Goal: Task Accomplishment & Management: Complete application form

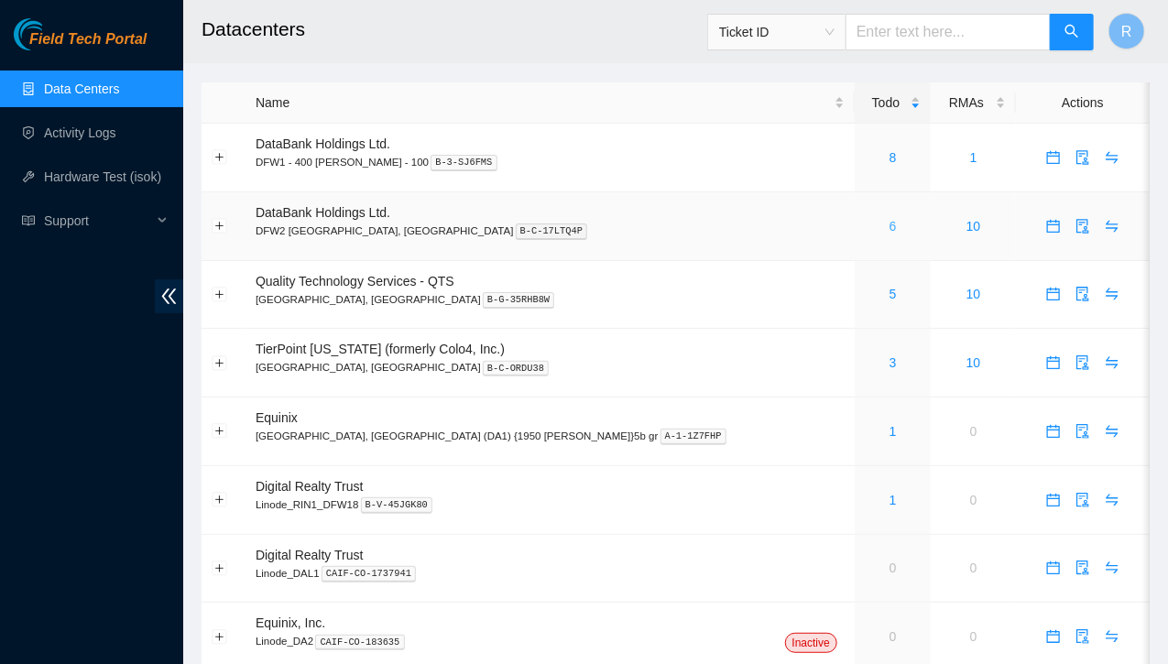
click at [889, 225] on link "6" at bounding box center [892, 226] width 7 height 15
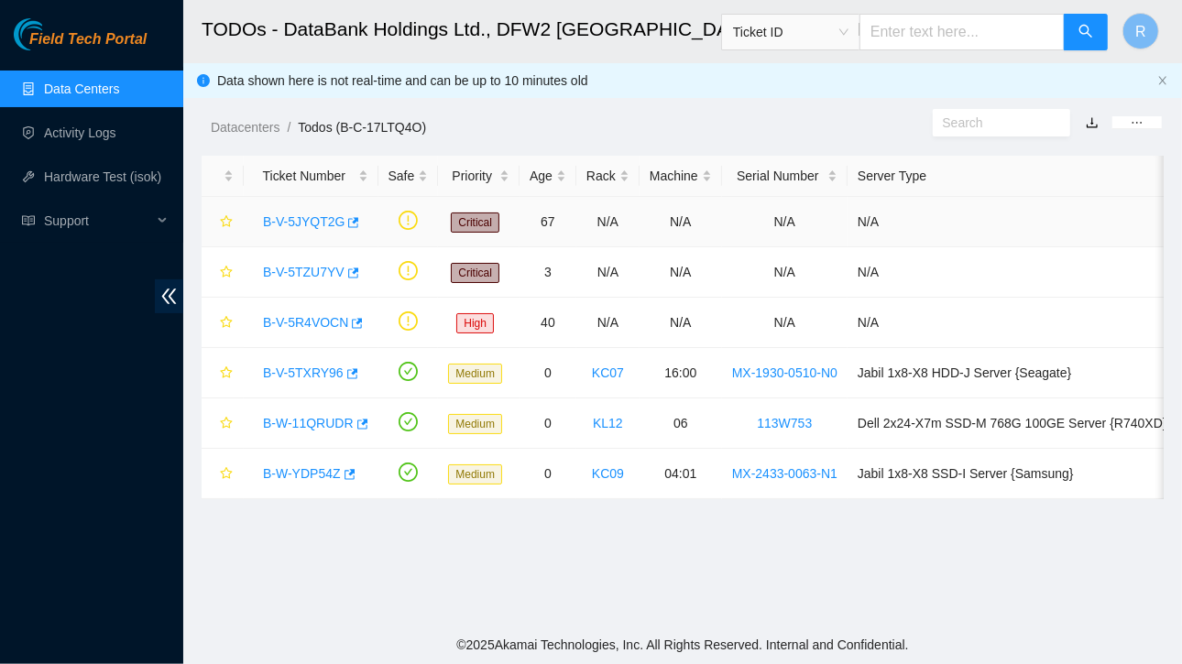
drag, startPoint x: 317, startPoint y: 223, endPoint x: 302, endPoint y: 222, distance: 14.7
click at [302, 216] on link "B-V-5JYQT2G" at bounding box center [304, 221] width 82 height 15
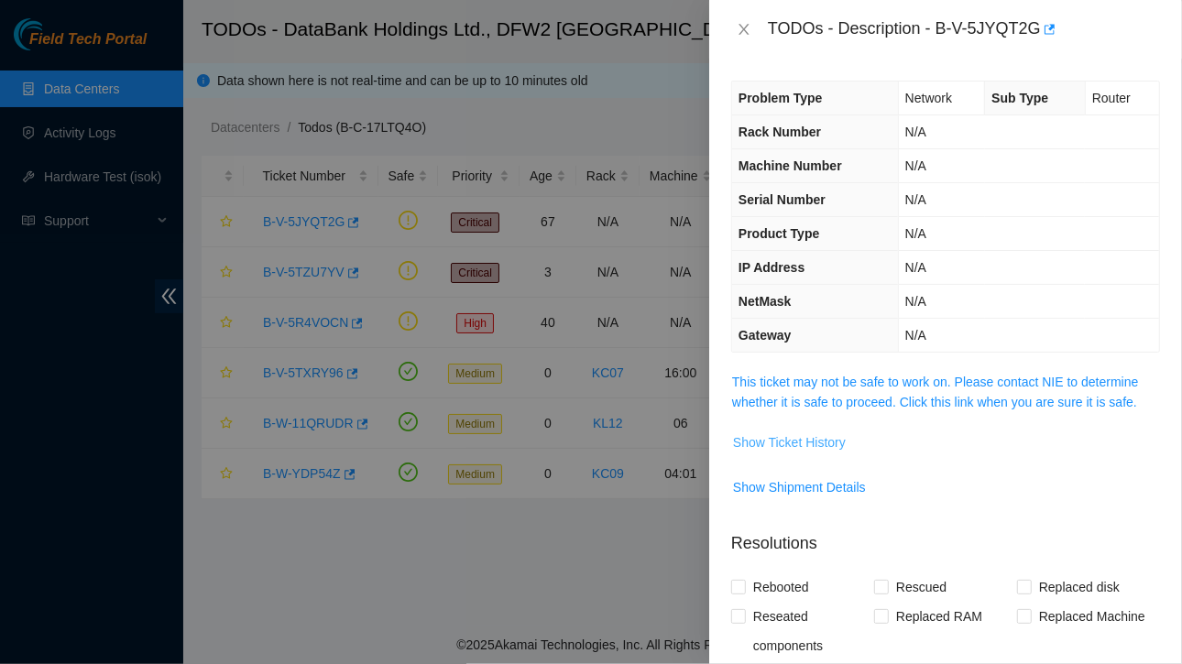
drag, startPoint x: 789, startPoint y: 442, endPoint x: 759, endPoint y: 440, distance: 29.4
click at [759, 440] on span "Show Ticket History" at bounding box center [789, 442] width 113 height 20
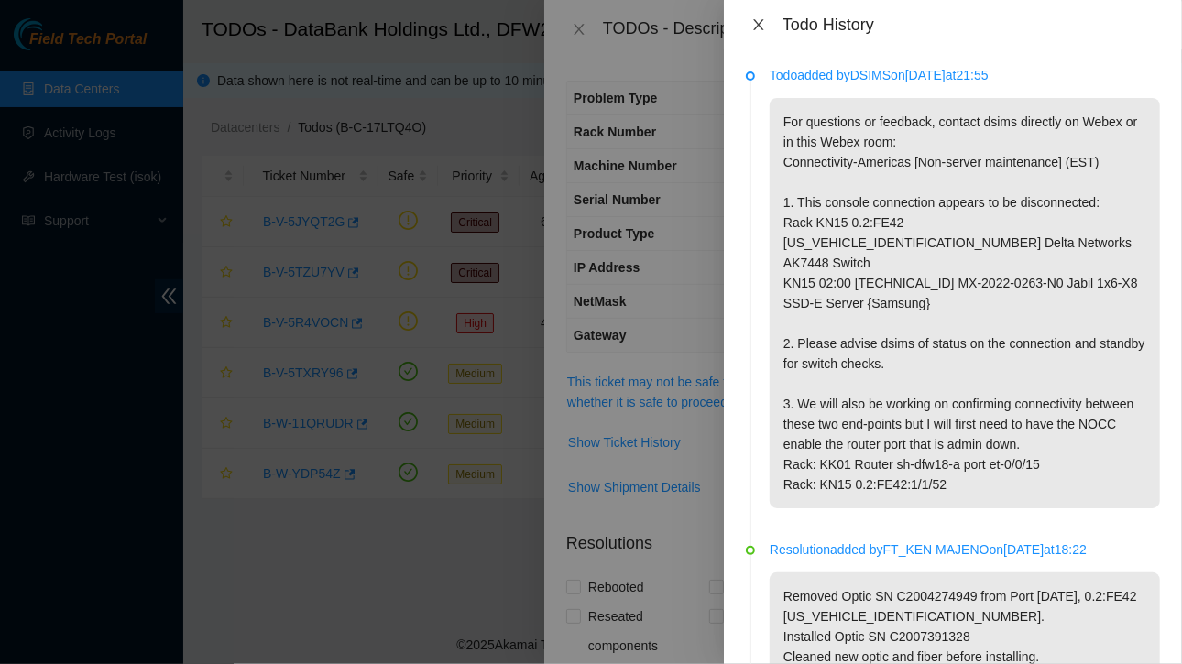
click at [757, 27] on icon "close" at bounding box center [758, 24] width 10 height 11
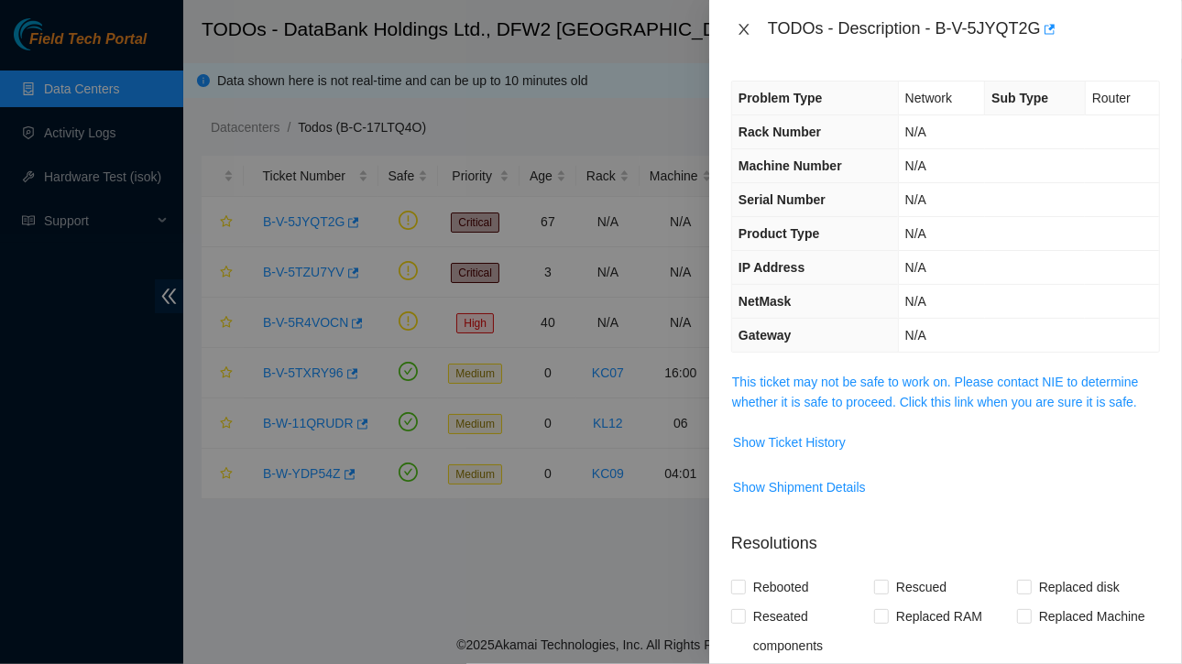
click at [745, 28] on icon "close" at bounding box center [743, 29] width 10 height 11
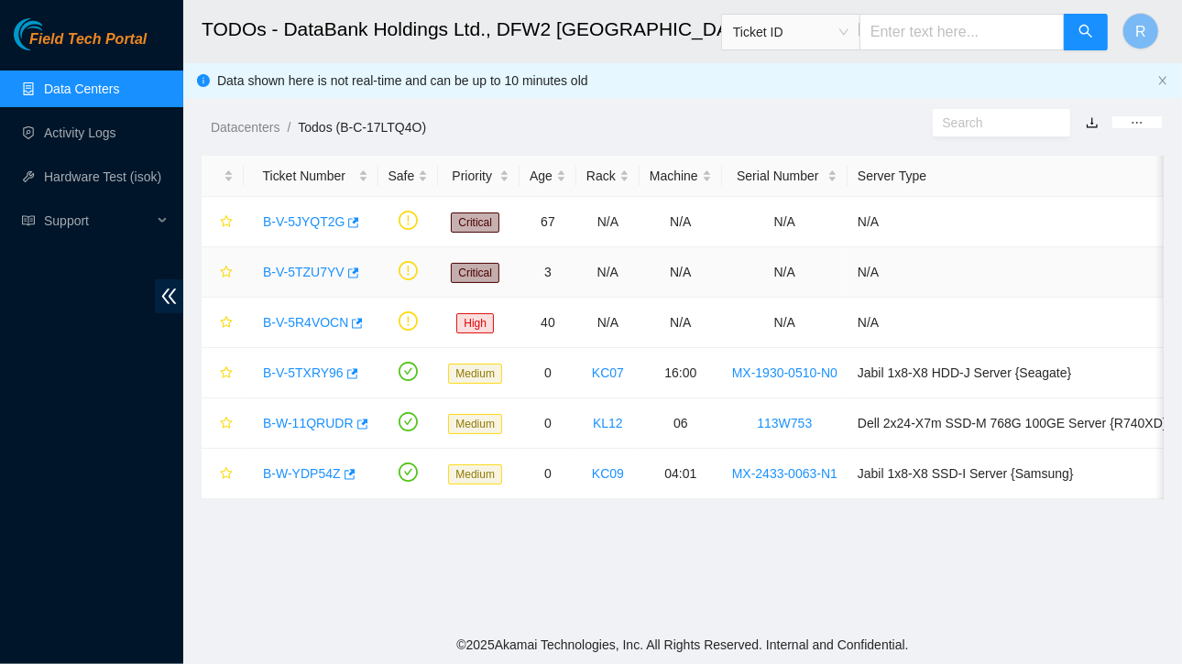
click at [310, 272] on link "B-V-5TZU7YV" at bounding box center [304, 272] width 82 height 15
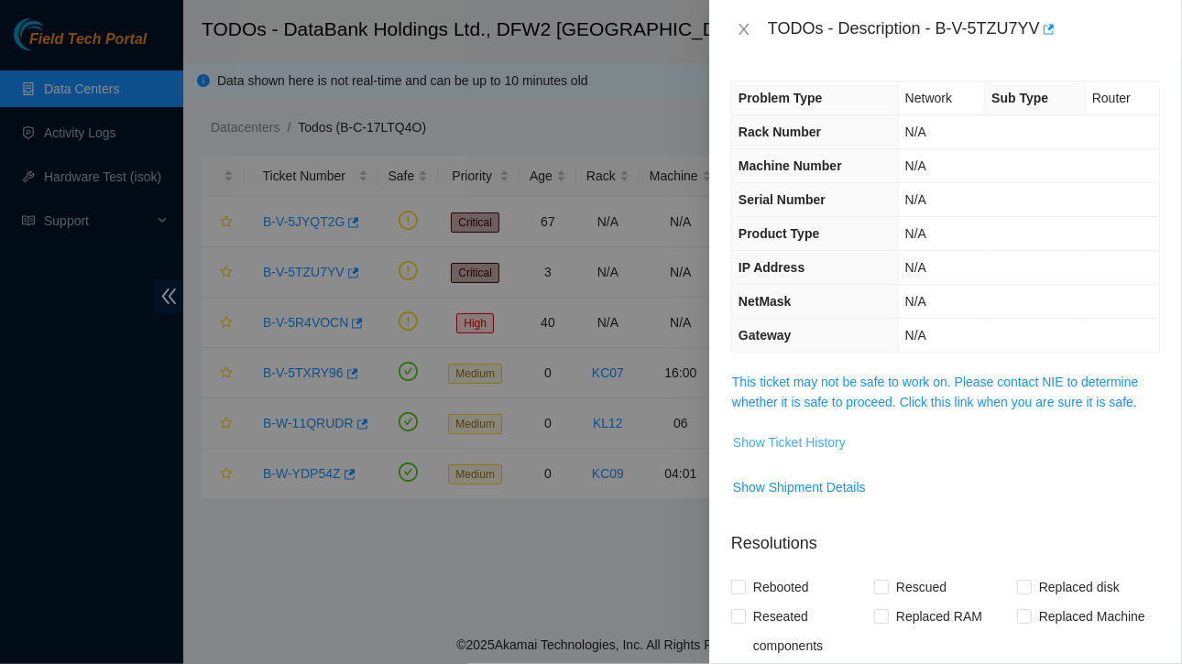
drag, startPoint x: 767, startPoint y: 448, endPoint x: 755, endPoint y: 444, distance: 12.5
click at [755, 444] on span "Show Ticket History" at bounding box center [789, 442] width 113 height 20
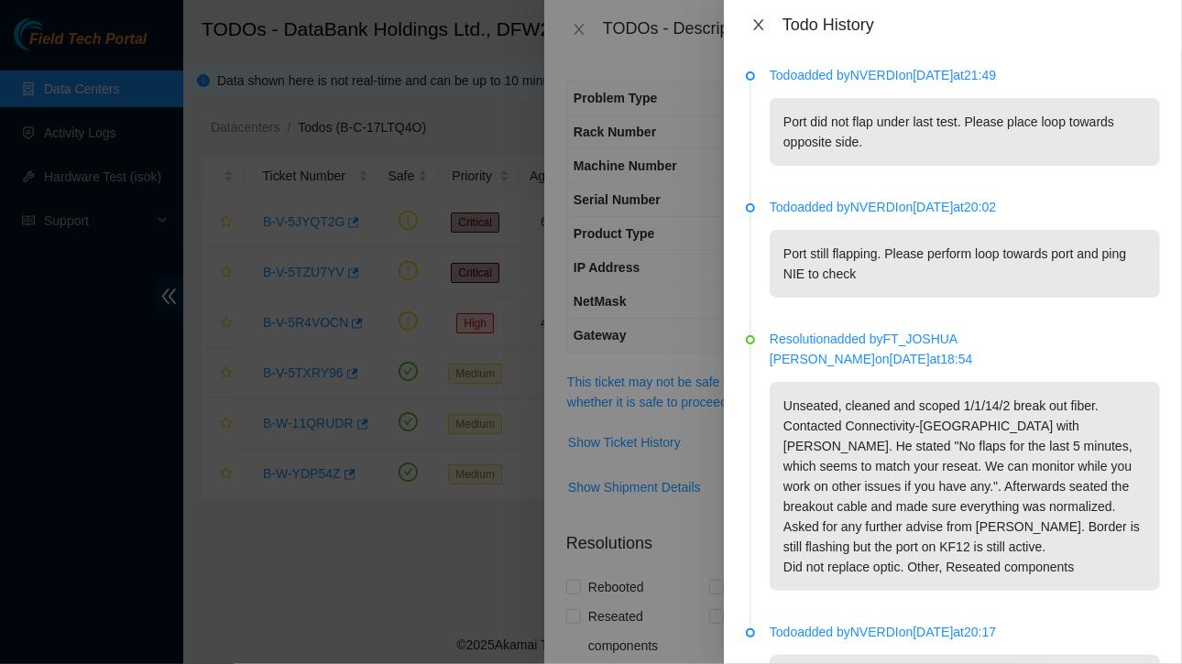
click at [758, 23] on icon "close" at bounding box center [758, 24] width 15 height 15
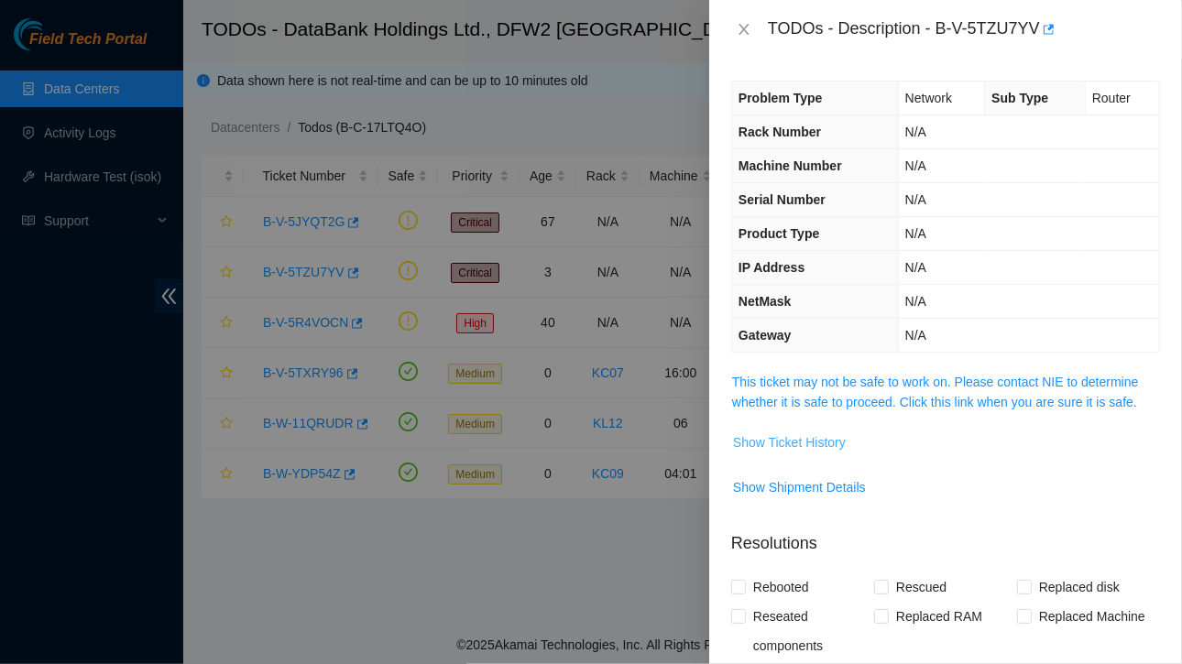
click at [804, 439] on span "Show Ticket History" at bounding box center [789, 442] width 113 height 20
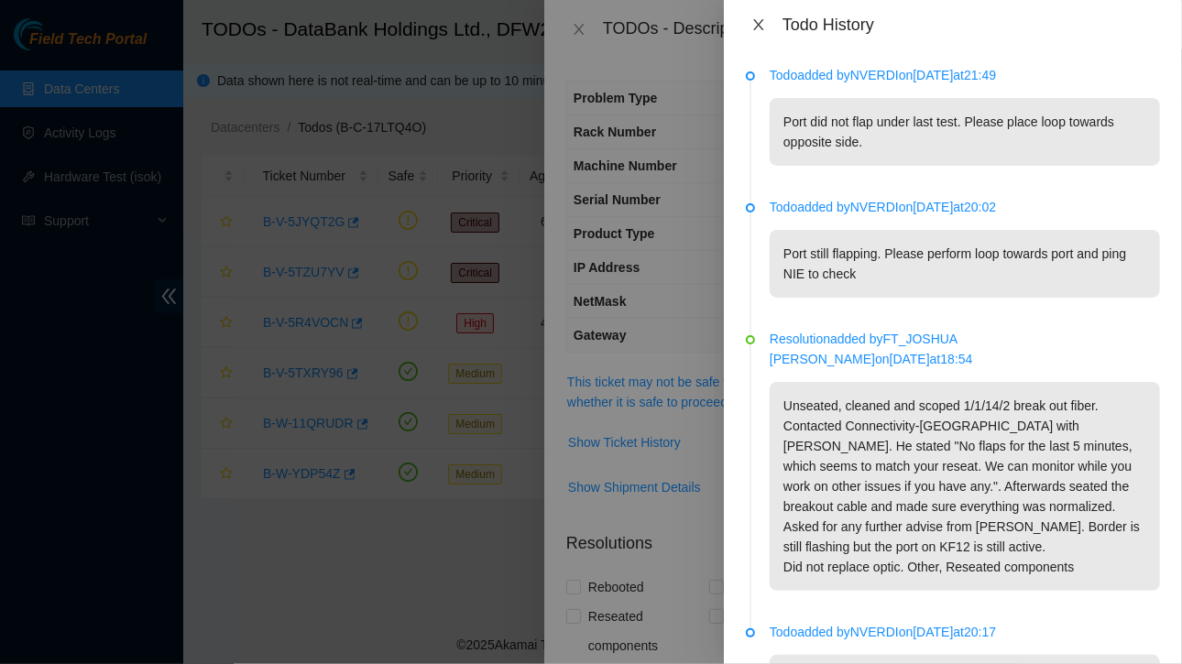
click at [763, 25] on icon "close" at bounding box center [758, 24] width 15 height 15
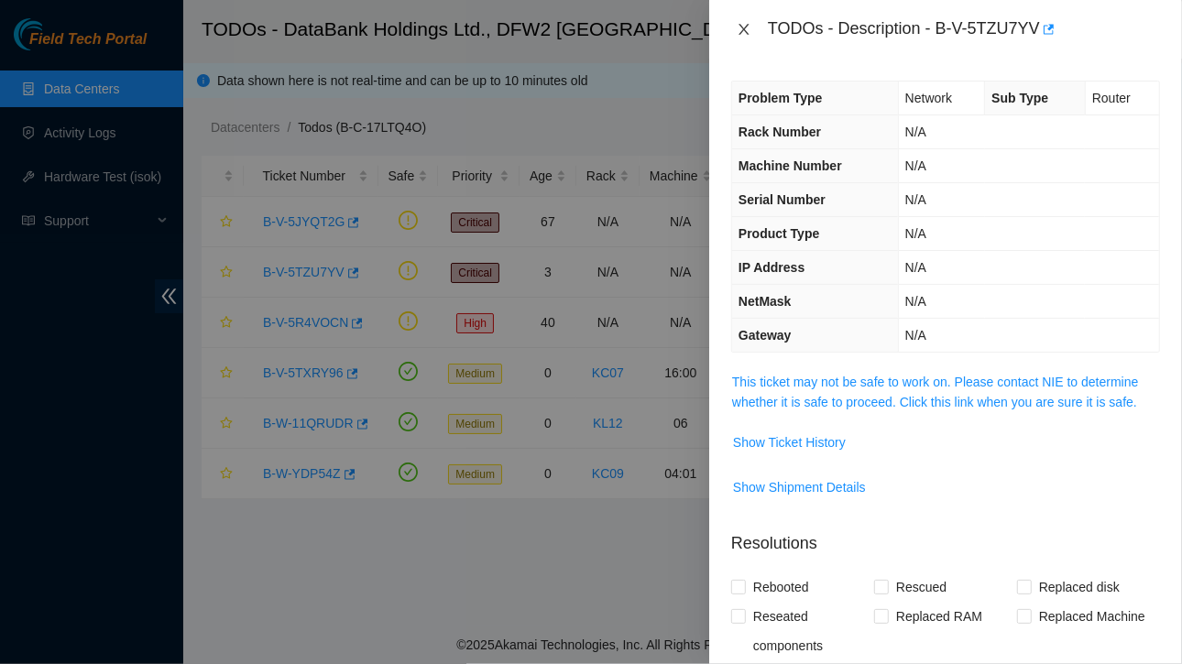
click at [741, 25] on icon "close" at bounding box center [743, 29] width 15 height 15
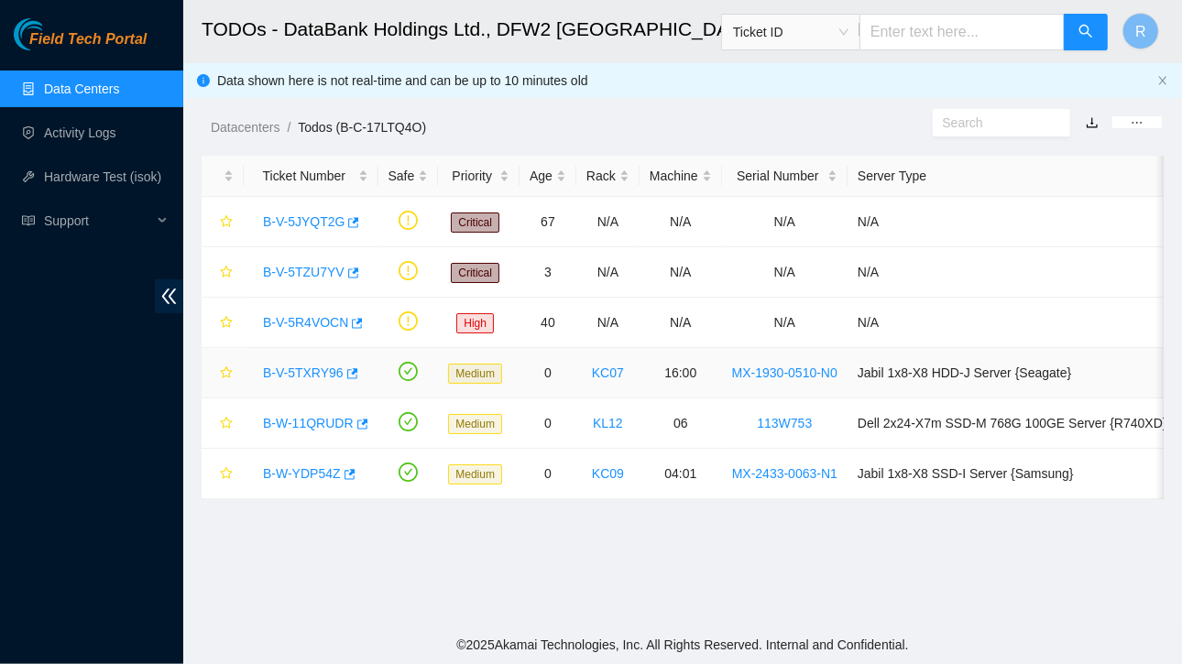
click at [322, 373] on link "B-V-5TXRY96" at bounding box center [303, 372] width 81 height 15
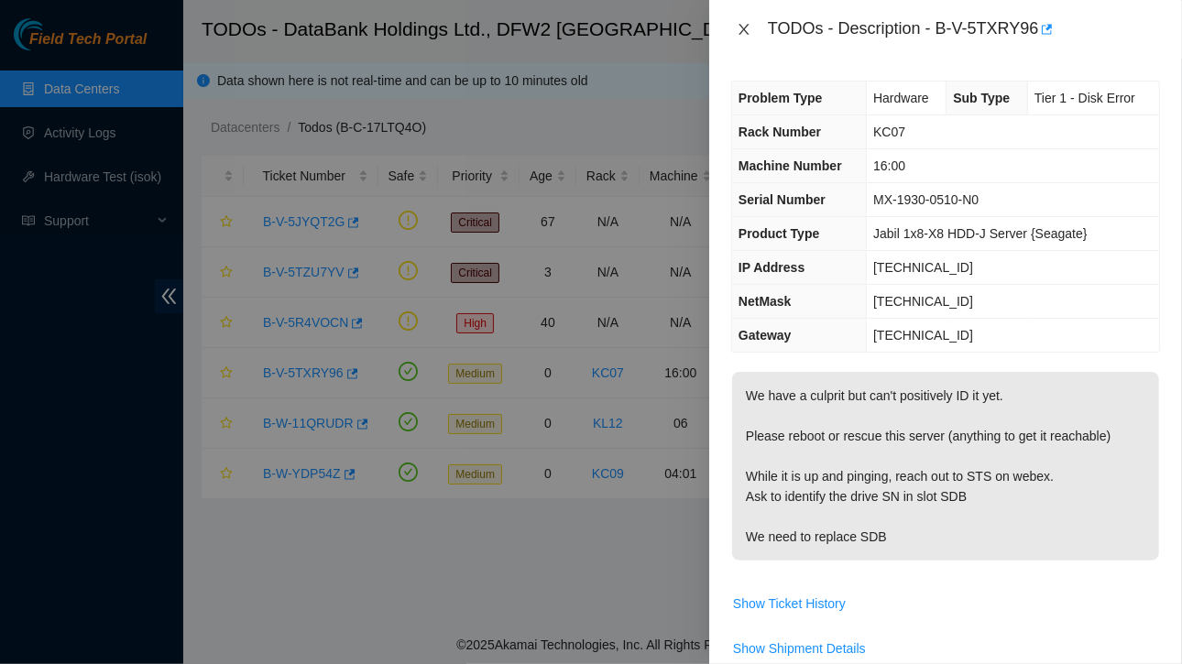
click at [740, 28] on icon "close" at bounding box center [743, 29] width 15 height 15
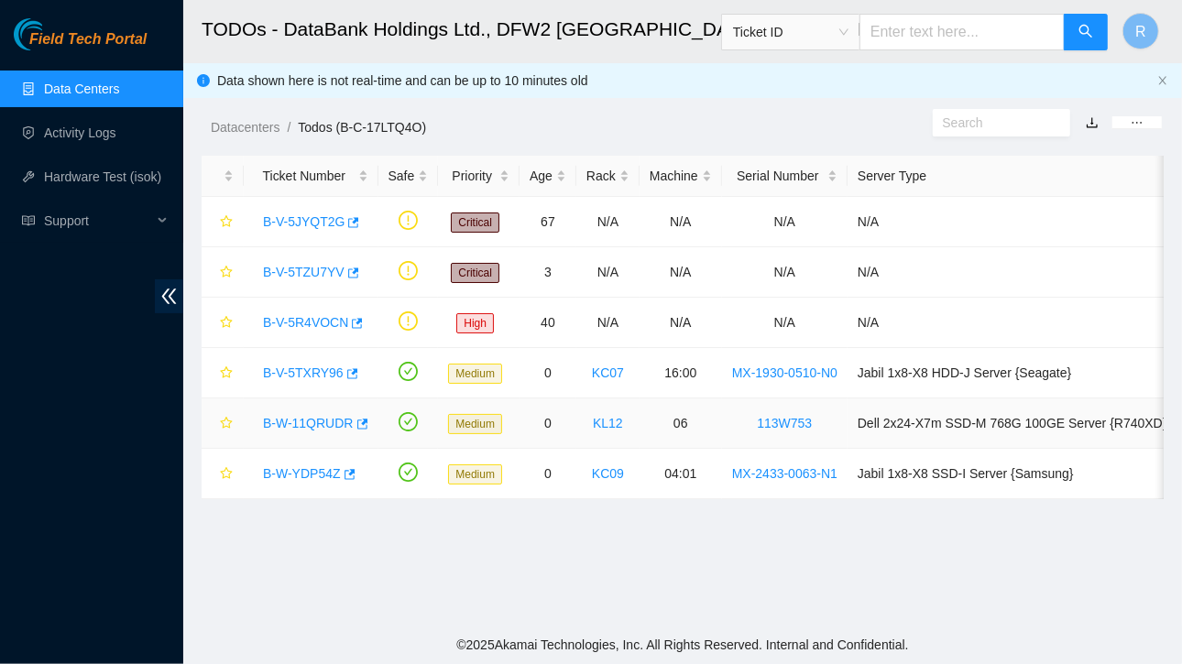
click at [319, 420] on link "B-W-11QRUDR" at bounding box center [308, 423] width 91 height 15
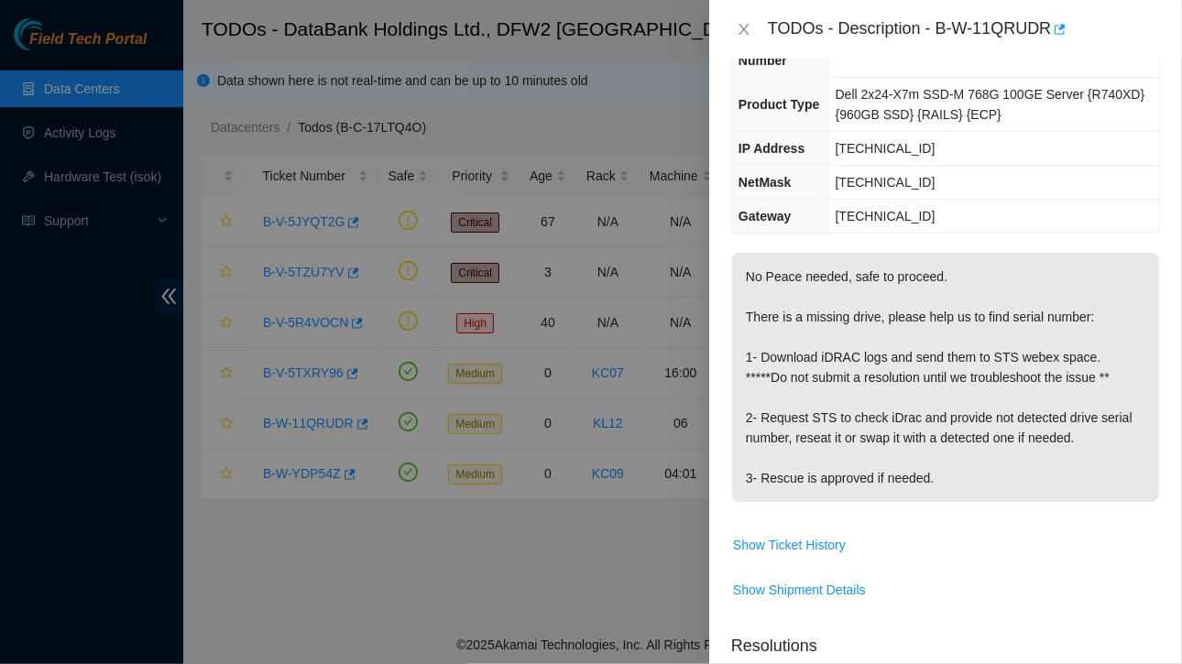
scroll to position [200, 0]
click at [745, 28] on icon "close" at bounding box center [743, 29] width 15 height 15
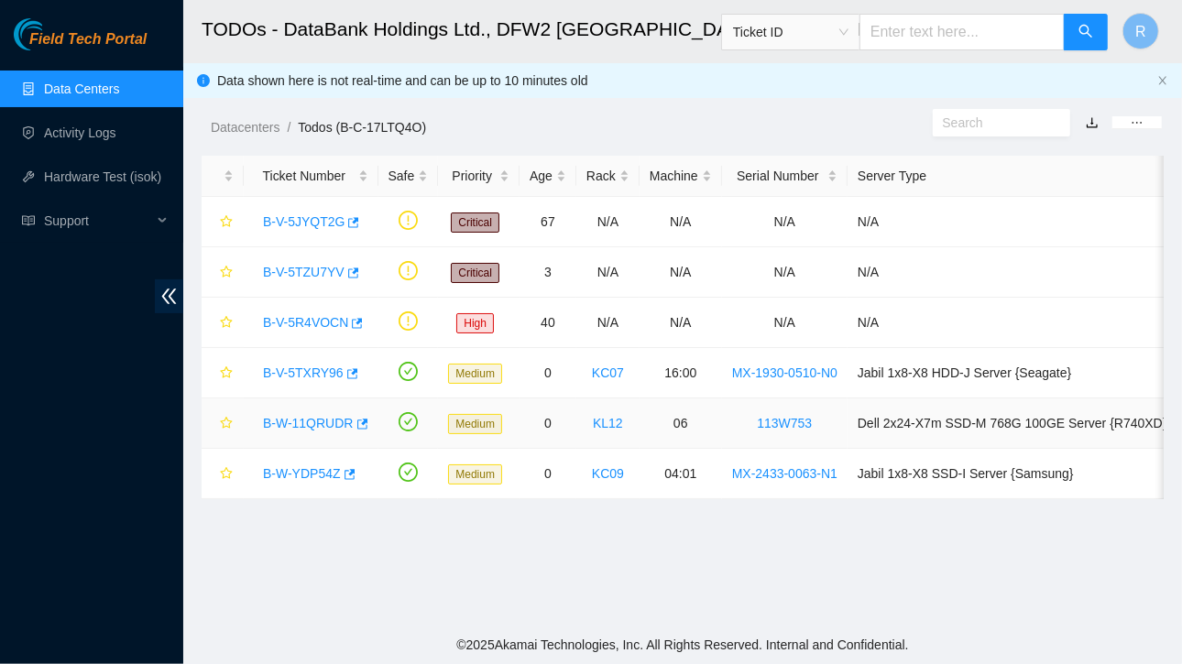
scroll to position [210, 0]
click at [309, 466] on link "B-W-YDP54Z" at bounding box center [302, 473] width 78 height 15
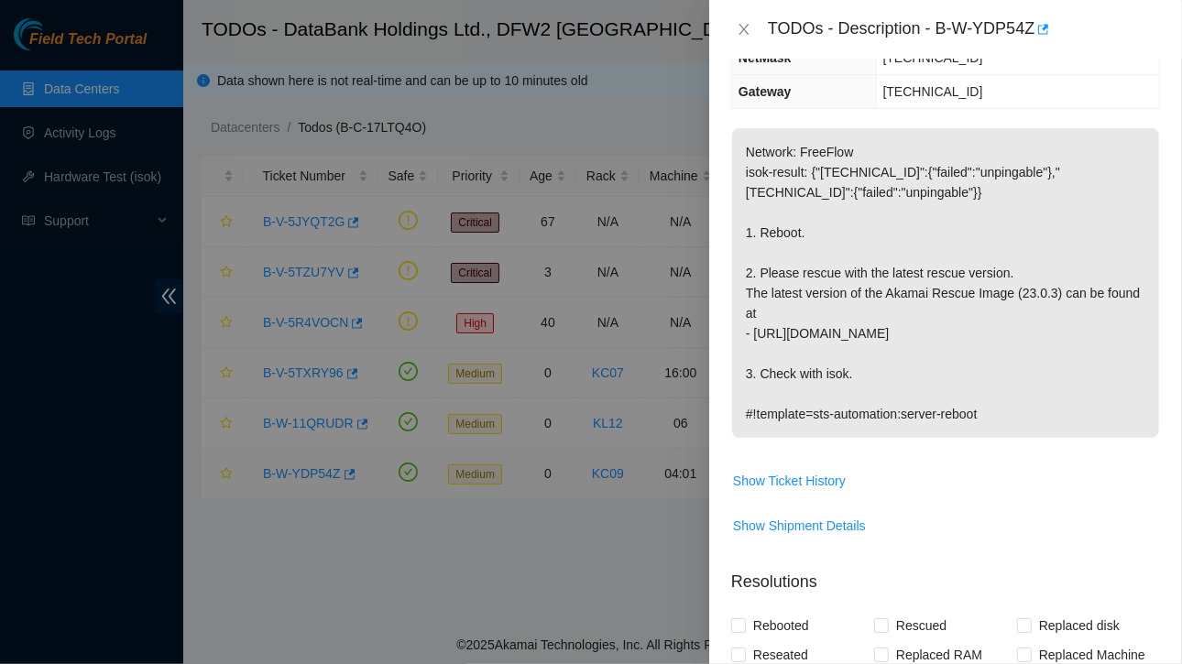
scroll to position [149, 0]
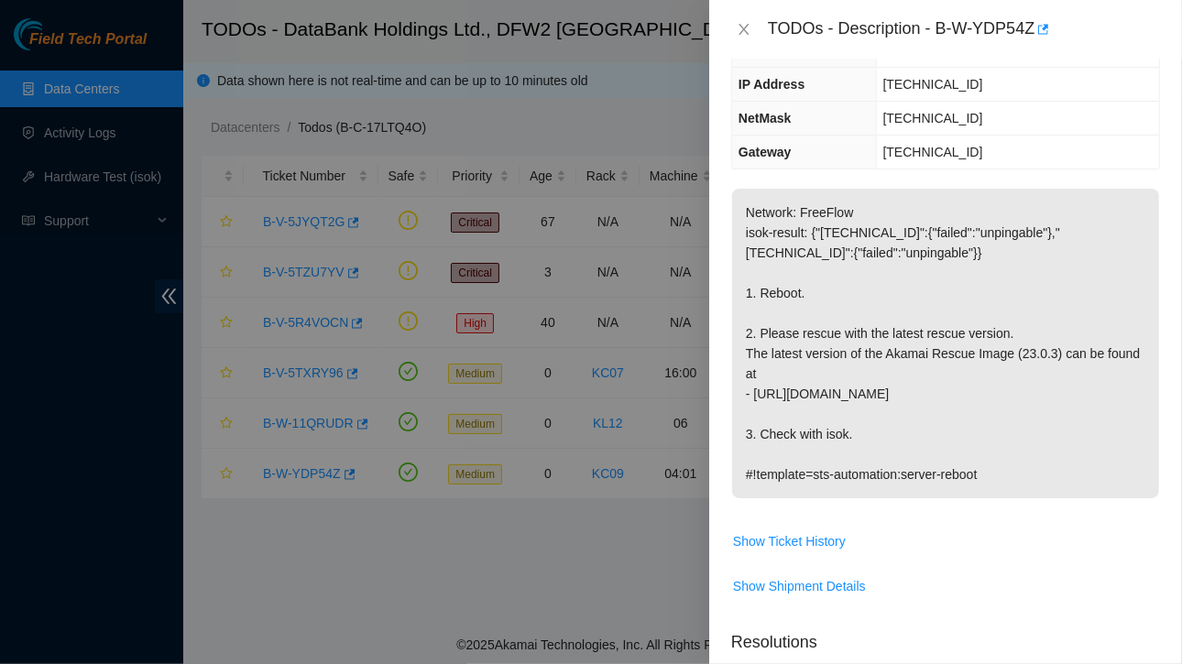
click at [744, 17] on div "TODOs - Description - B-W-YDP54Z" at bounding box center [945, 29] width 429 height 29
click at [744, 32] on icon "close" at bounding box center [743, 29] width 15 height 15
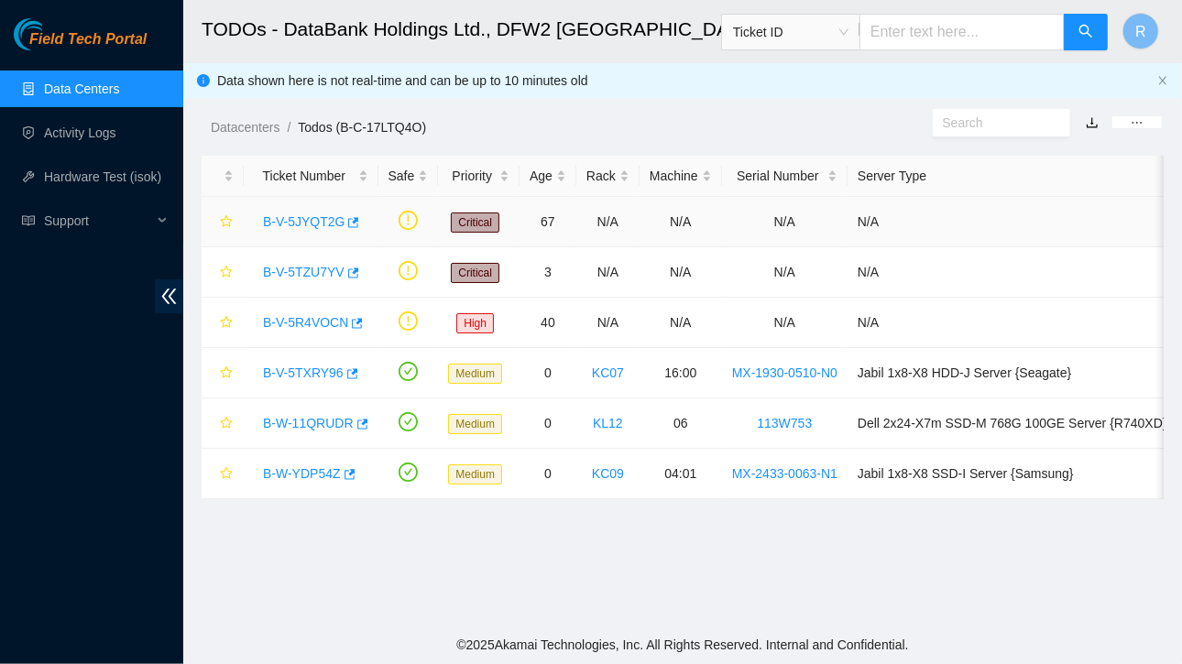
scroll to position [210, 0]
click at [301, 229] on link "B-V-5JYQT2G" at bounding box center [304, 221] width 82 height 15
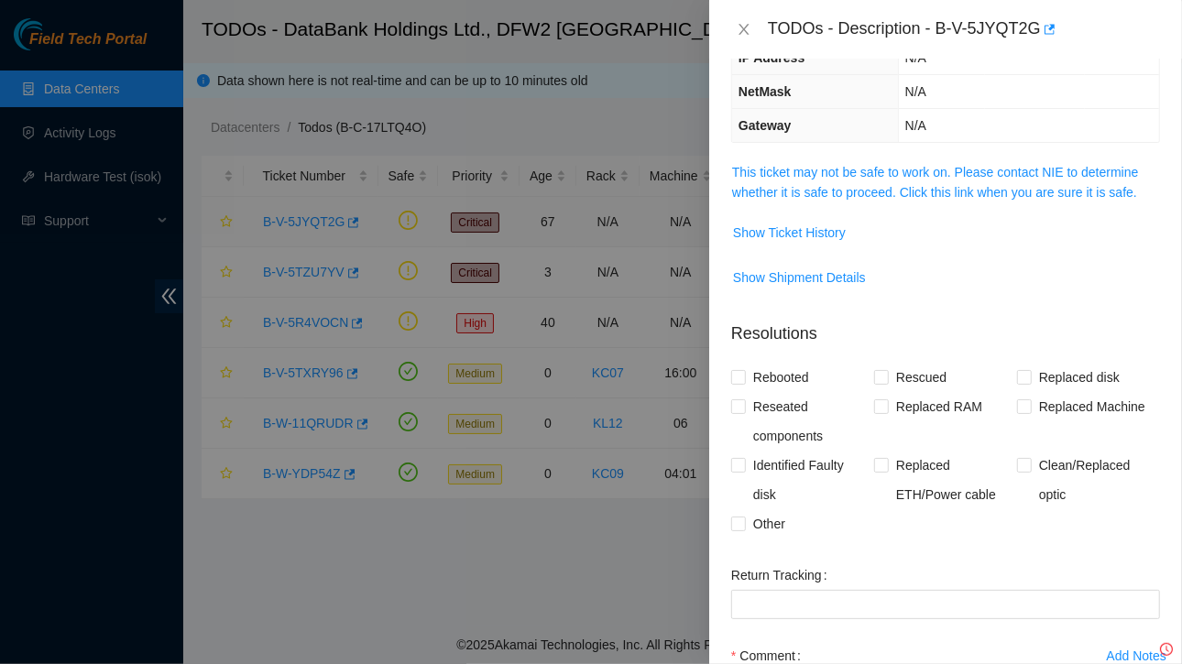
scroll to position [149, 0]
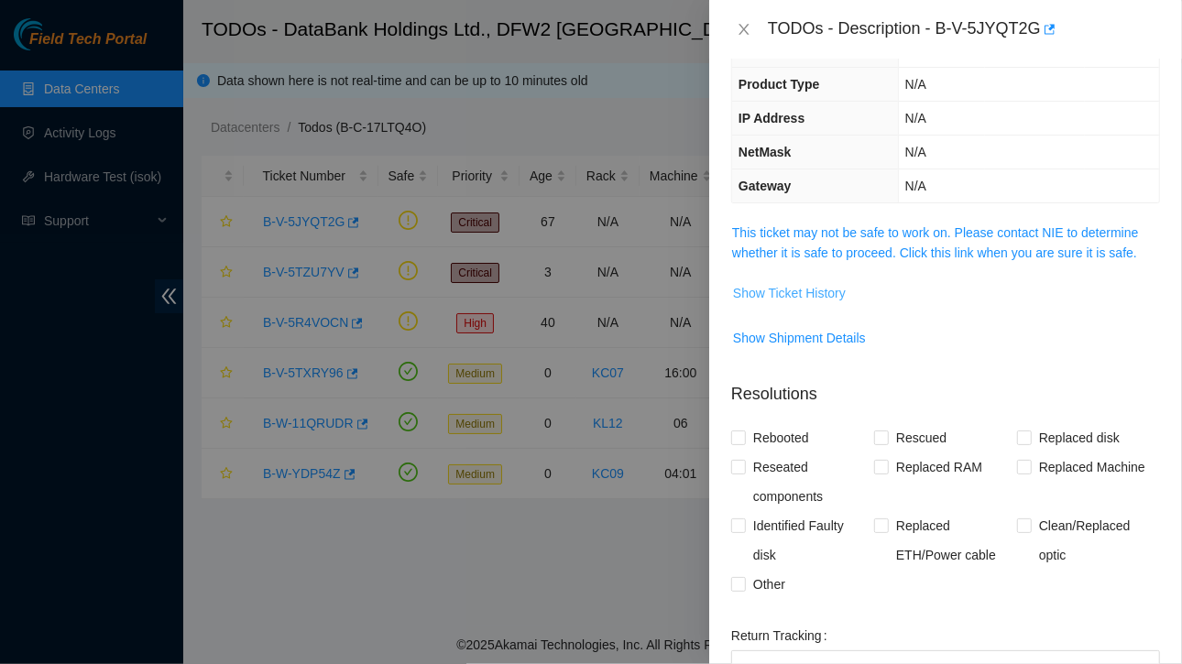
click at [794, 292] on span "Show Ticket History" at bounding box center [789, 293] width 113 height 20
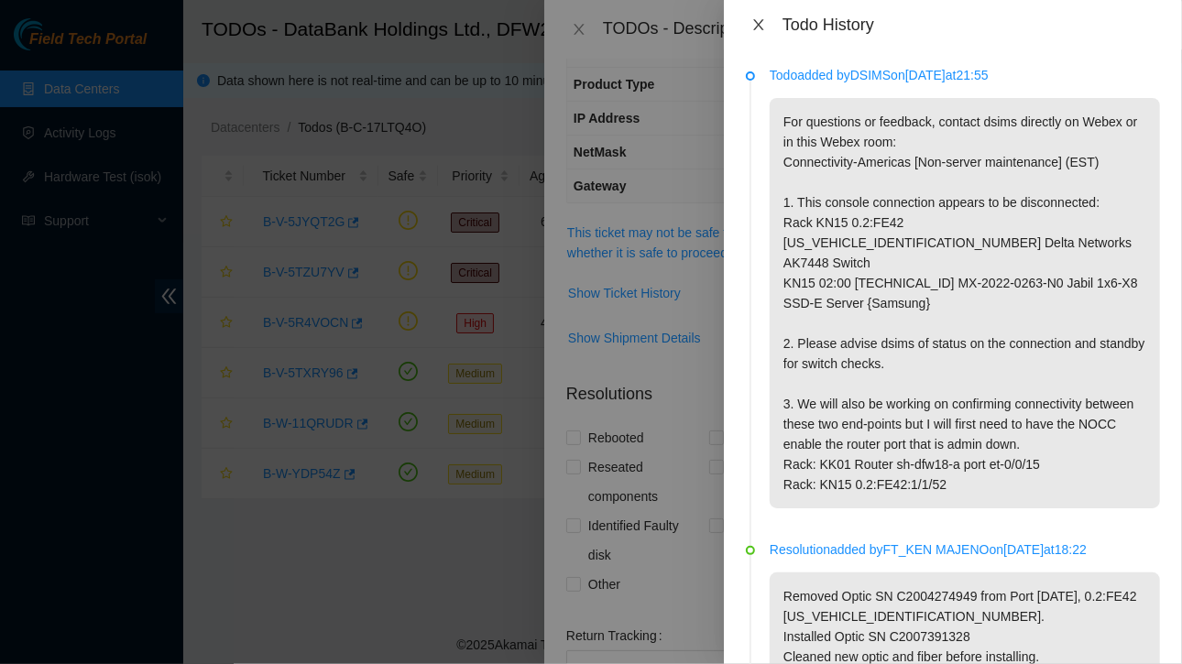
click at [762, 27] on icon "close" at bounding box center [758, 24] width 15 height 15
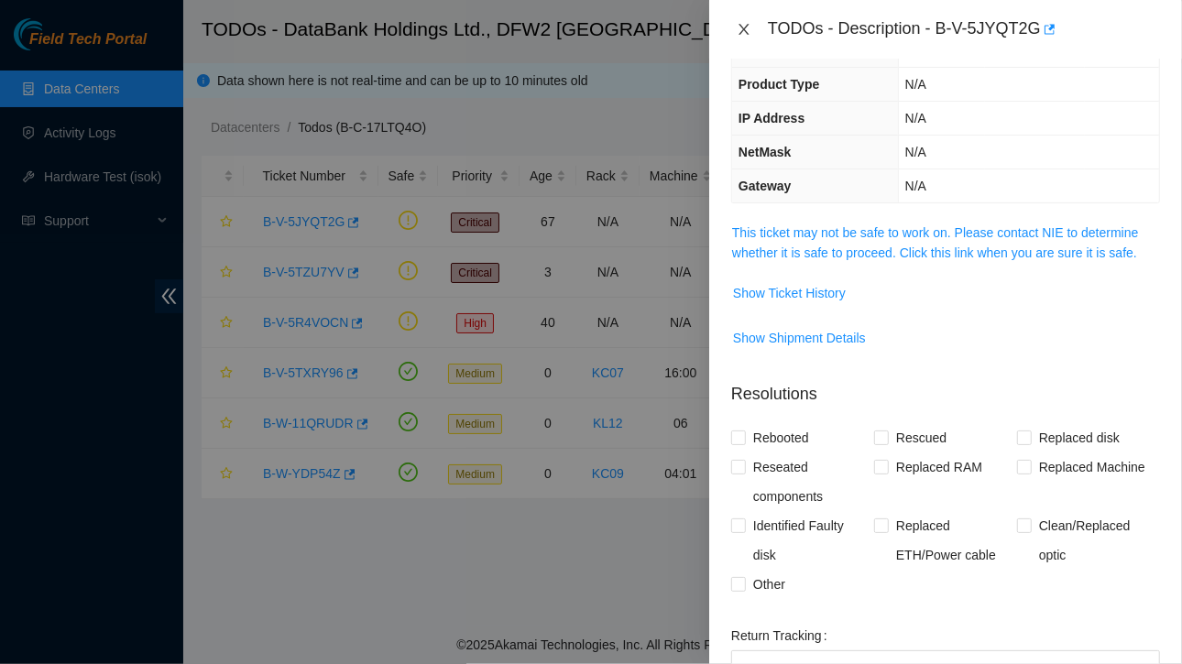
click at [744, 24] on icon "close" at bounding box center [743, 29] width 15 height 15
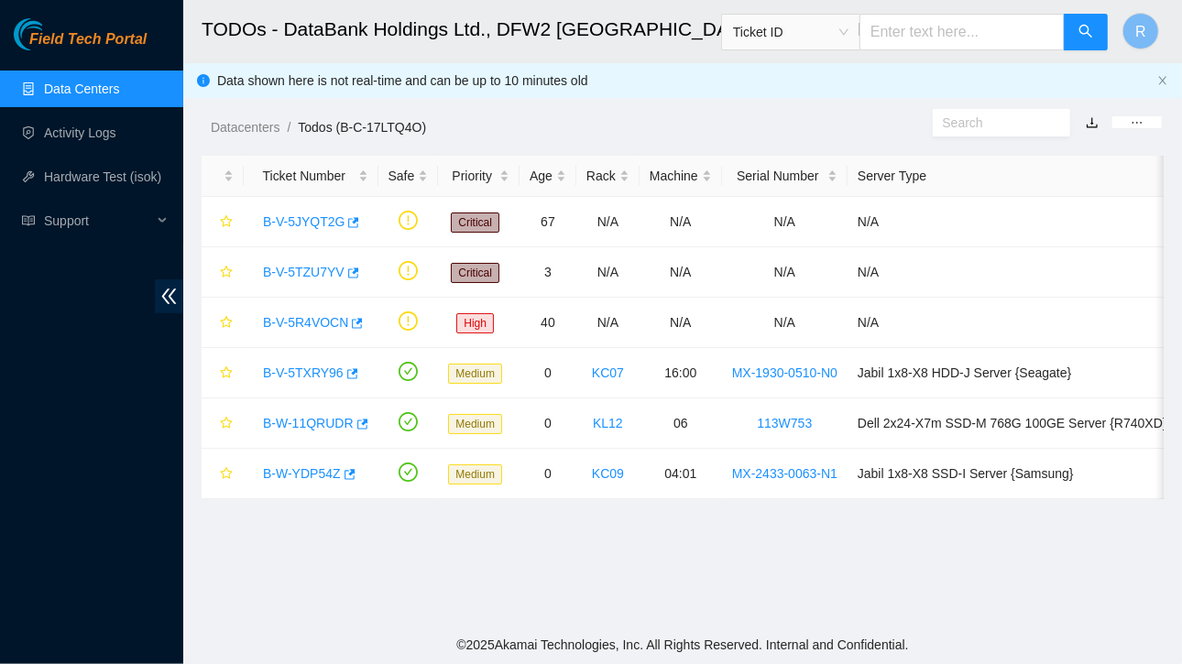
scroll to position [210, 0]
click at [320, 373] on link "B-V-5TXRY96" at bounding box center [303, 372] width 81 height 15
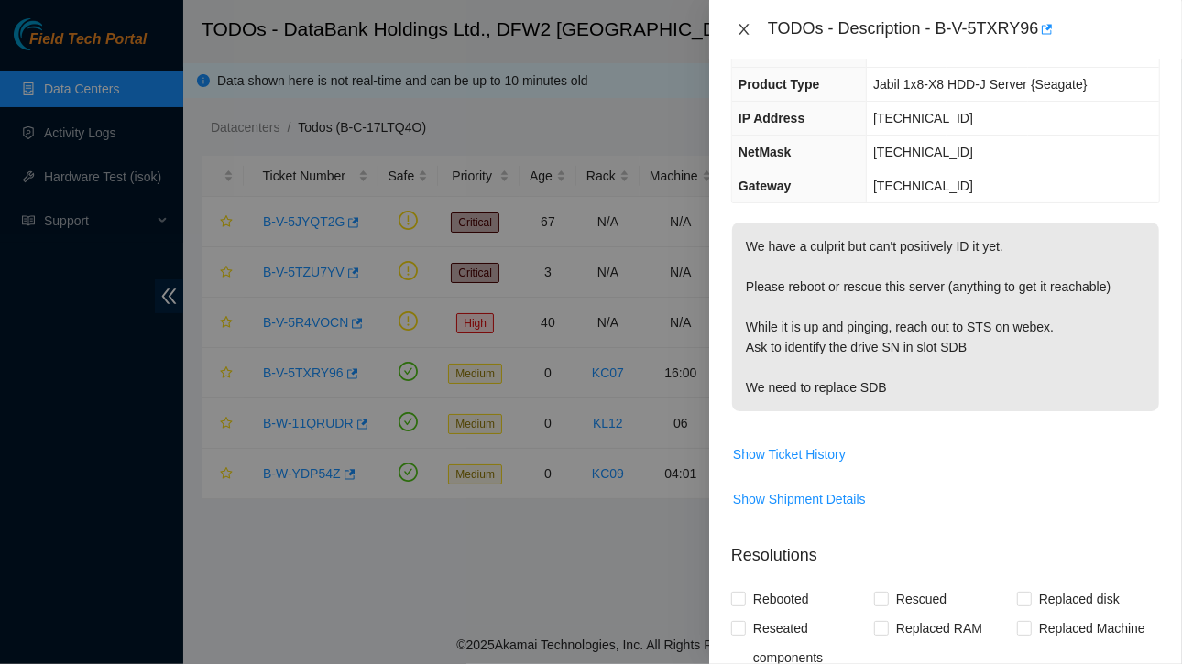
click at [744, 26] on icon "close" at bounding box center [743, 29] width 15 height 15
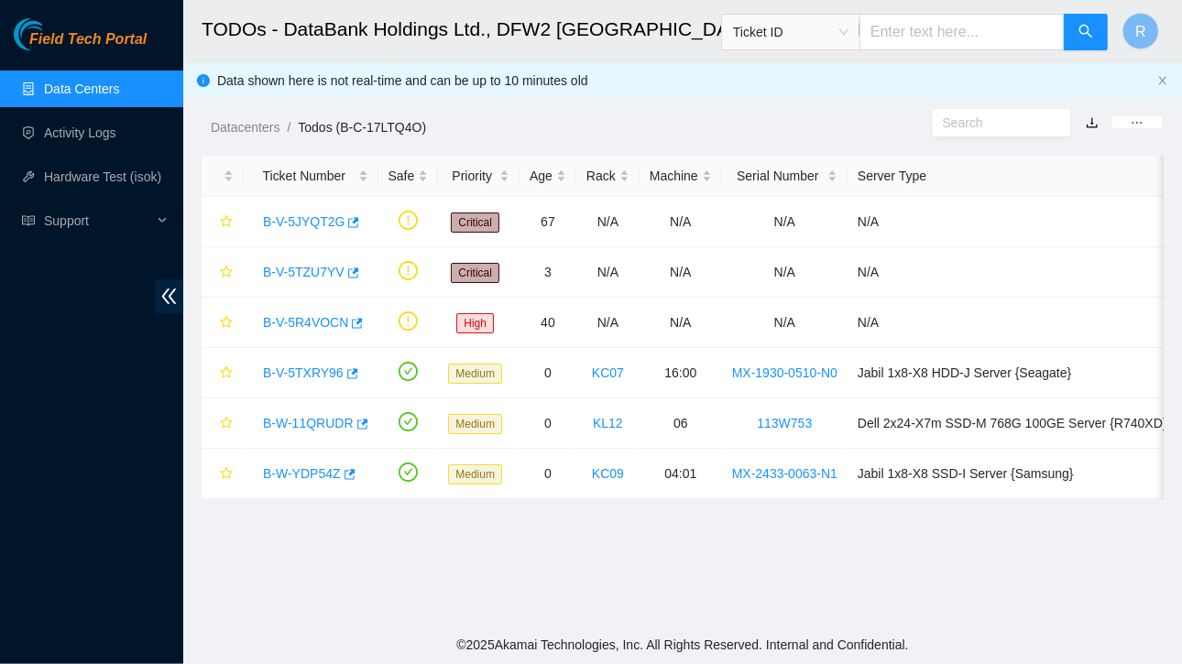
scroll to position [210, 0]
click at [339, 426] on link "B-W-11QRUDR" at bounding box center [308, 423] width 91 height 15
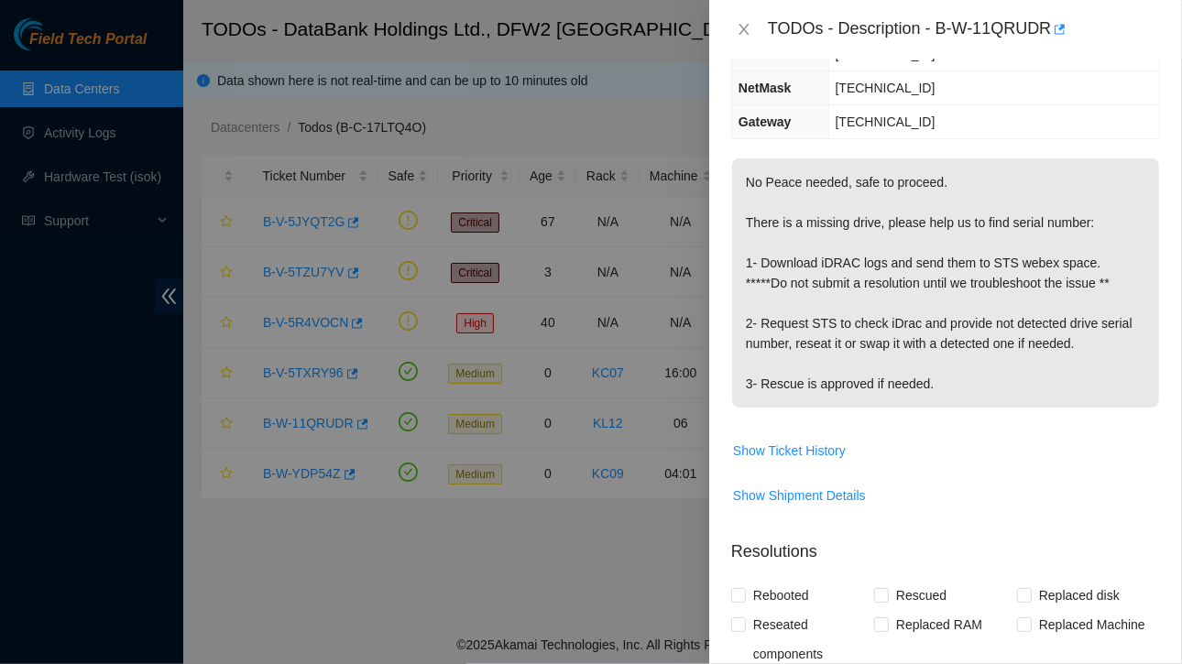
scroll to position [295, 0]
click at [750, 33] on icon "close" at bounding box center [743, 29] width 15 height 15
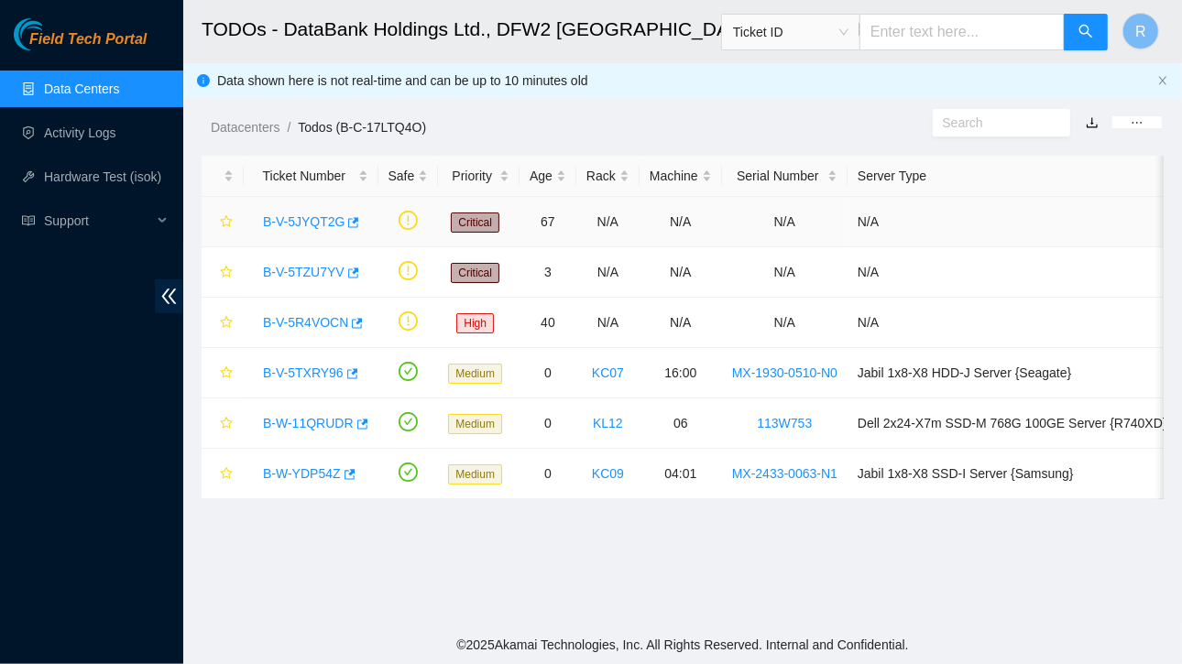
click at [315, 223] on link "B-V-5JYQT2G" at bounding box center [304, 221] width 82 height 15
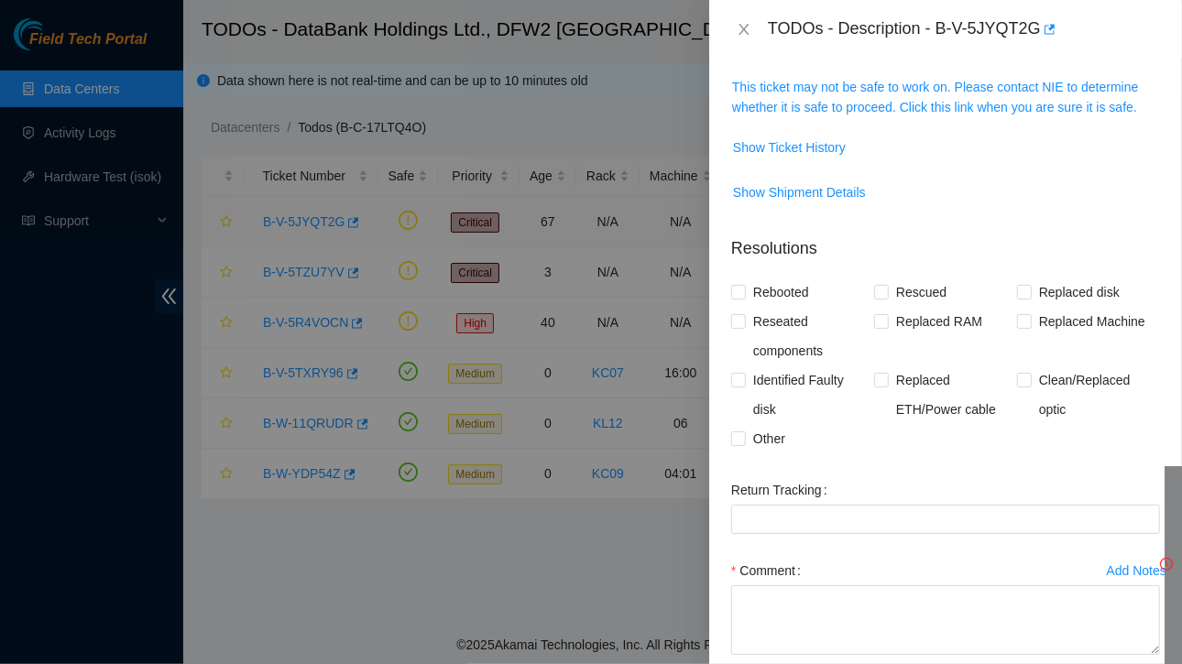
scroll to position [235, 0]
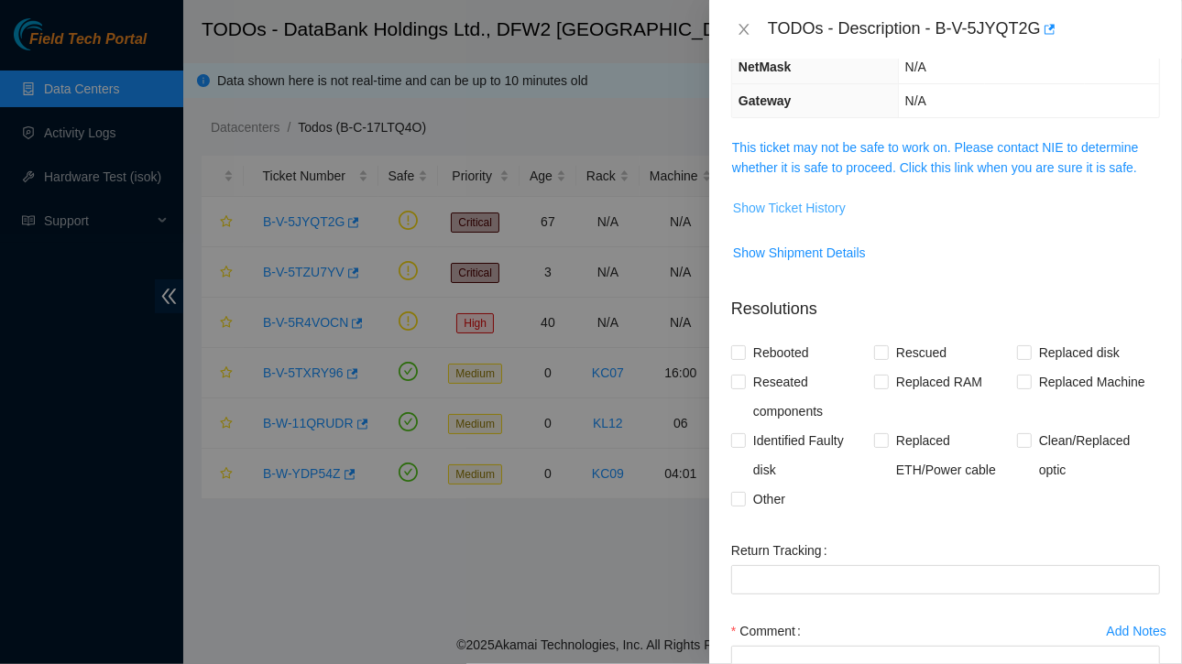
click at [777, 202] on span "Show Ticket History" at bounding box center [789, 208] width 113 height 20
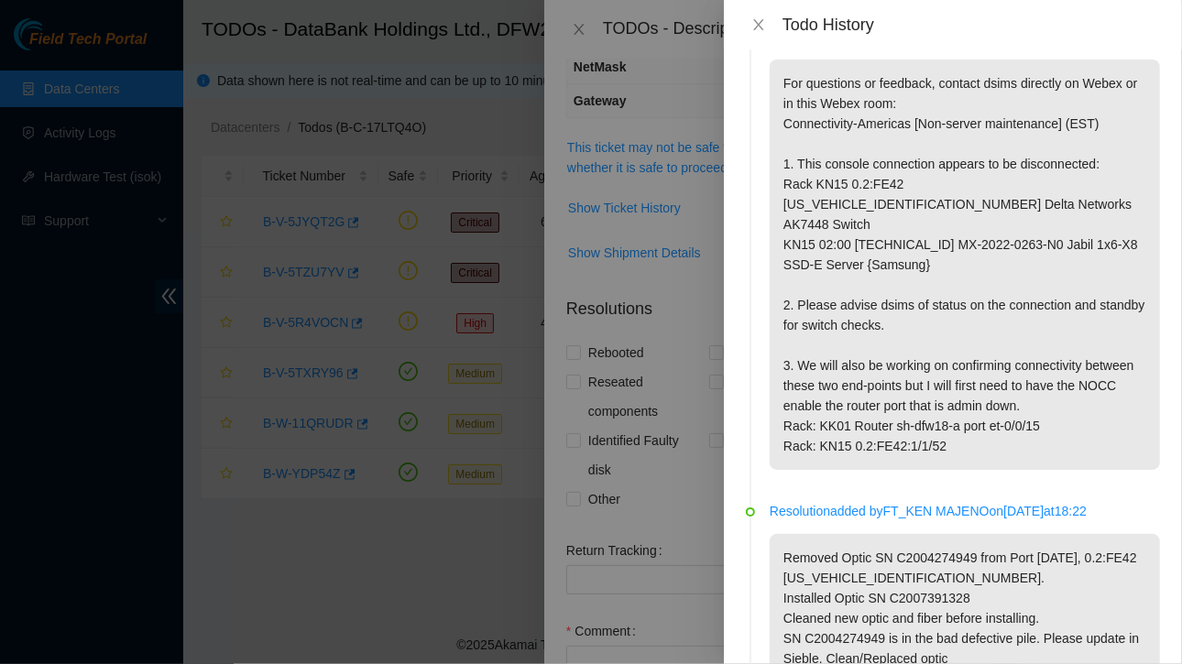
scroll to position [0, 0]
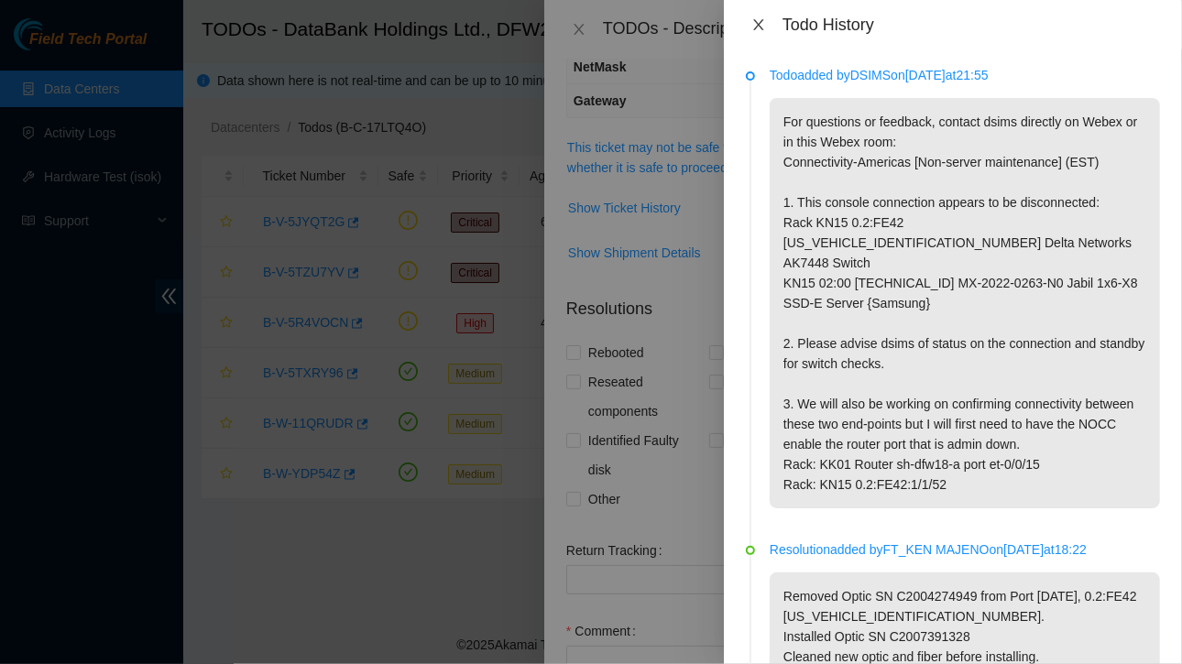
click at [753, 17] on icon "close" at bounding box center [758, 24] width 15 height 15
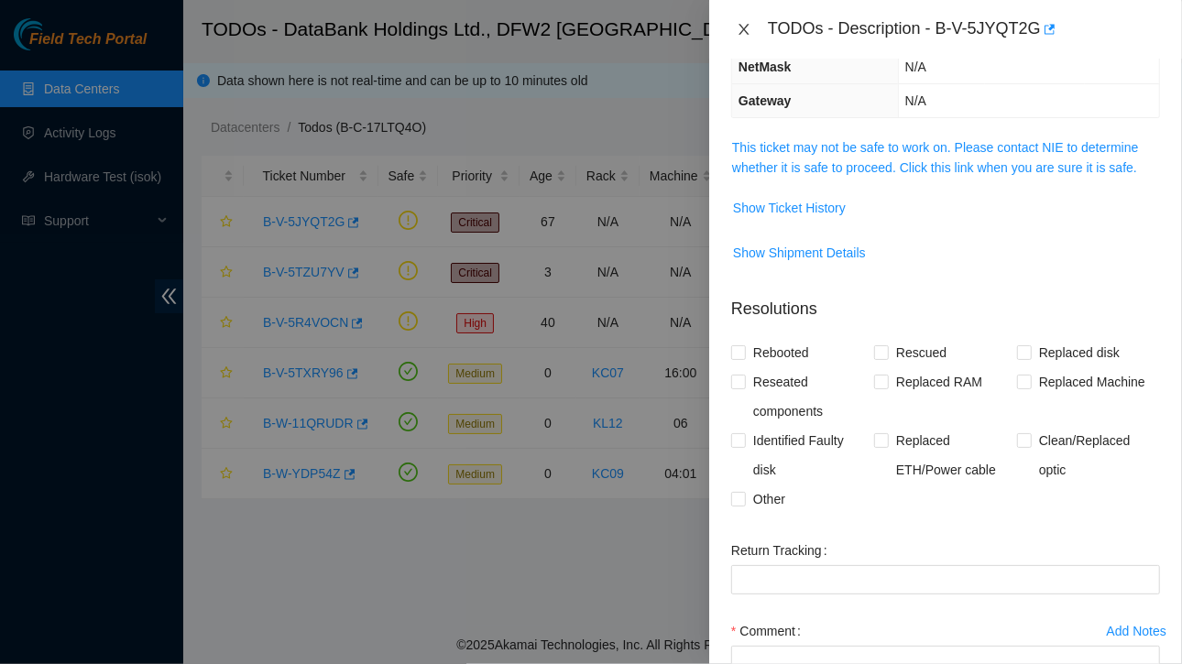
click at [743, 30] on icon "close" at bounding box center [743, 29] width 10 height 11
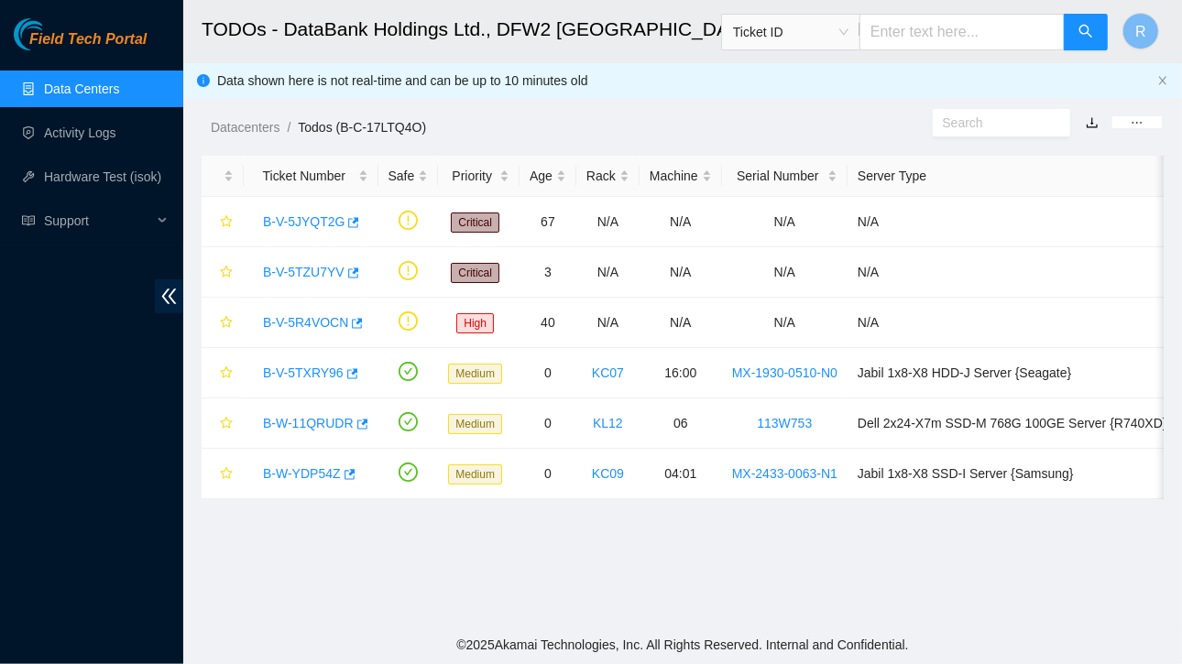
scroll to position [295, 0]
click at [328, 323] on link "B-V-5R4VOCN" at bounding box center [305, 322] width 85 height 15
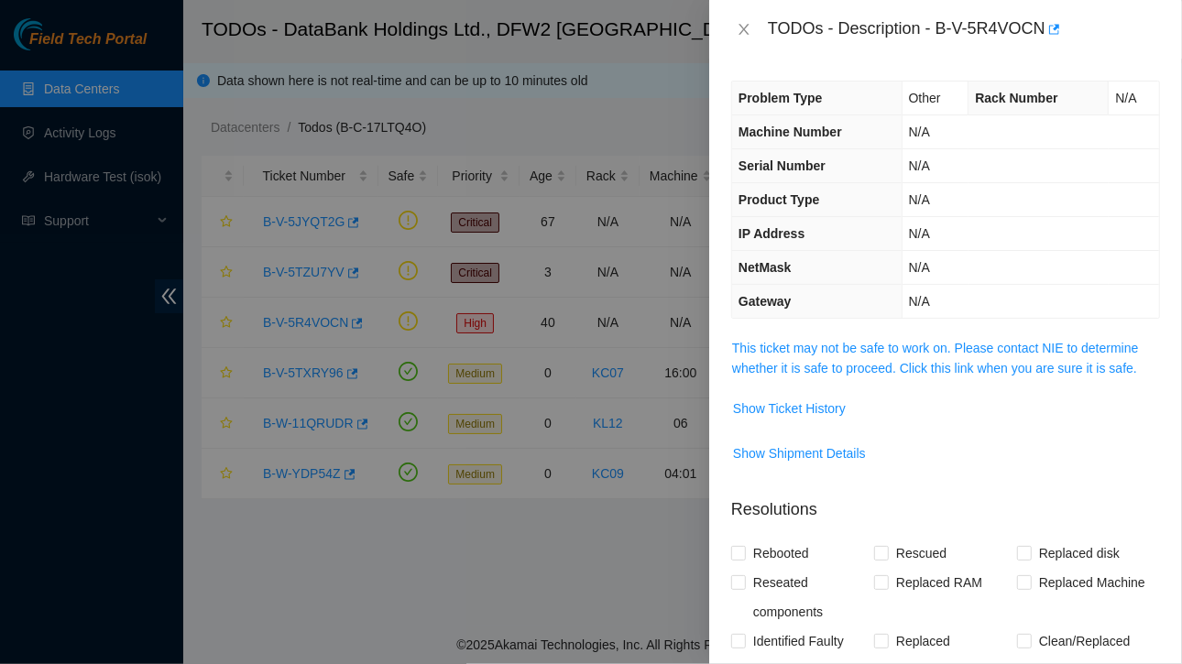
scroll to position [1, 0]
click at [800, 403] on span "Show Ticket History" at bounding box center [789, 408] width 113 height 20
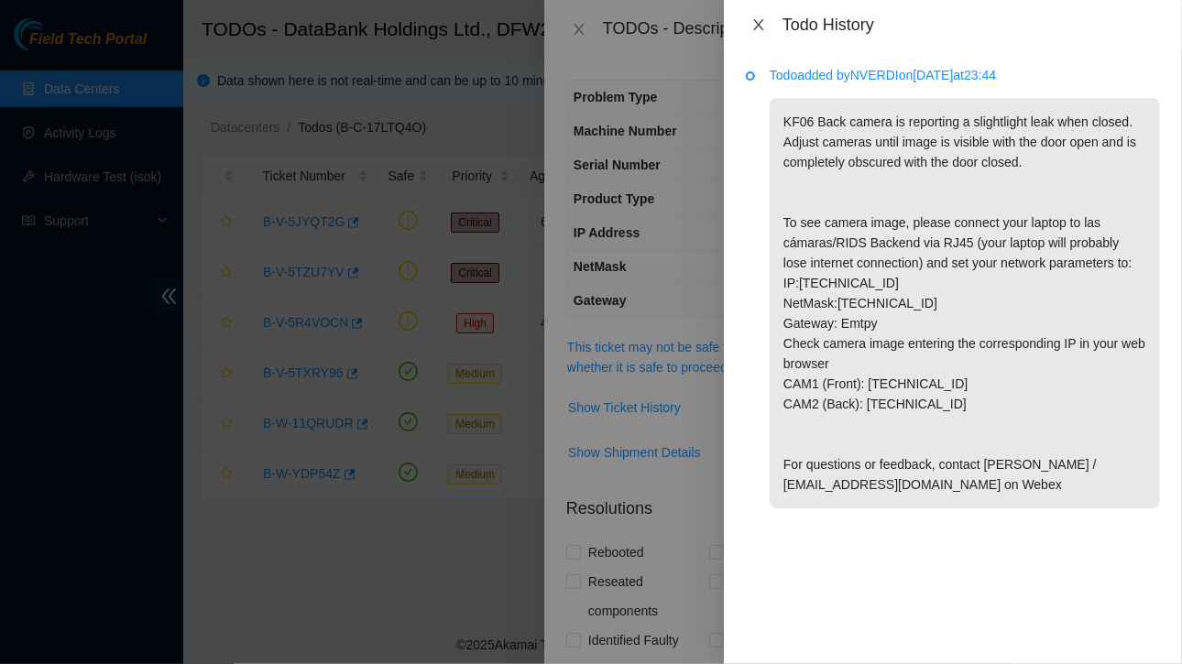
click at [760, 28] on icon "close" at bounding box center [758, 24] width 15 height 15
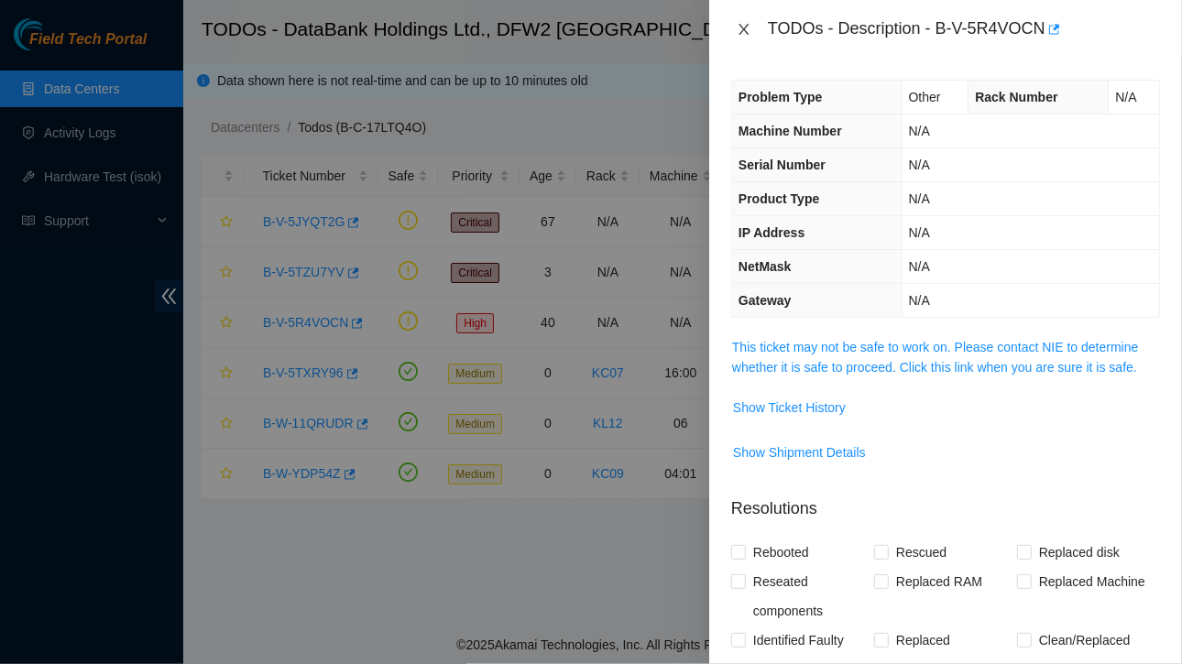
click at [739, 26] on icon "close" at bounding box center [743, 29] width 15 height 15
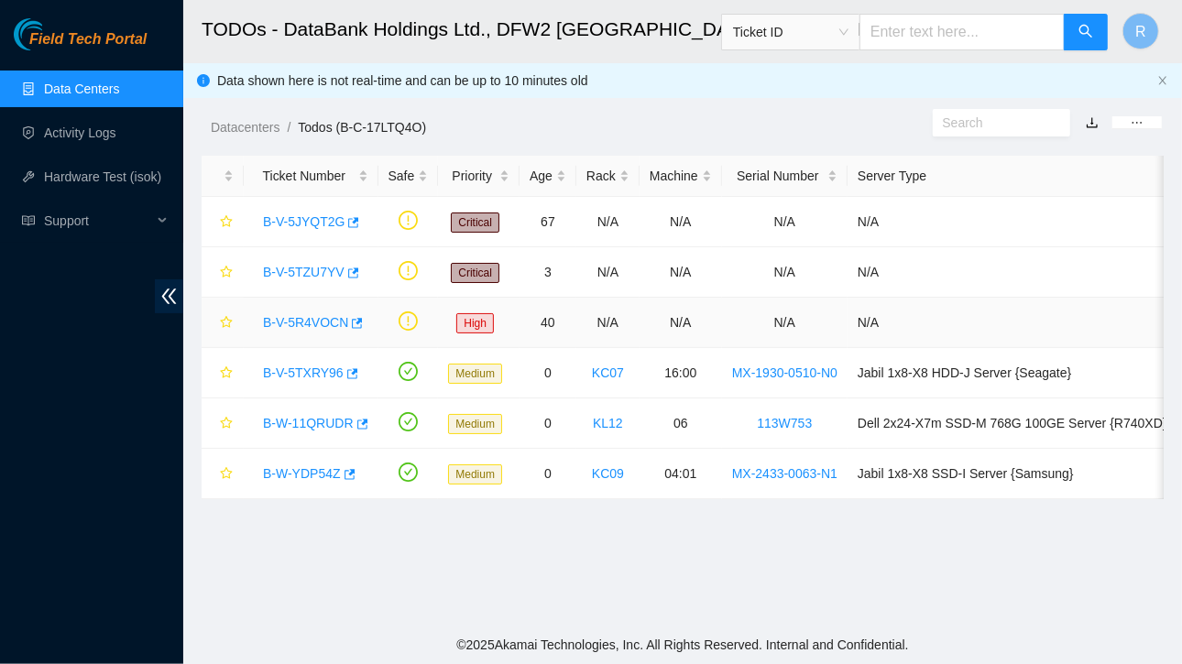
click at [305, 324] on link "B-V-5R4VOCN" at bounding box center [305, 322] width 85 height 15
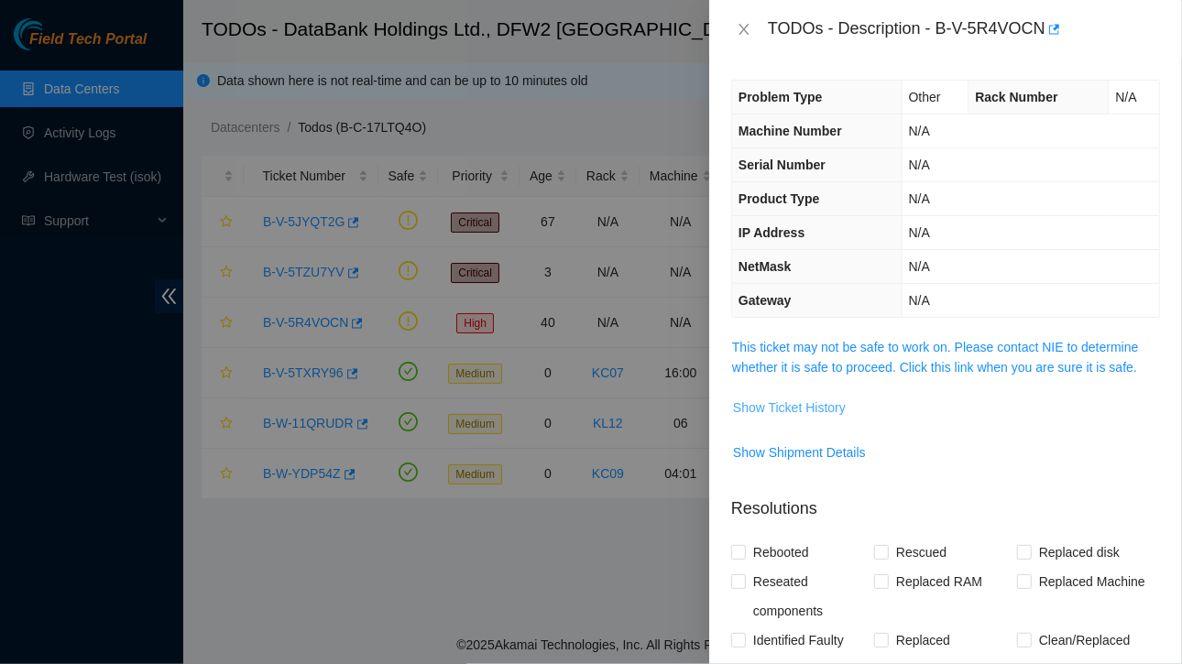
click at [797, 399] on span "Show Ticket History" at bounding box center [789, 408] width 113 height 20
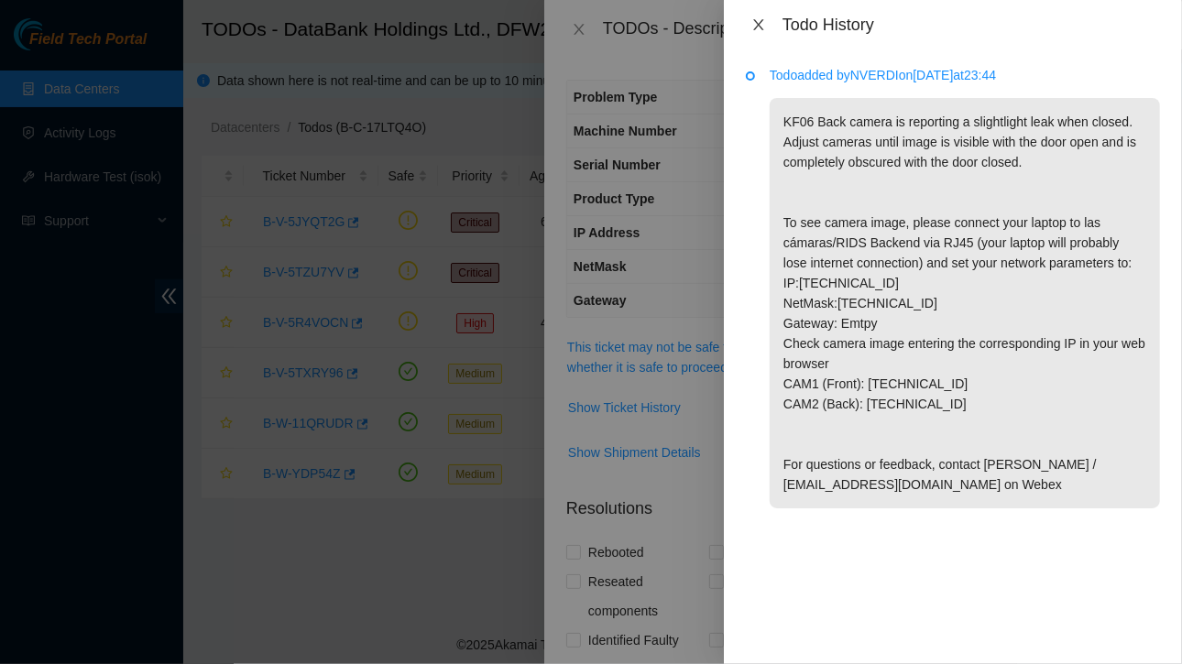
click at [755, 30] on icon "close" at bounding box center [758, 24] width 15 height 15
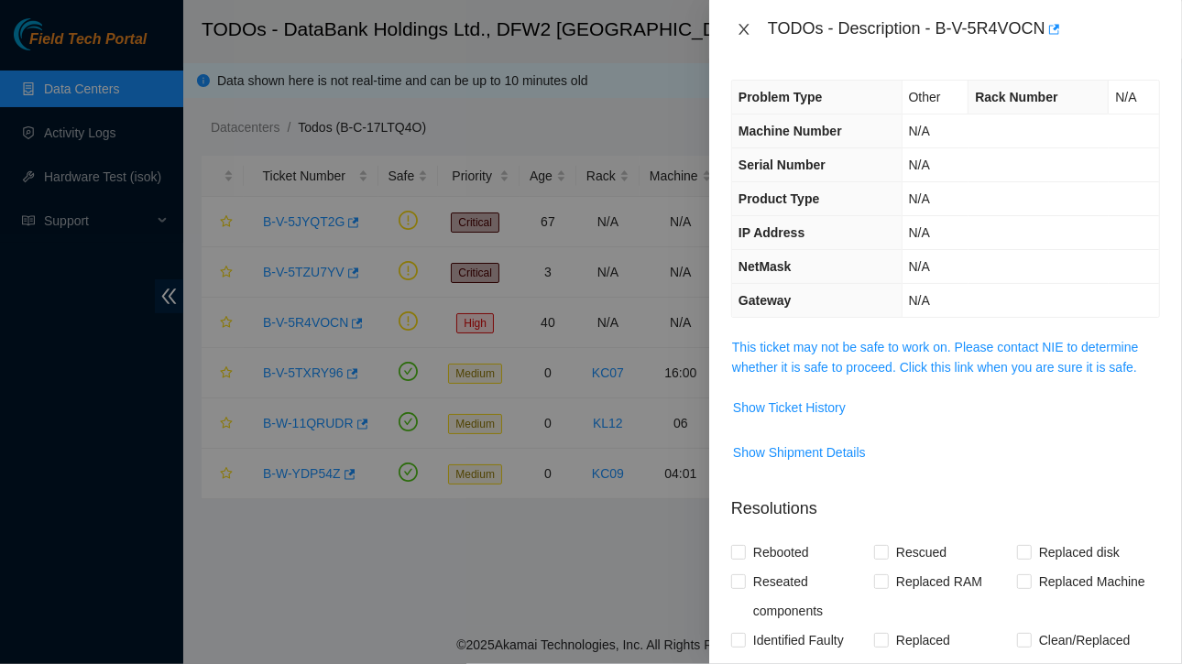
click at [744, 23] on icon "close" at bounding box center [743, 29] width 15 height 15
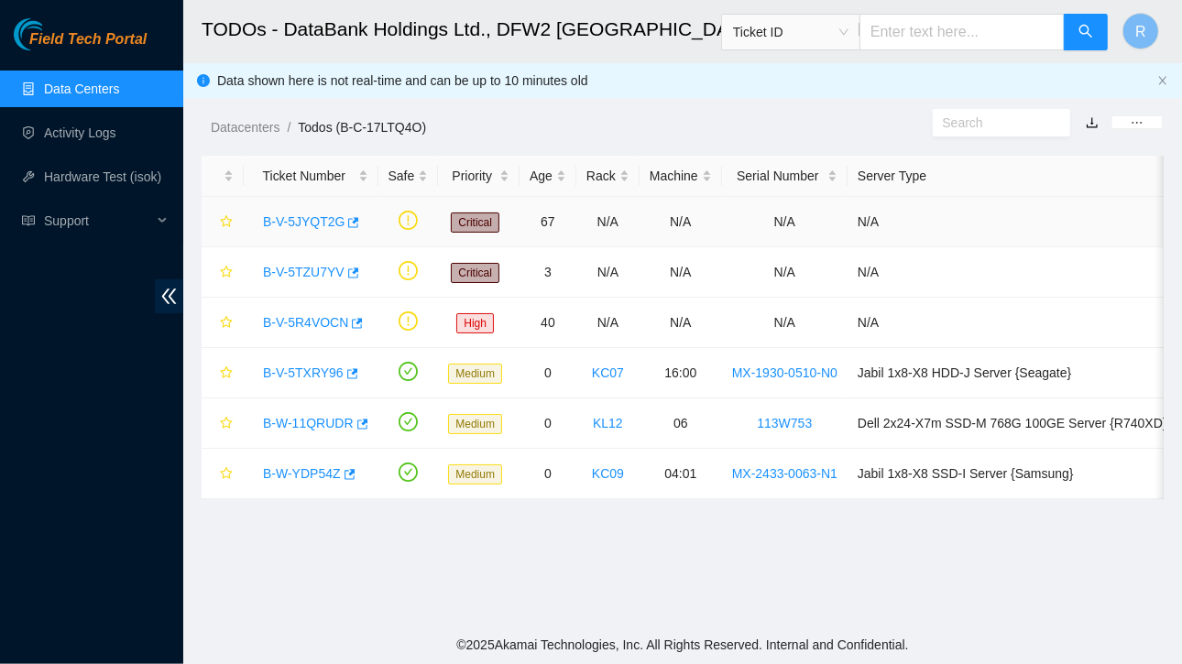
click at [311, 224] on link "B-V-5JYQT2G" at bounding box center [304, 221] width 82 height 15
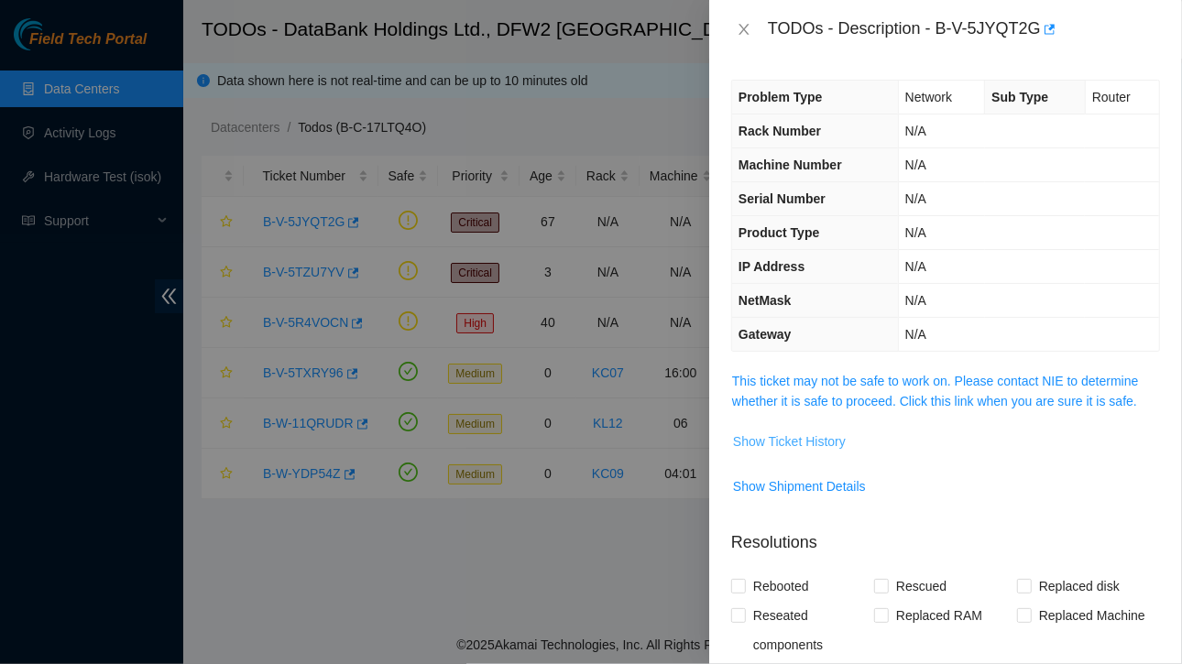
click at [813, 439] on span "Show Ticket History" at bounding box center [789, 441] width 113 height 20
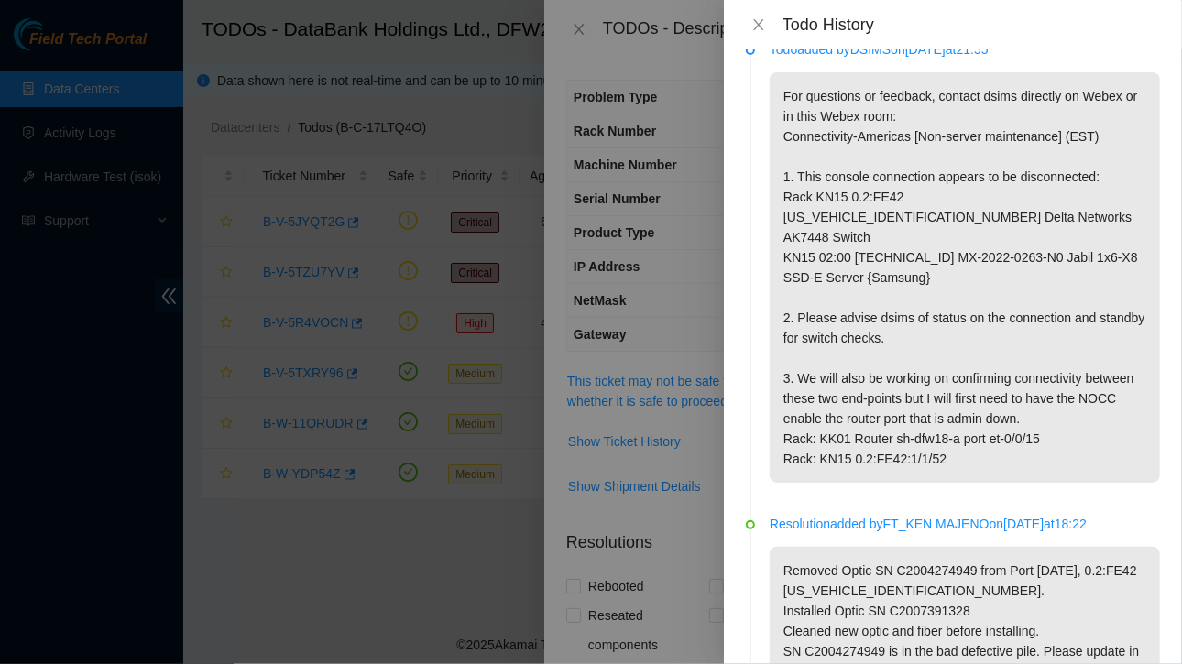
scroll to position [27, 0]
click at [760, 28] on icon "close" at bounding box center [758, 24] width 15 height 15
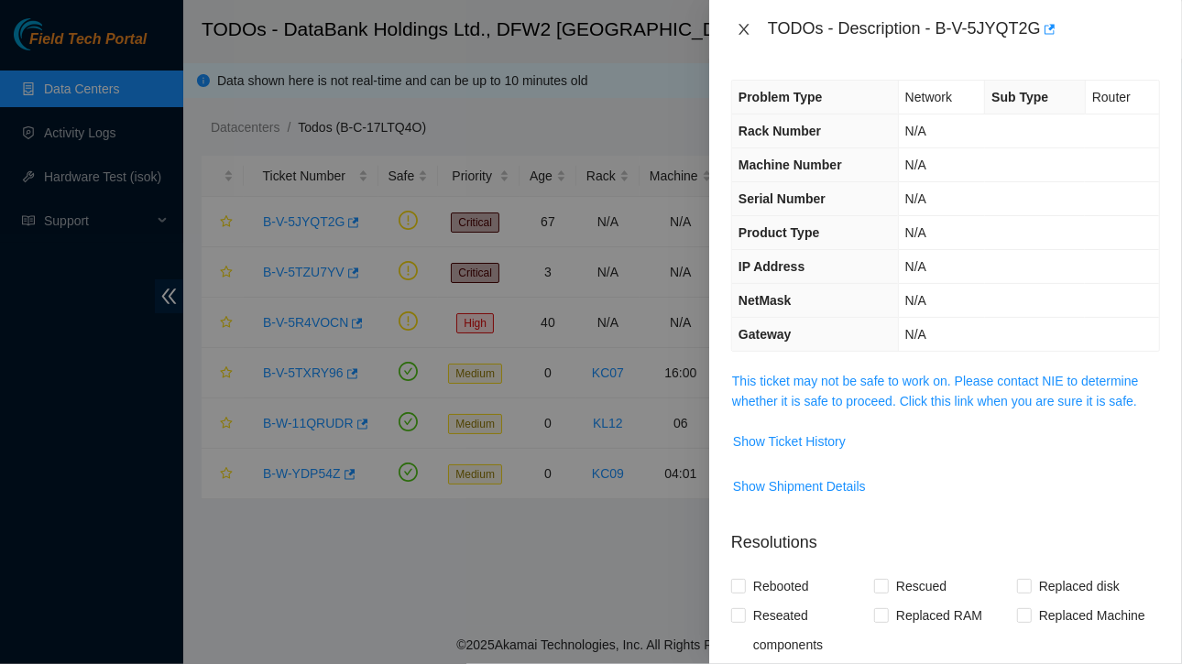
click at [747, 27] on icon "close" at bounding box center [743, 29] width 15 height 15
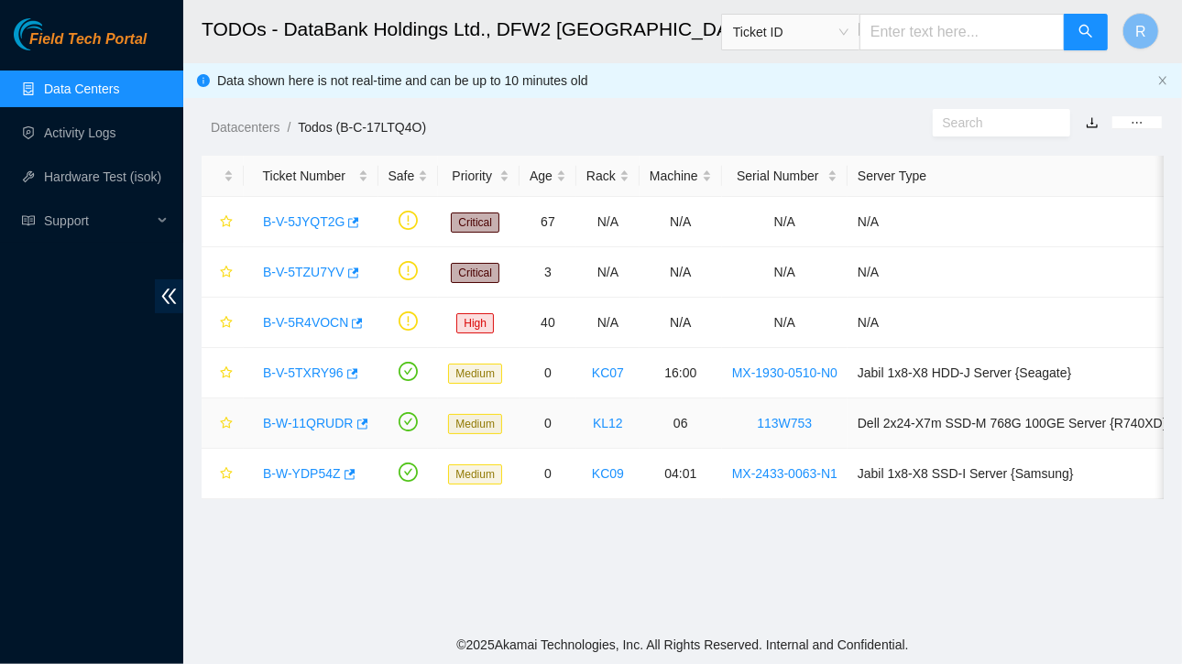
click at [318, 428] on link "B-W-11QRUDR" at bounding box center [308, 423] width 91 height 15
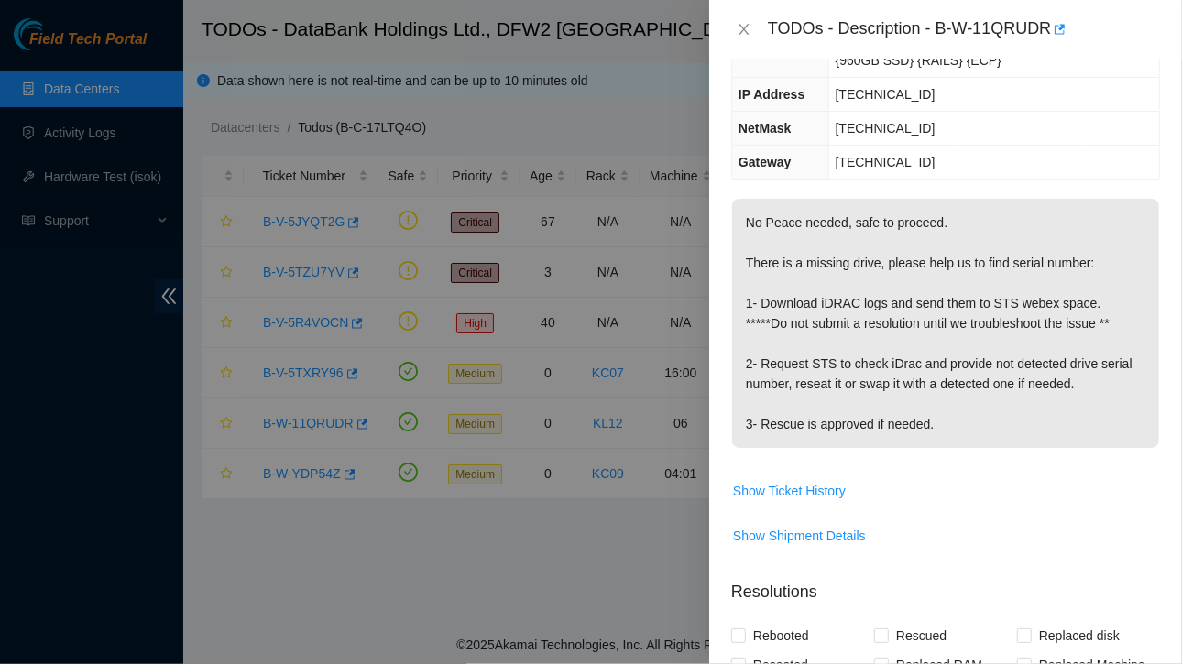
scroll to position [251, 0]
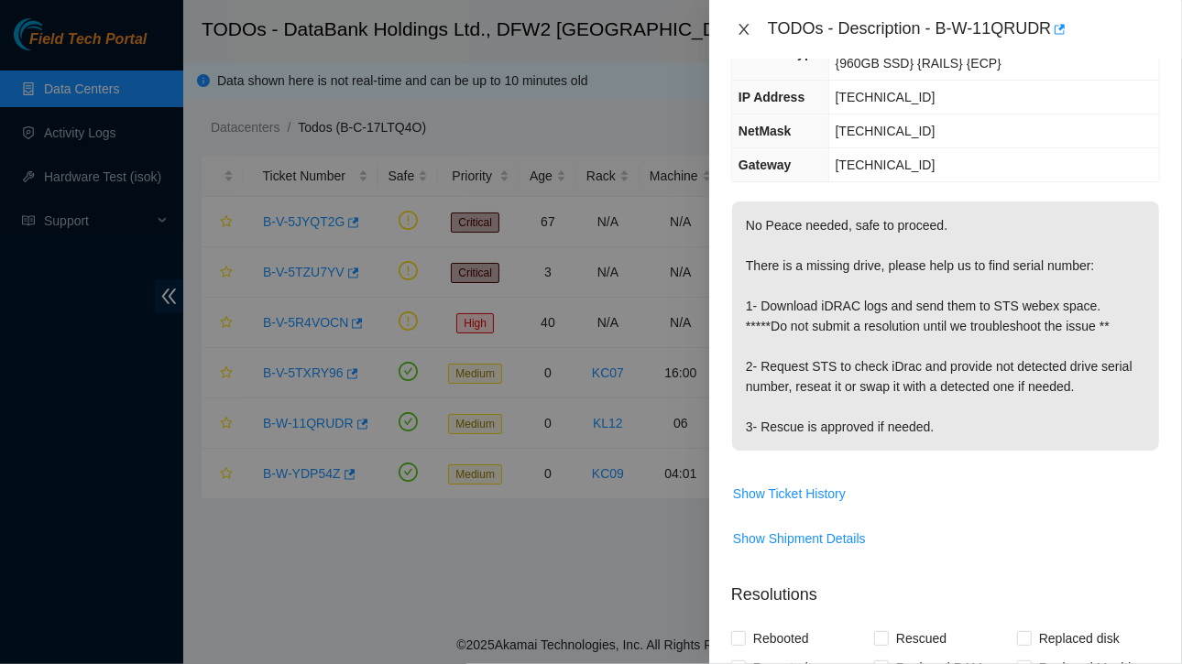
click at [745, 31] on icon "close" at bounding box center [743, 29] width 10 height 11
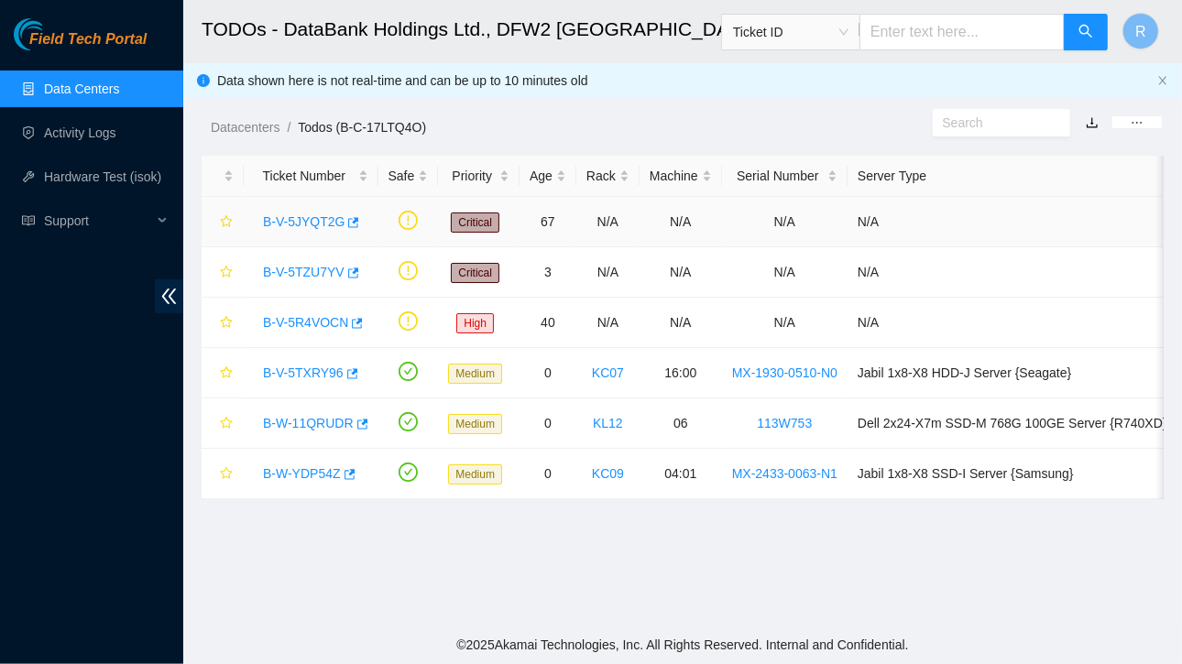
click at [302, 225] on link "B-V-5JYQT2G" at bounding box center [304, 221] width 82 height 15
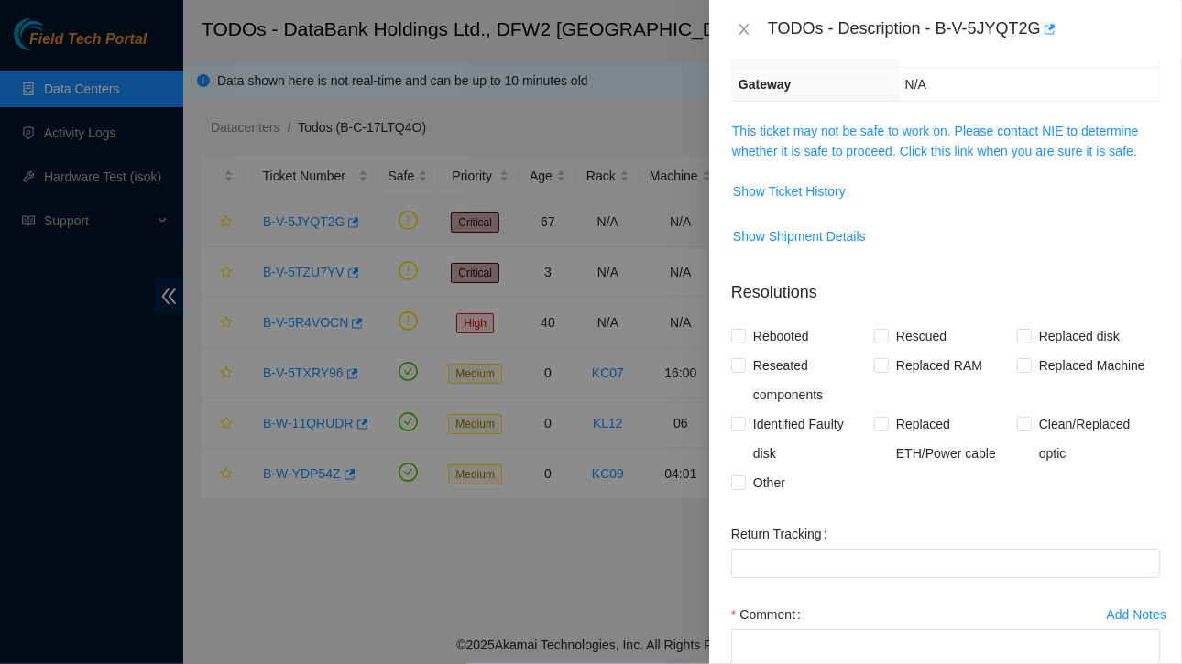
scroll to position [191, 0]
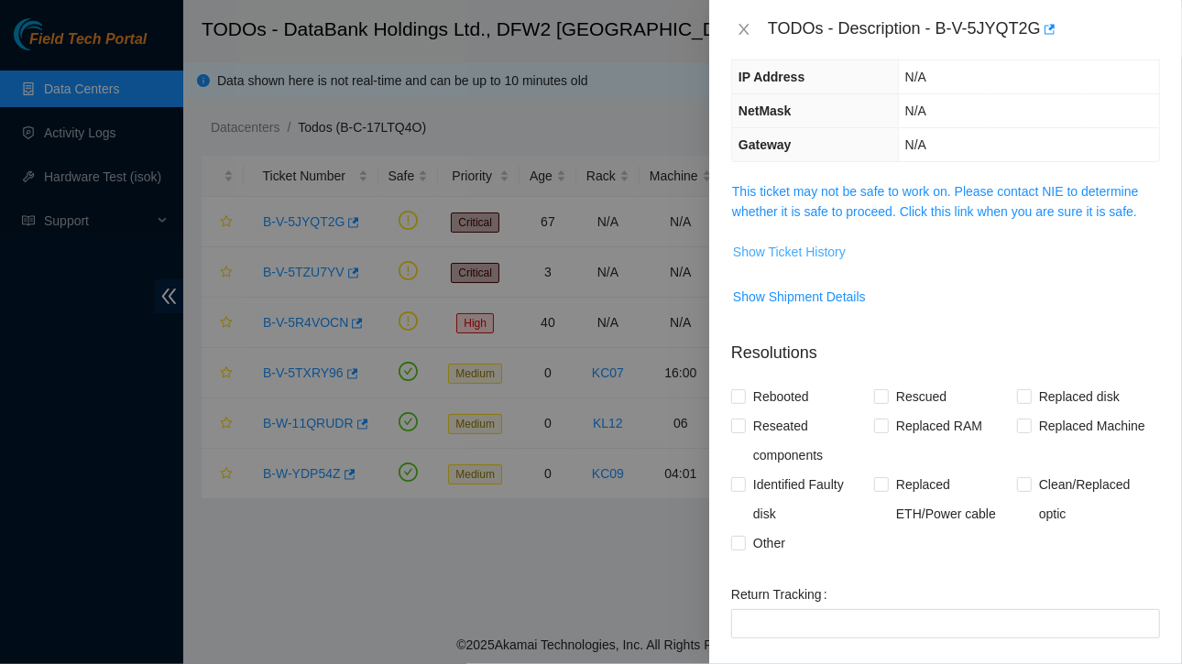
click at [801, 253] on span "Show Ticket History" at bounding box center [789, 252] width 113 height 20
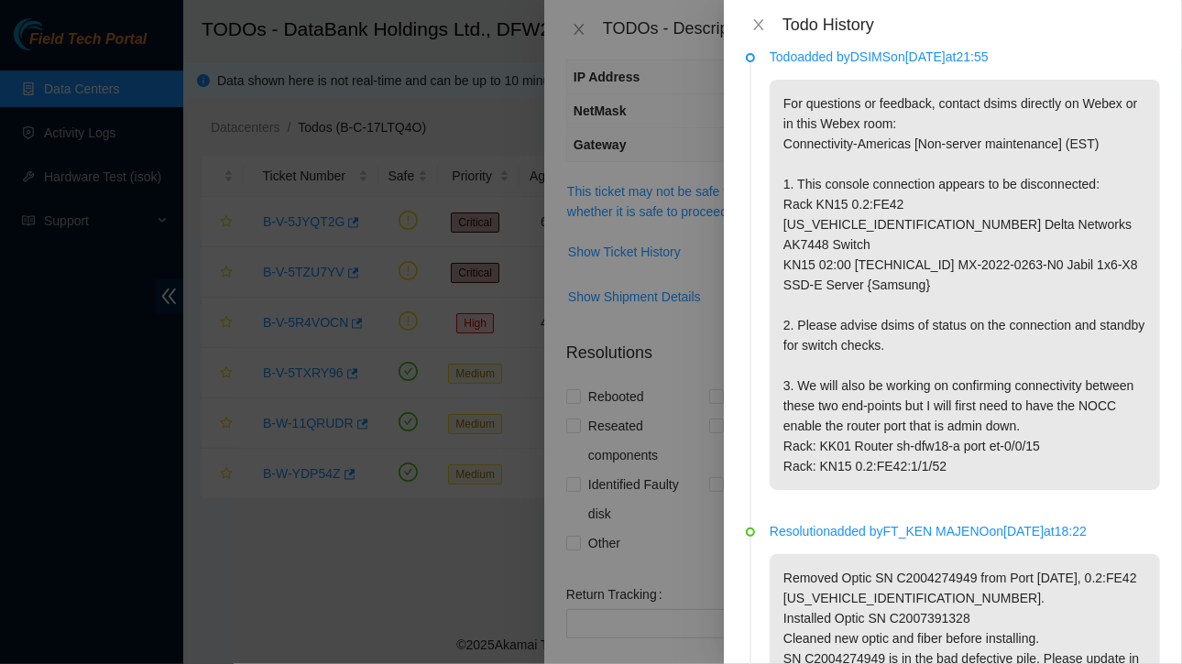
scroll to position [16, 0]
drag, startPoint x: 977, startPoint y: 108, endPoint x: 1016, endPoint y: 104, distance: 38.6
drag, startPoint x: 1016, startPoint y: 104, endPoint x: 1042, endPoint y: 116, distance: 28.3
click at [1042, 116] on p "For questions or feedback, contact dsims directly on Webex or in this Webex roo…" at bounding box center [964, 287] width 390 height 410
click at [986, 103] on p "For questions or feedback, contact dsims directly on Webex or in this Webex roo…" at bounding box center [964, 287] width 390 height 410
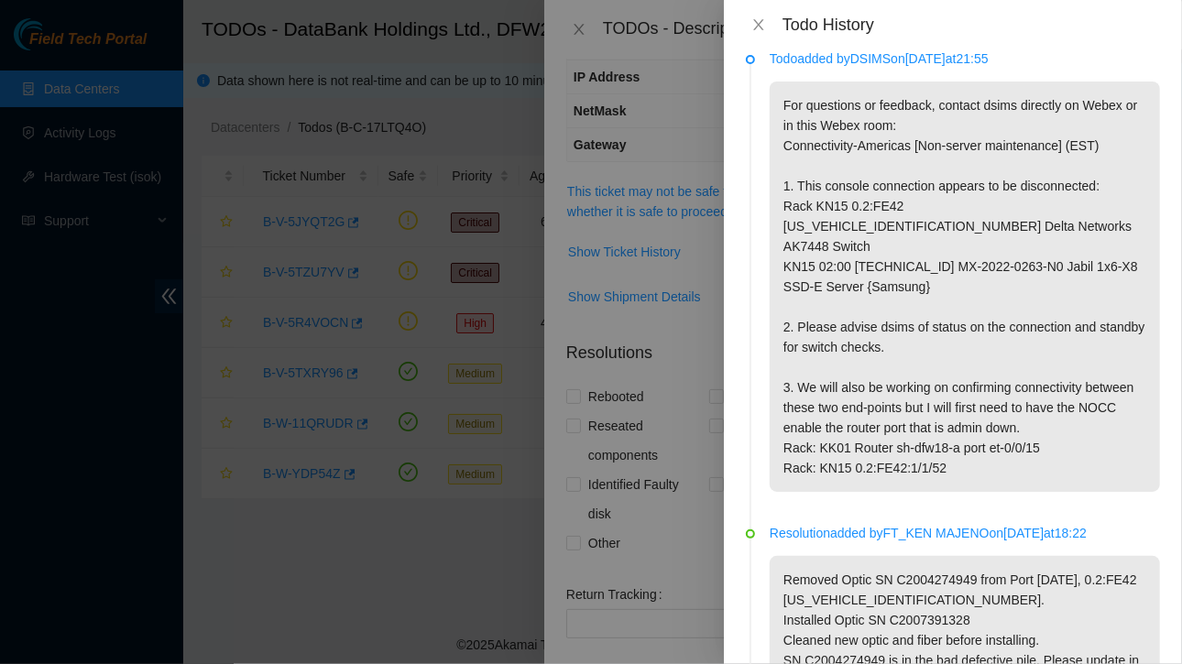
click at [961, 130] on p "For questions or feedback, contact dsims directly on Webex or in this Webex roo…" at bounding box center [964, 287] width 390 height 410
drag, startPoint x: 985, startPoint y: 108, endPoint x: 1017, endPoint y: 106, distance: 32.1
click at [1017, 106] on p "For questions or feedback, contact dsims directly on Webex or in this Webex roo…" at bounding box center [964, 287] width 390 height 410
copy p "dsims"
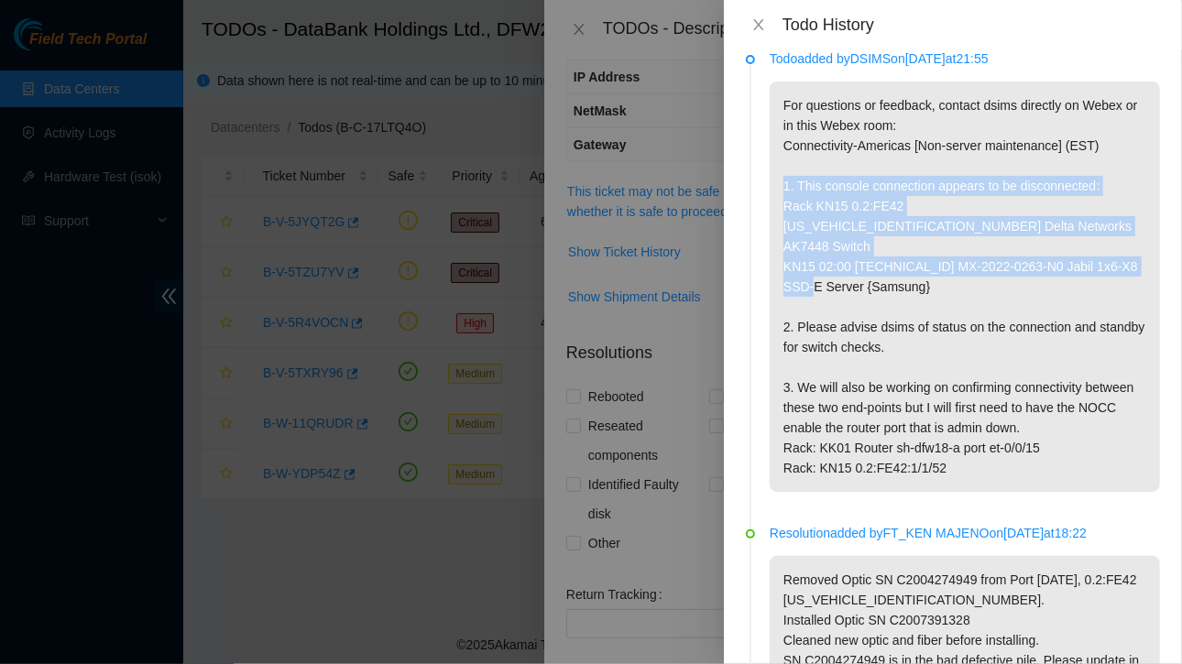
drag, startPoint x: 784, startPoint y: 185, endPoint x: 948, endPoint y: 261, distance: 180.7
click at [948, 261] on p "For questions or feedback, contact dsims directly on Webex or in this Webex roo…" at bounding box center [964, 287] width 390 height 410
copy p "1. This console connection appears to be disconnected: Rack KN15 0.2:FE42 [US_V…"
click at [760, 28] on icon "close" at bounding box center [758, 24] width 15 height 15
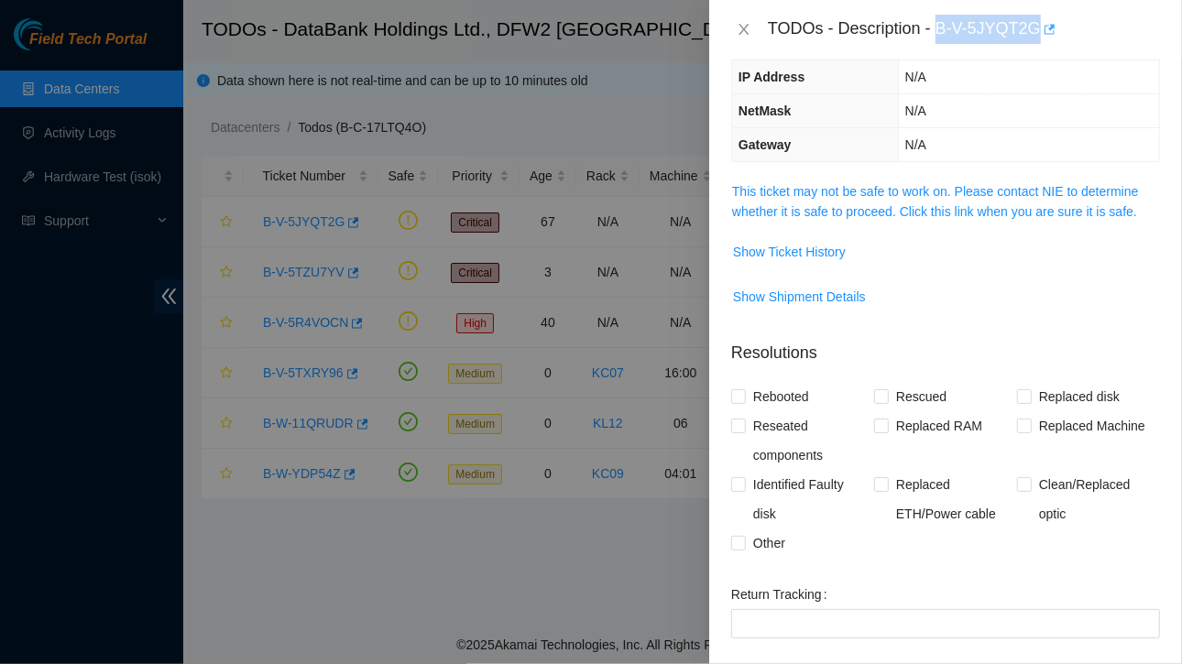
drag, startPoint x: 938, startPoint y: 28, endPoint x: 1039, endPoint y: 27, distance: 100.8
click at [1039, 27] on div "TODOs - Description - B-V-5JYQT2G" at bounding box center [964, 29] width 392 height 29
copy div "B-V-5JYQT2G"
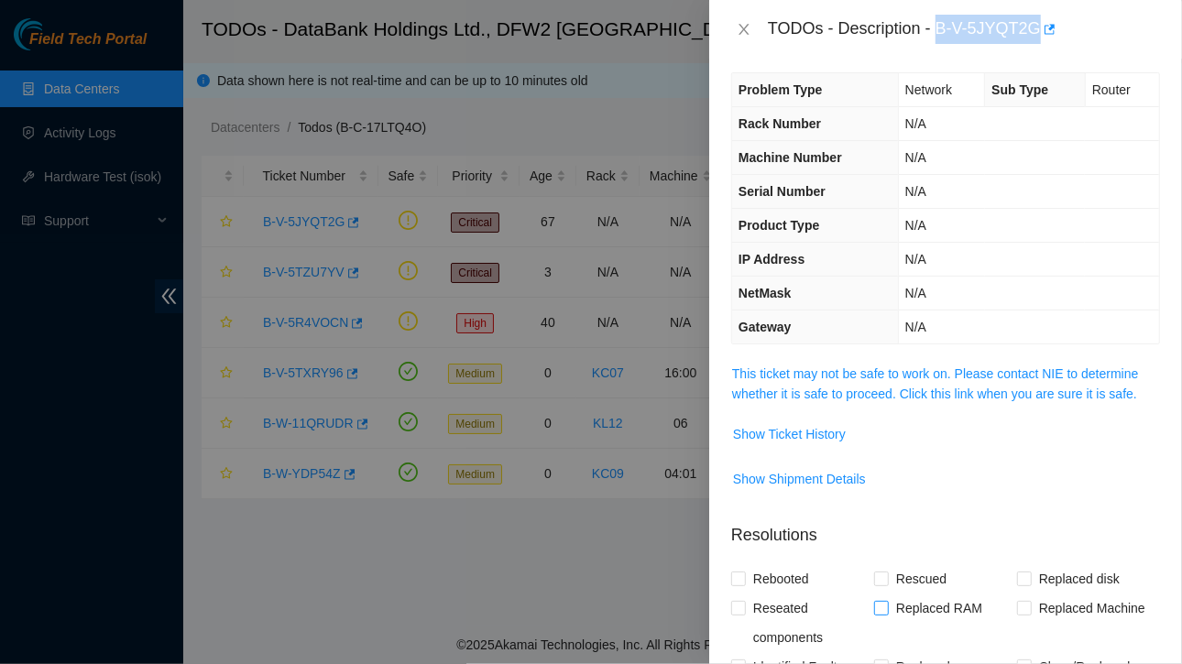
scroll to position [387, 0]
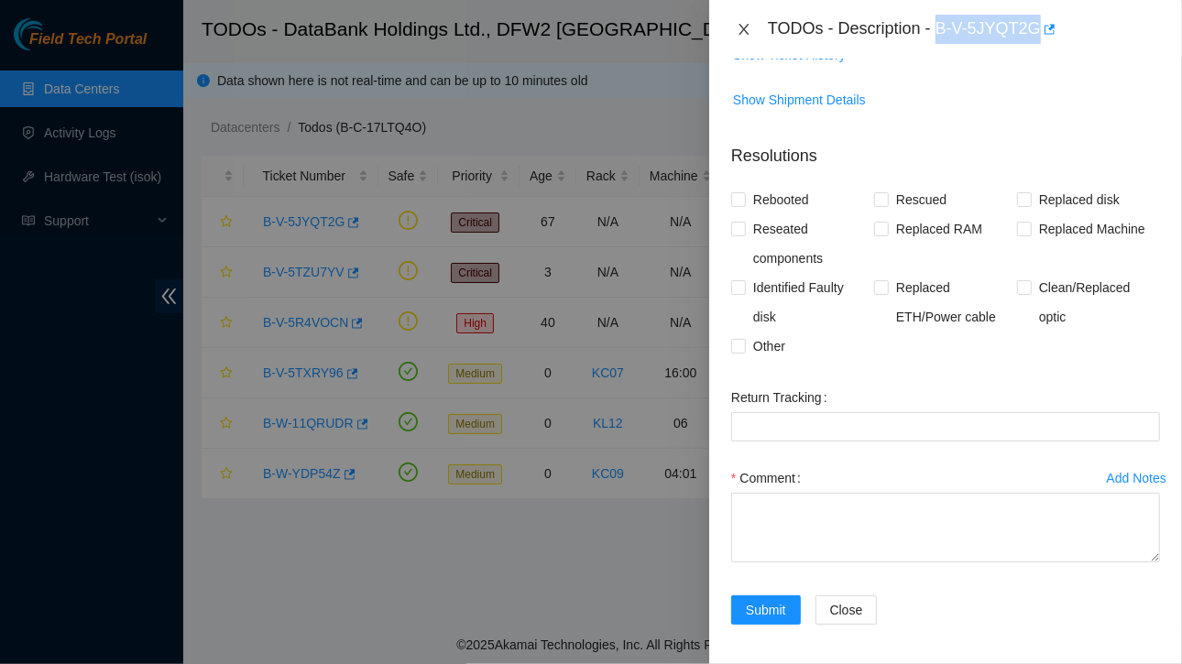
click at [743, 30] on icon "close" at bounding box center [743, 29] width 10 height 11
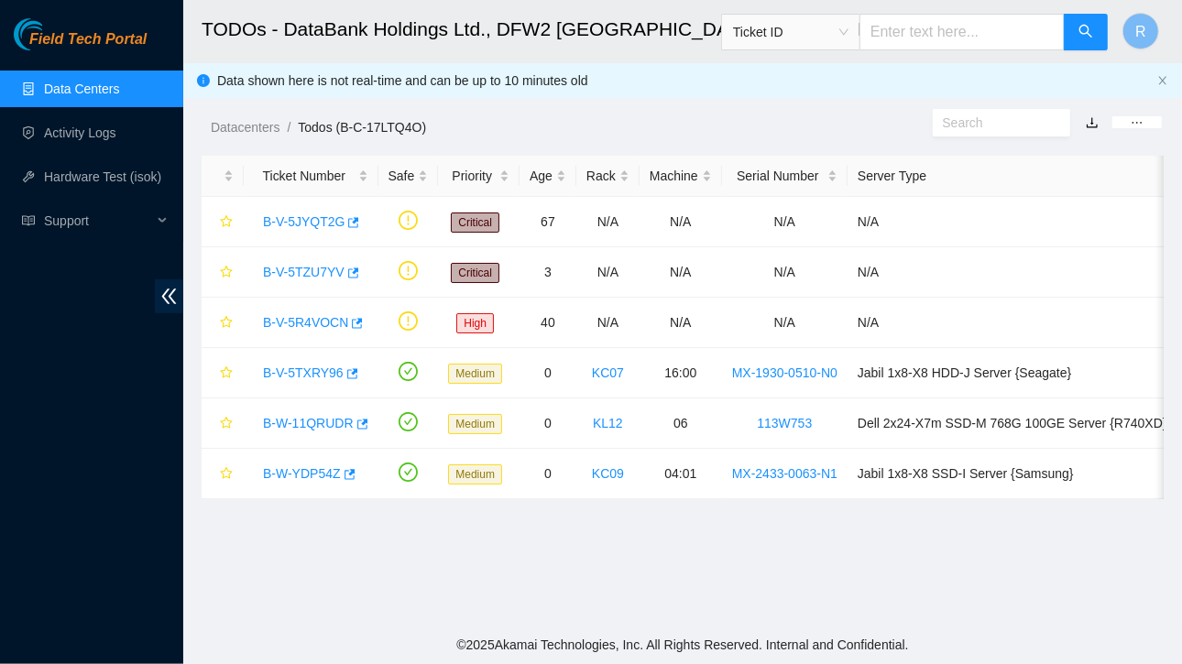
scroll to position [415, 0]
click at [289, 272] on link "B-V-5TZU7YV" at bounding box center [304, 272] width 82 height 15
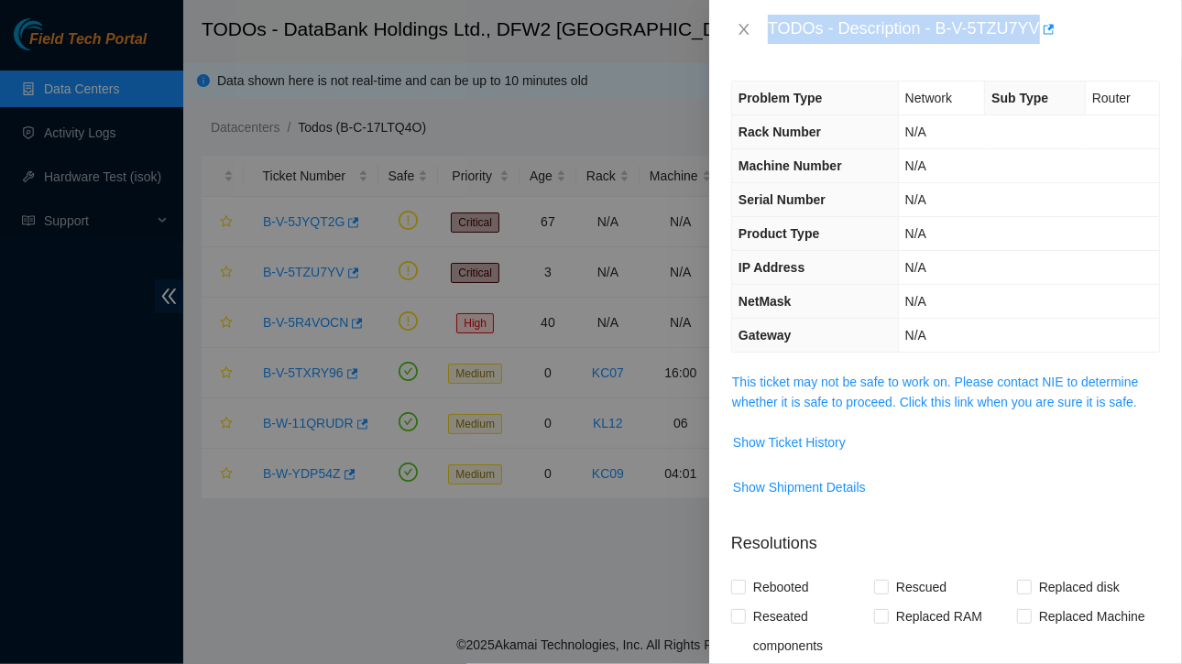
scroll to position [2, 0]
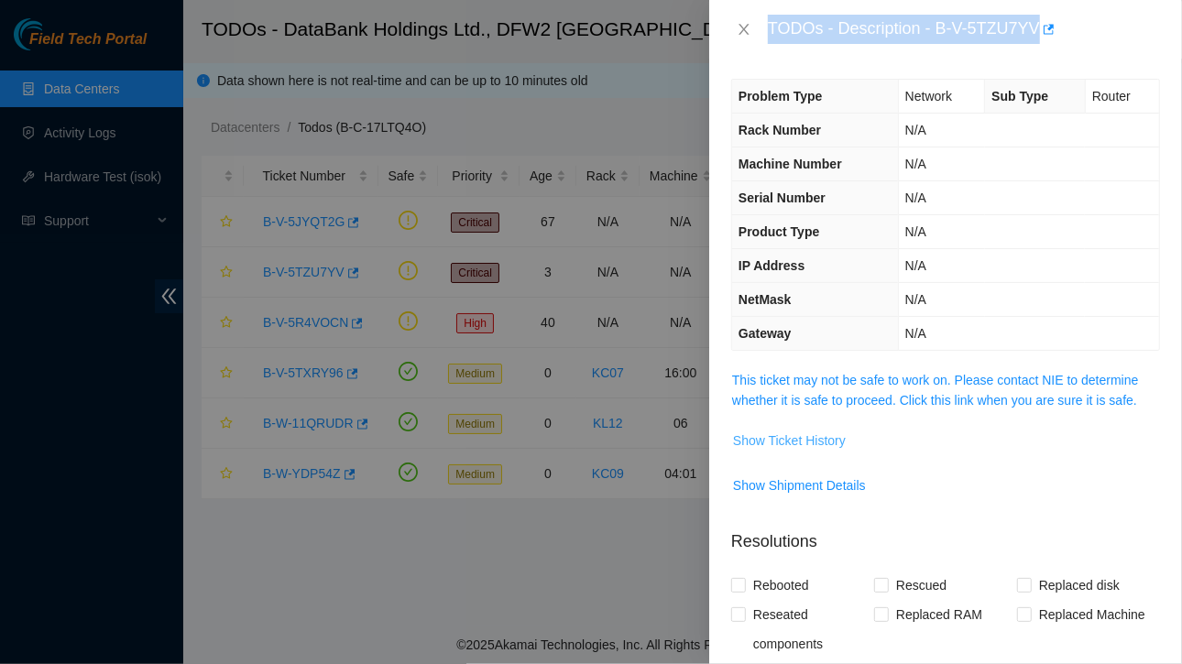
click at [789, 438] on span "Show Ticket History" at bounding box center [789, 441] width 113 height 20
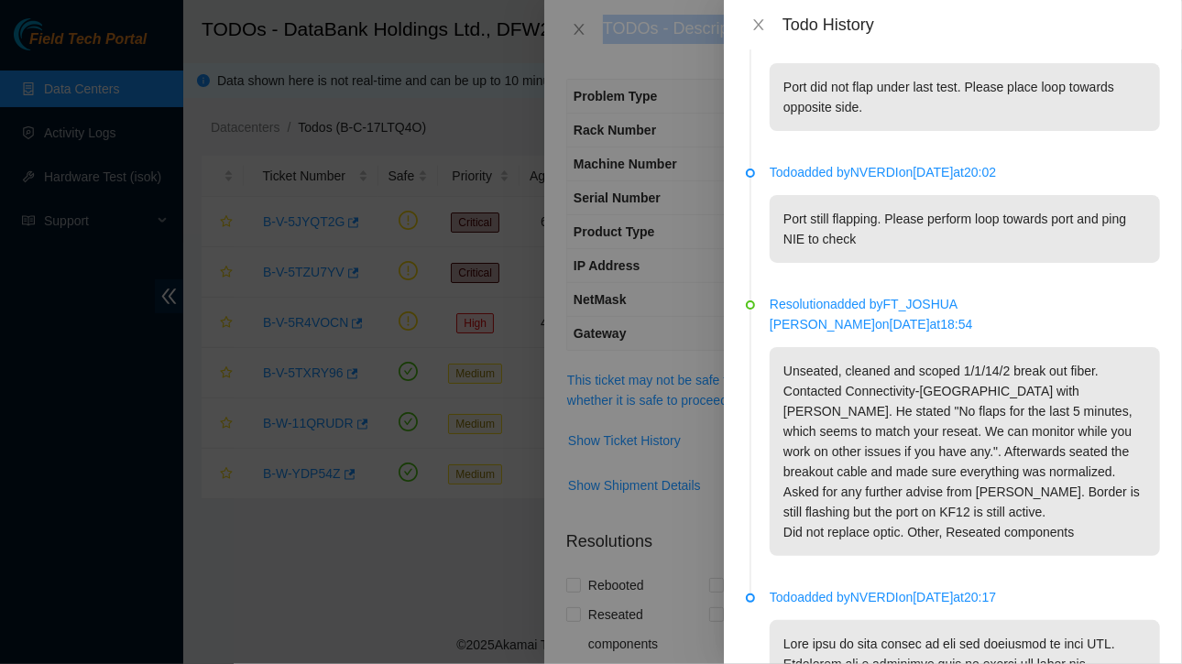
scroll to position [0, 0]
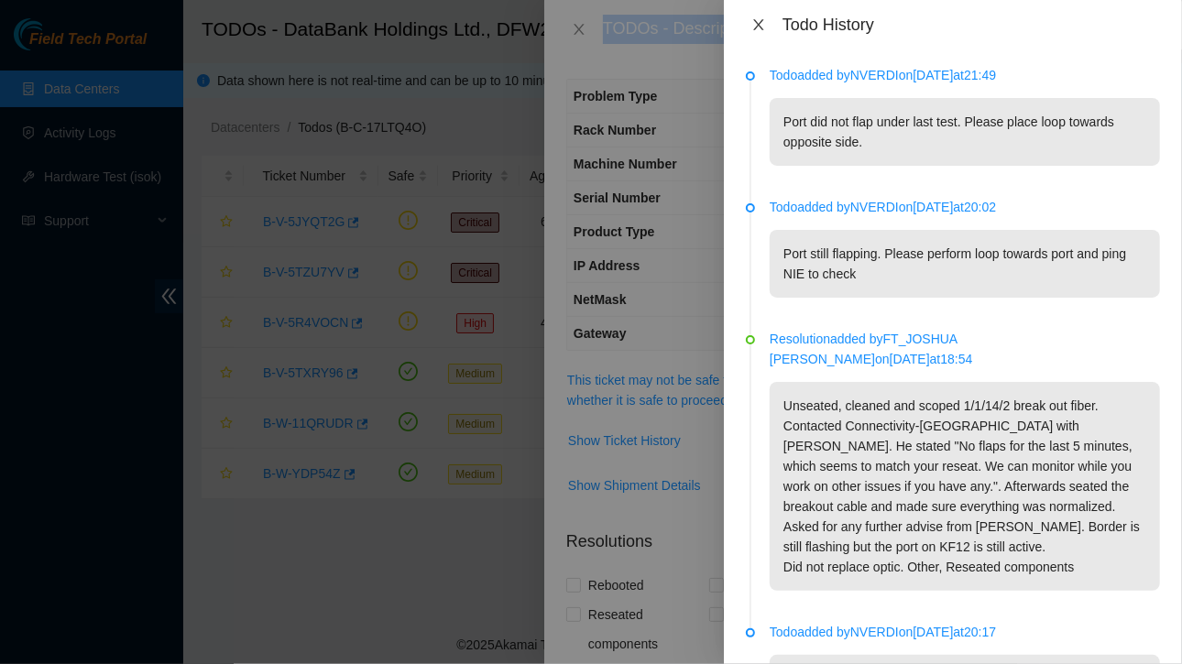
click at [759, 25] on icon "close" at bounding box center [758, 24] width 10 height 11
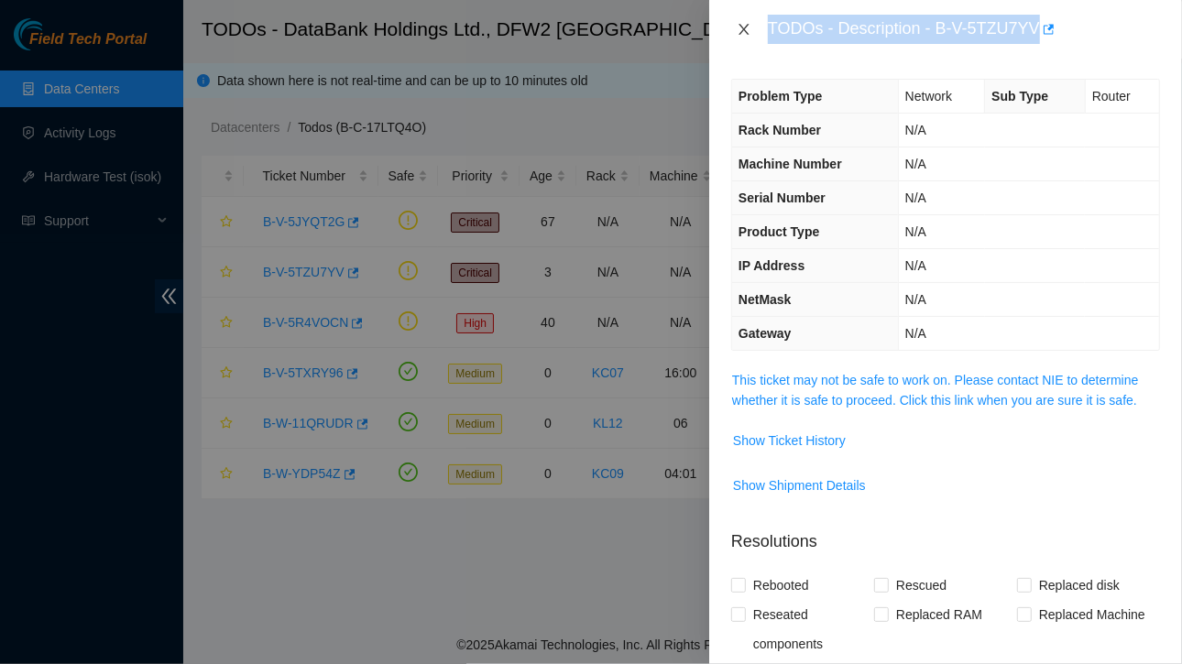
click at [746, 27] on icon "close" at bounding box center [743, 29] width 10 height 11
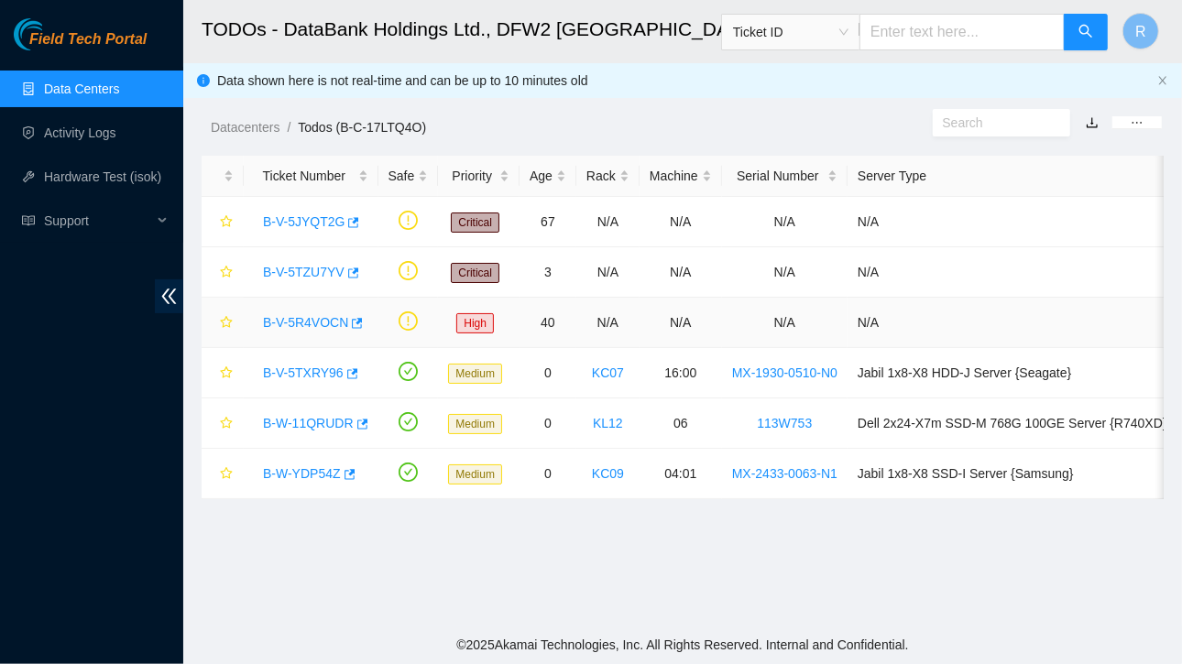
click at [304, 321] on link "B-V-5R4VOCN" at bounding box center [305, 322] width 85 height 15
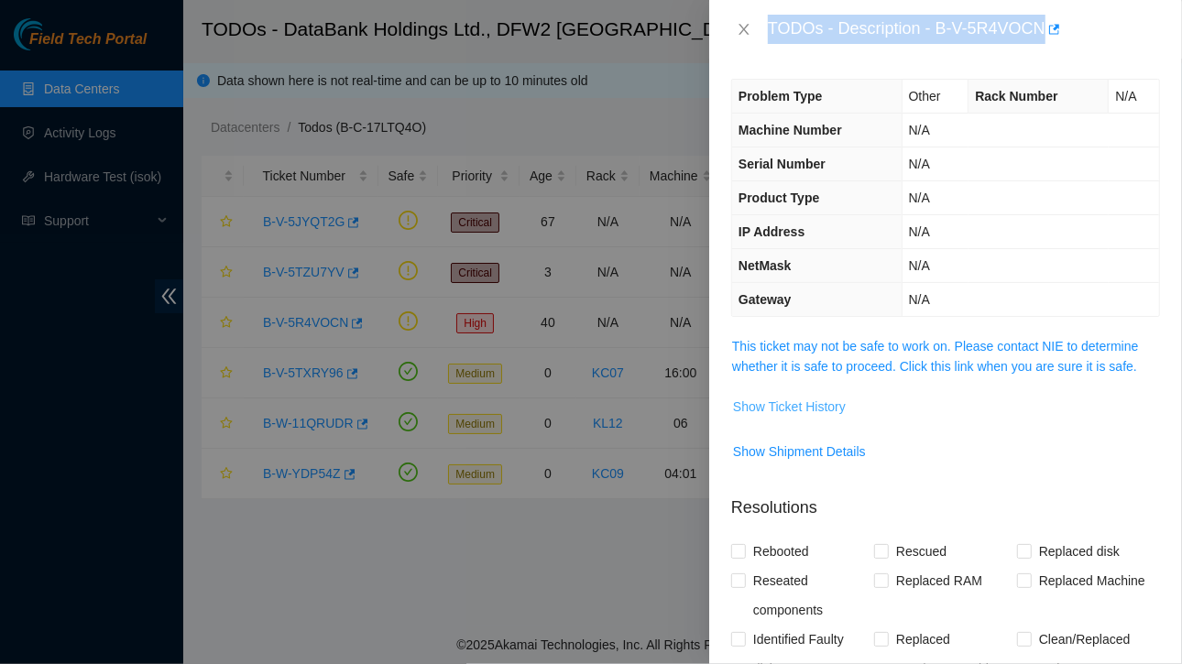
click at [795, 401] on span "Show Ticket History" at bounding box center [789, 407] width 113 height 20
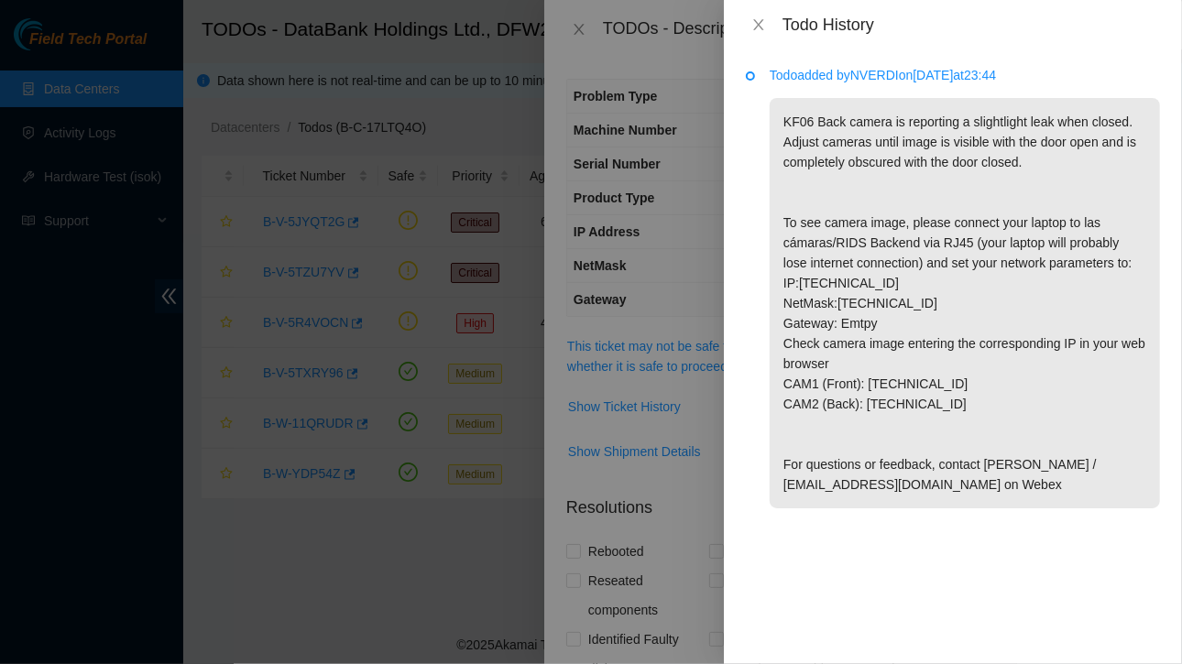
click at [865, 53] on div "Todo added by NVERDI on [DATE] 23:44 KF06 Back camera is reporting a slightligh…" at bounding box center [953, 356] width 458 height 615
click at [766, 30] on icon "close" at bounding box center [758, 24] width 15 height 15
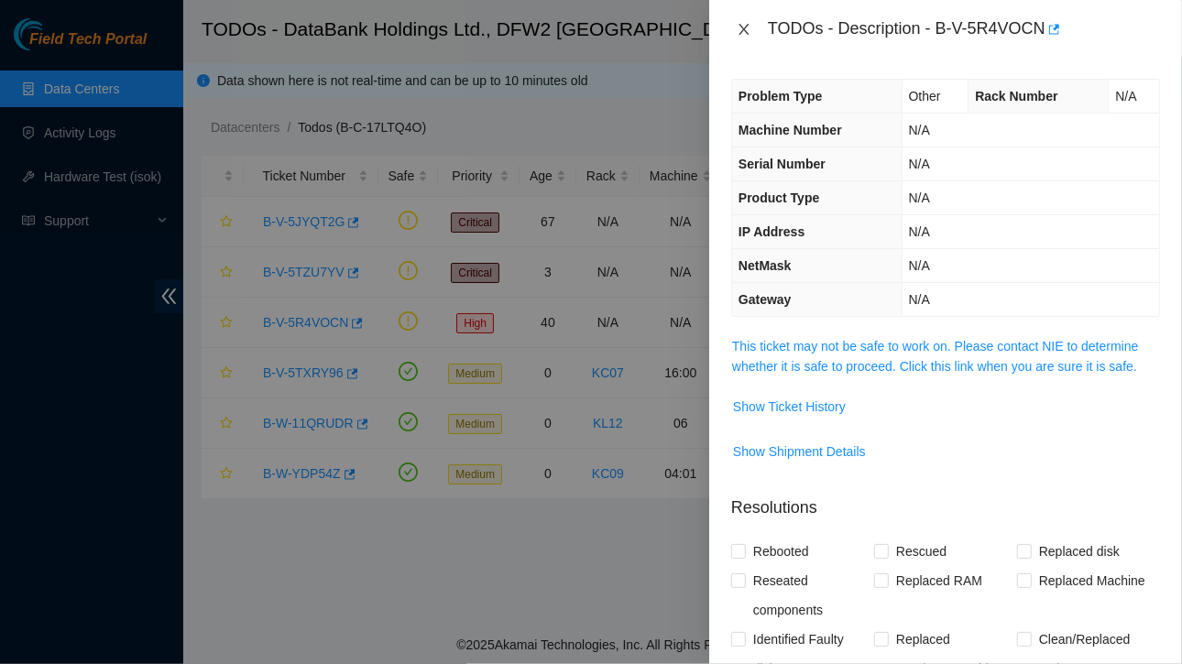
click at [742, 27] on icon "close" at bounding box center [743, 29] width 10 height 11
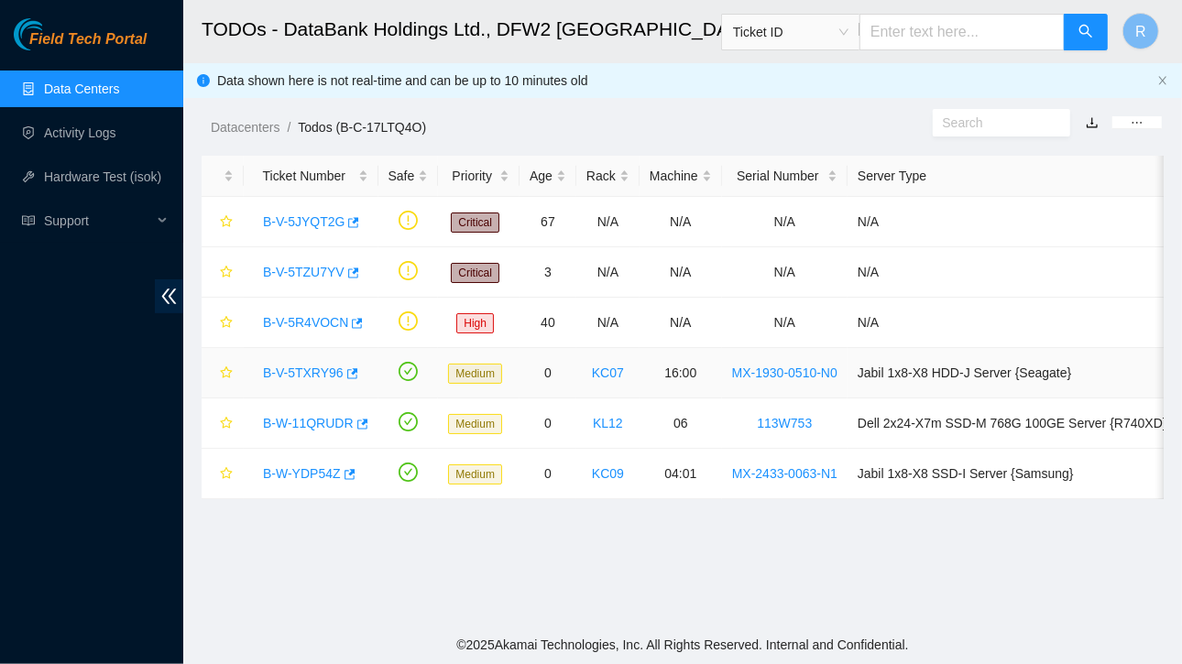
click at [309, 365] on link "B-V-5TXRY96" at bounding box center [303, 372] width 81 height 15
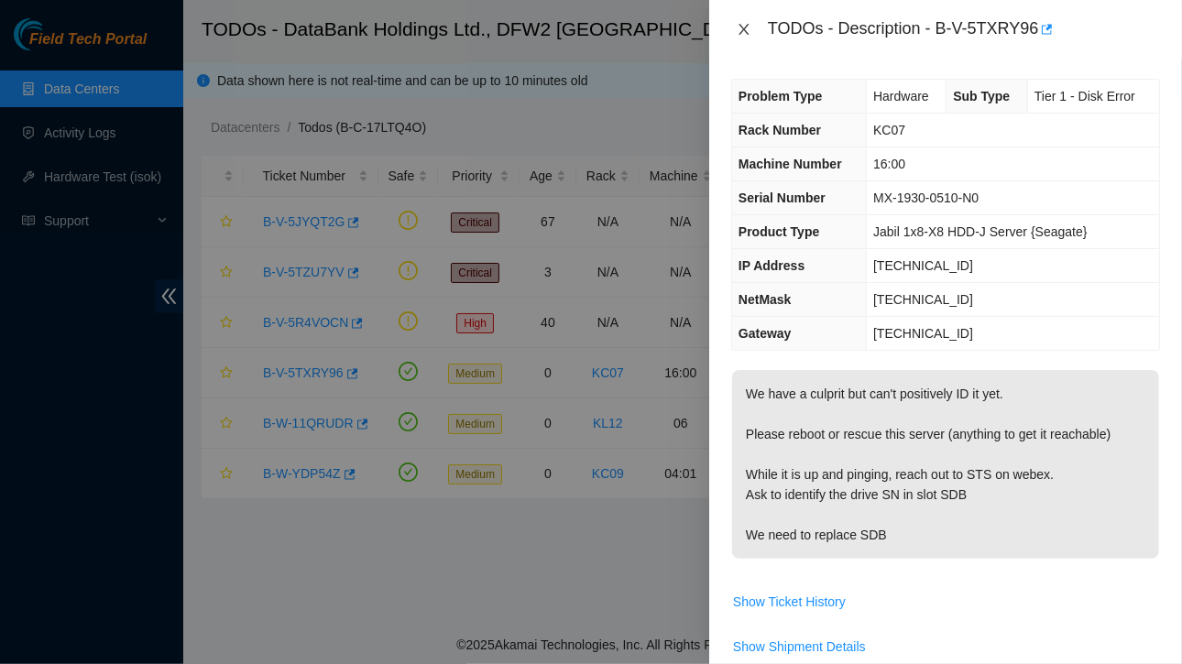
click at [738, 31] on icon "close" at bounding box center [743, 29] width 15 height 15
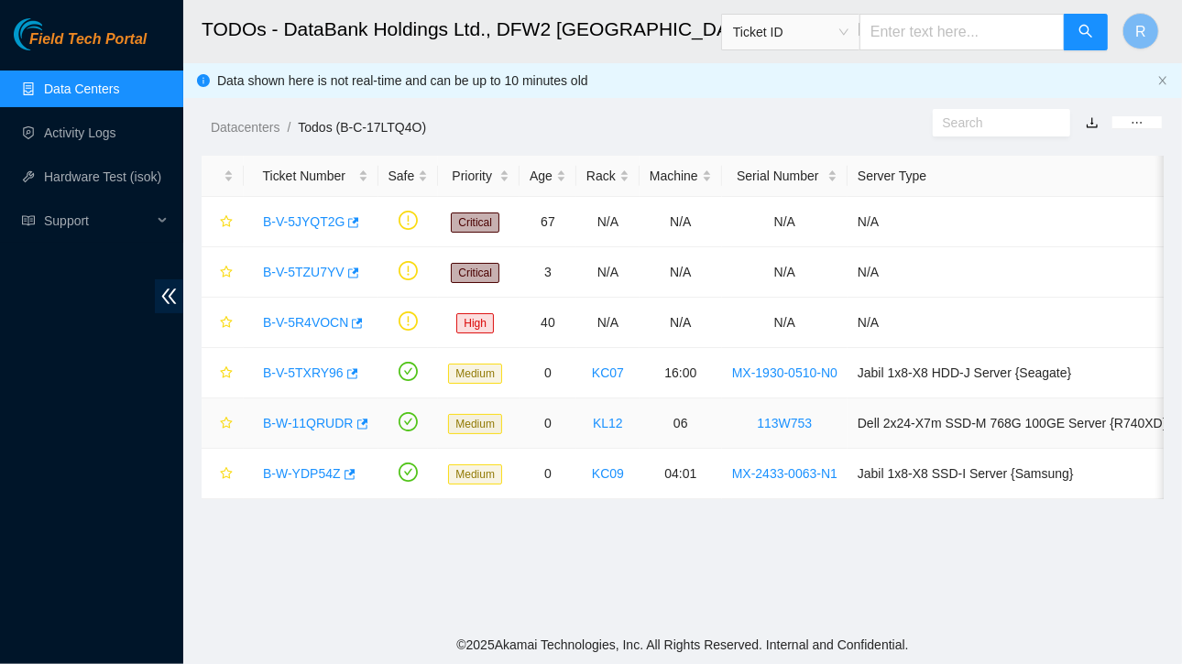
click at [320, 420] on link "B-W-11QRUDR" at bounding box center [308, 423] width 91 height 15
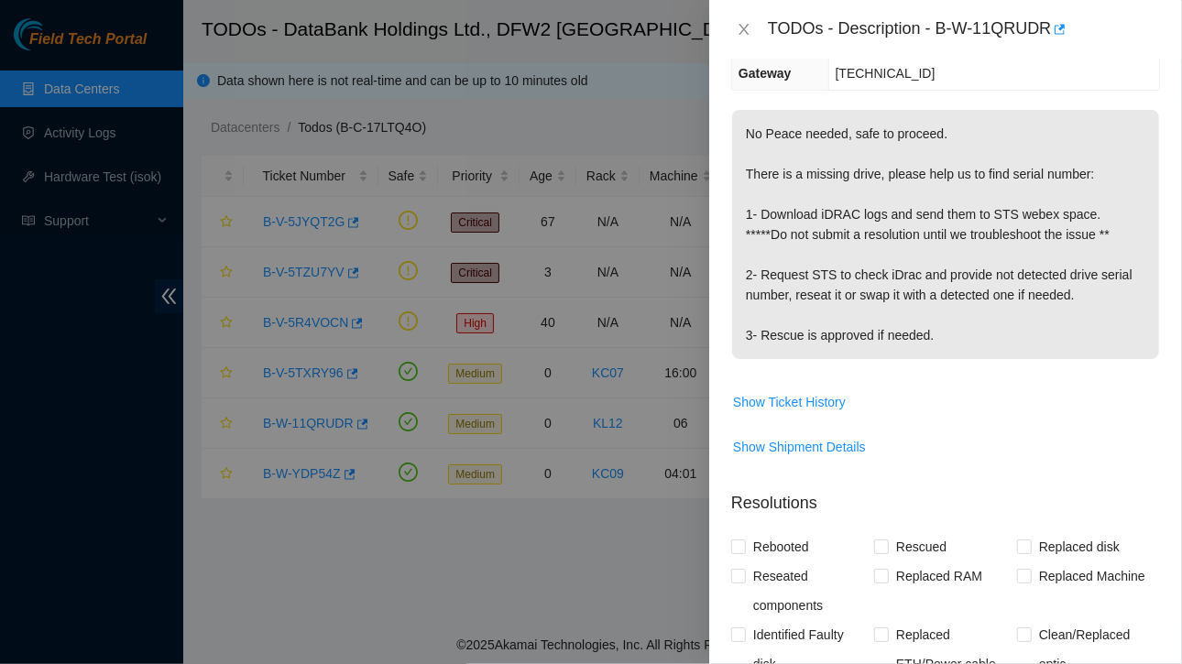
scroll to position [359, 0]
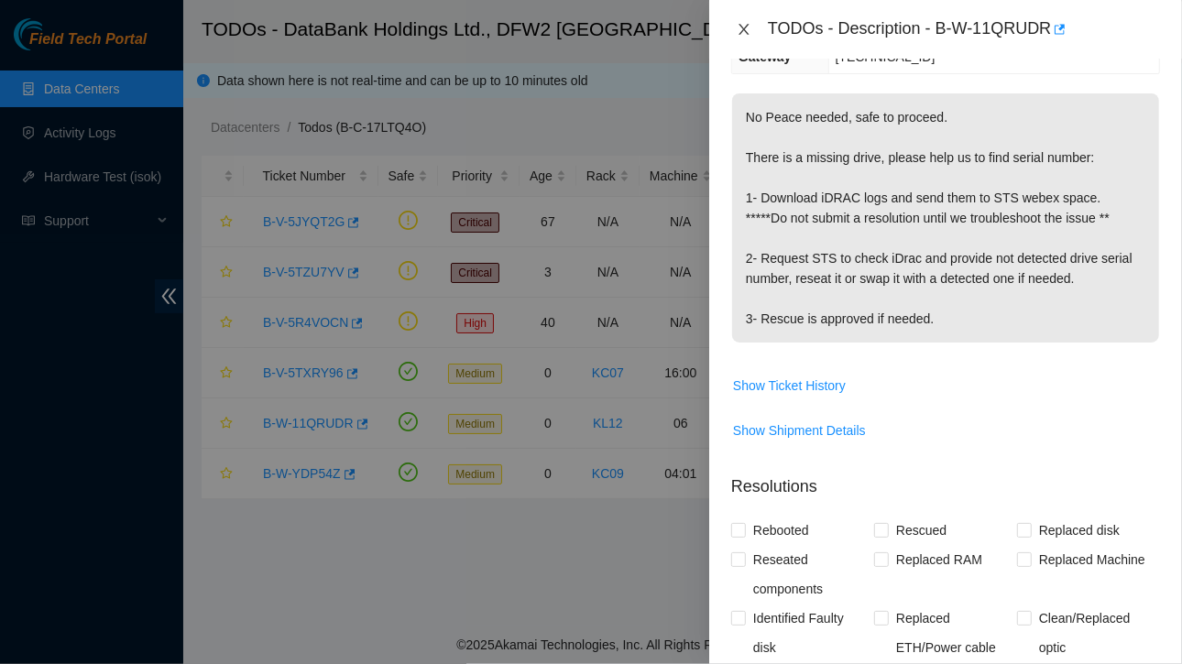
click at [746, 27] on icon "close" at bounding box center [743, 29] width 10 height 11
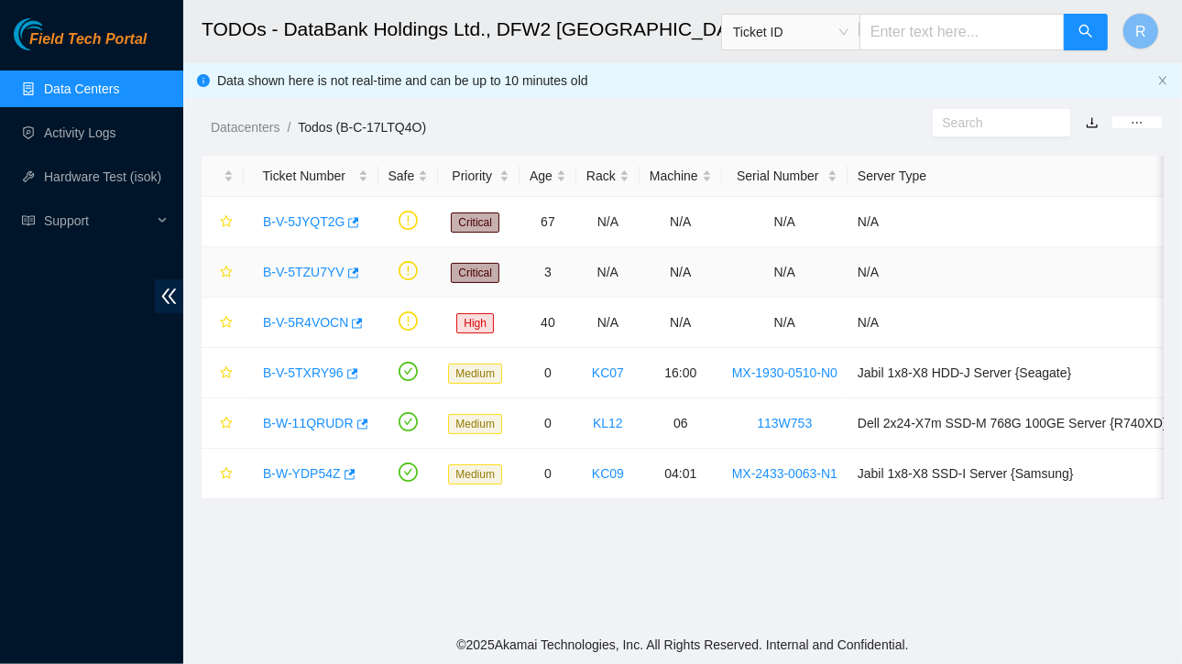
scroll to position [325, 0]
click at [304, 365] on link "B-V-5TXRY96" at bounding box center [303, 372] width 81 height 15
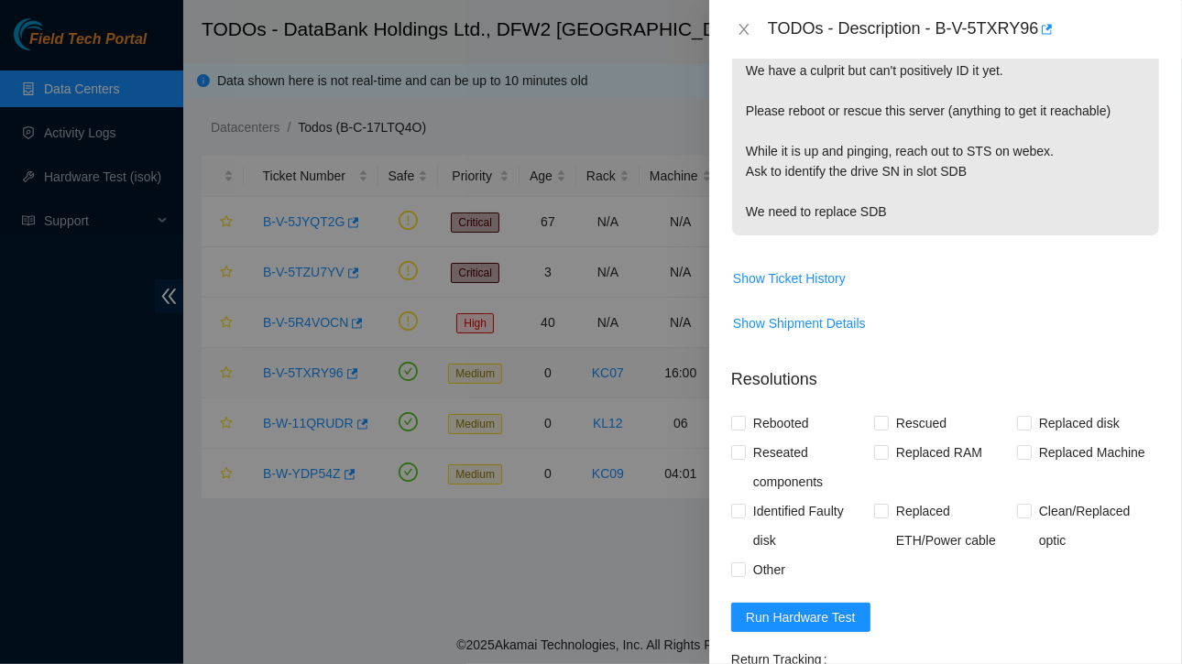
scroll to position [298, 0]
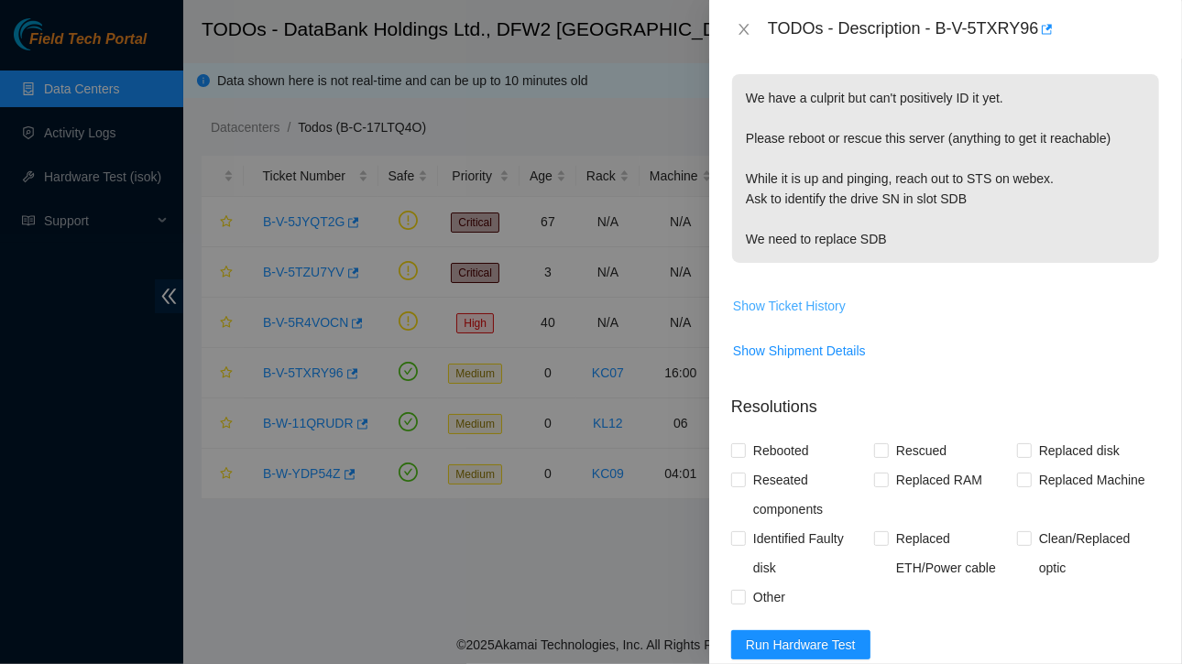
drag, startPoint x: 802, startPoint y: 302, endPoint x: 914, endPoint y: 302, distance: 111.8
click at [914, 302] on span "Show Ticket History" at bounding box center [945, 305] width 427 height 29
click at [747, 28] on icon "close" at bounding box center [743, 29] width 15 height 15
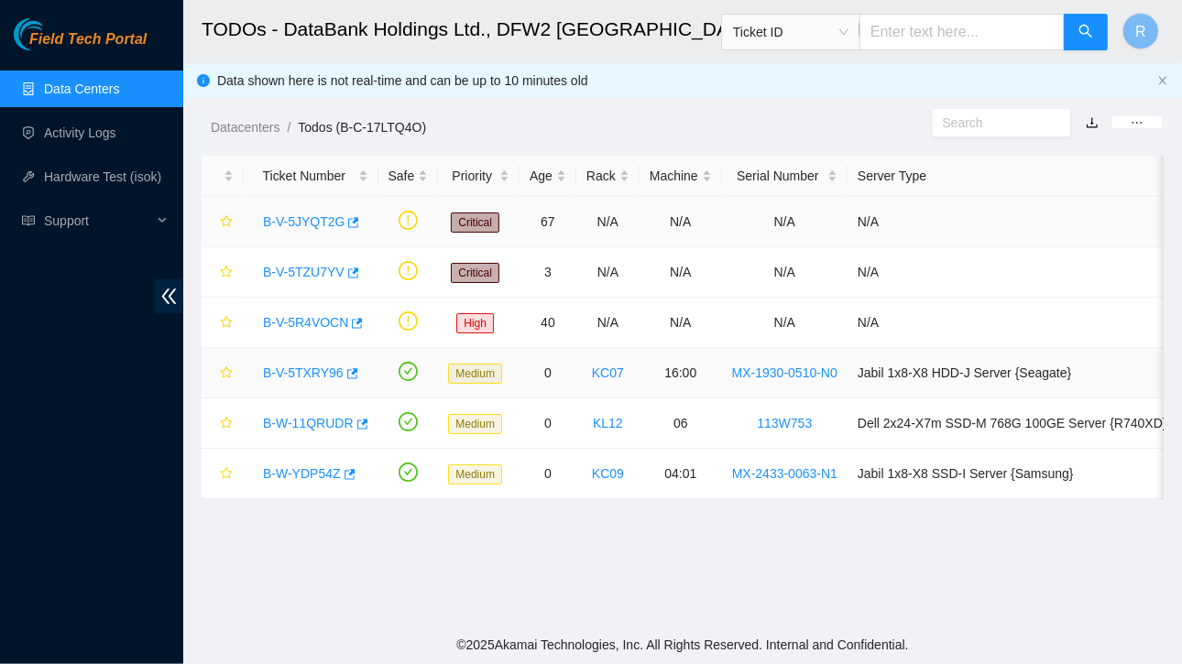
scroll to position [325, 0]
click at [303, 420] on link "B-W-11QRUDR" at bounding box center [308, 423] width 91 height 15
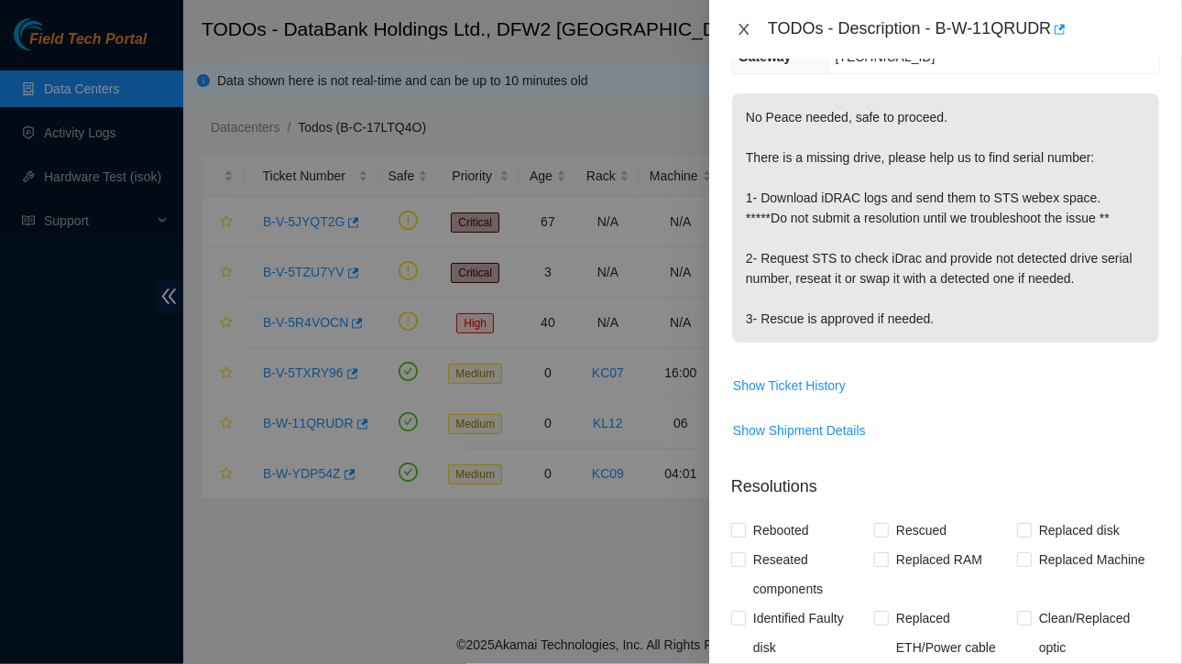
click at [745, 28] on icon "close" at bounding box center [743, 29] width 10 height 11
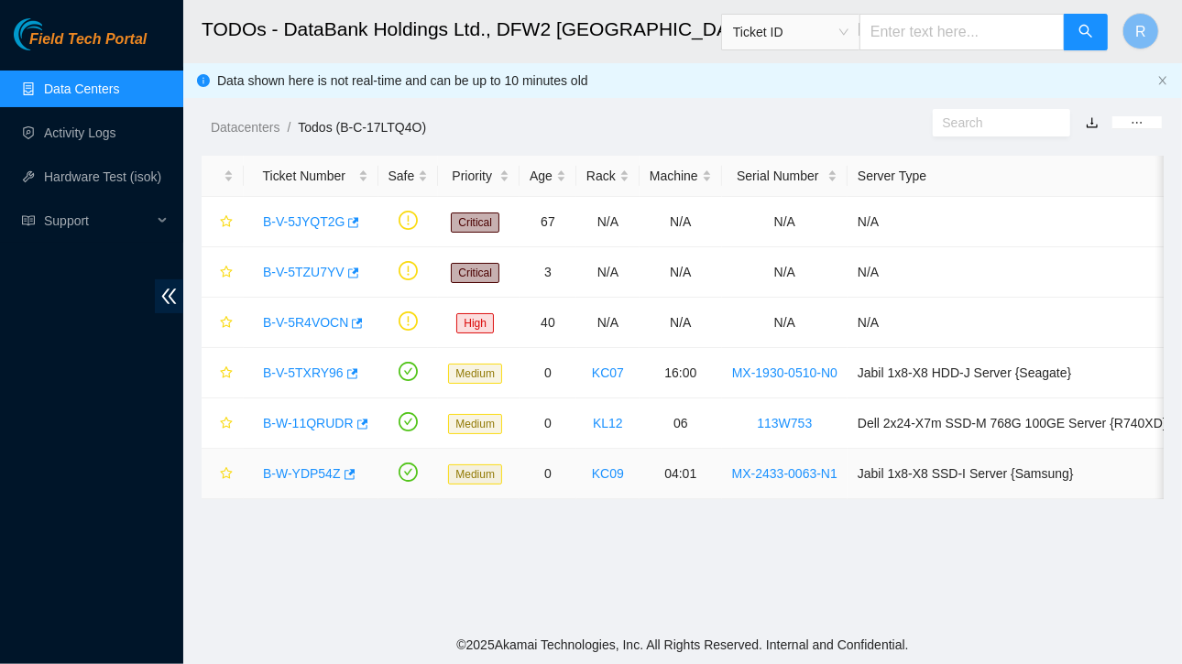
scroll to position [325, 0]
click at [276, 472] on link "B-W-YDP54Z" at bounding box center [302, 473] width 78 height 15
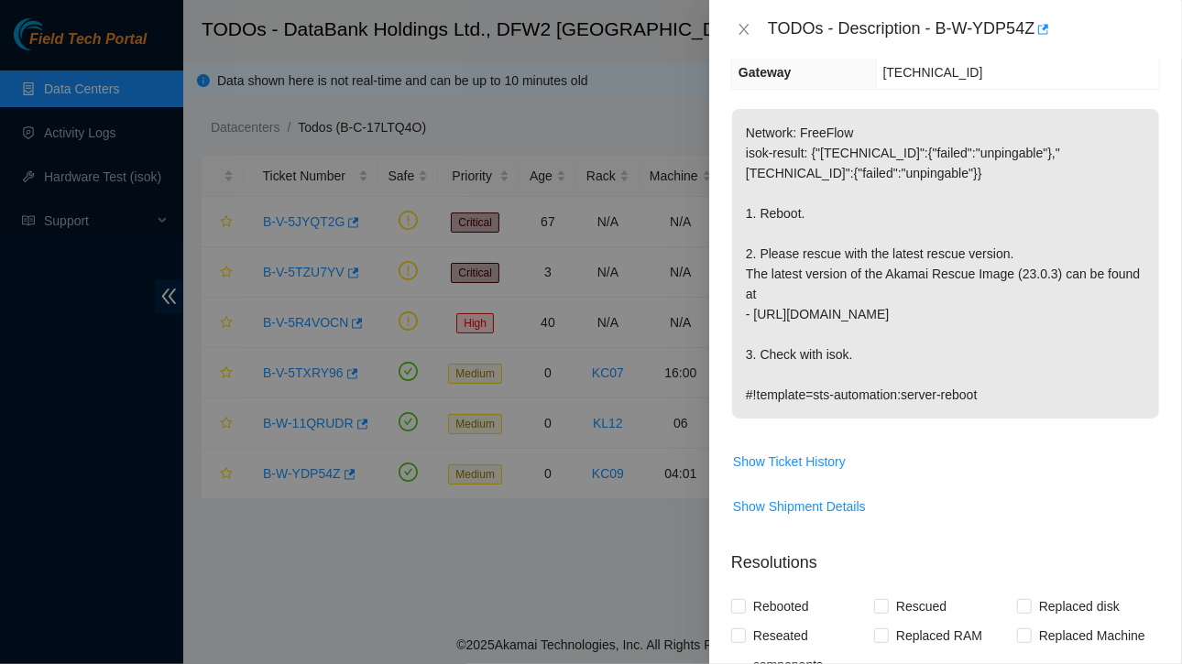
scroll to position [230, 0]
click at [746, 30] on icon "close" at bounding box center [743, 29] width 15 height 15
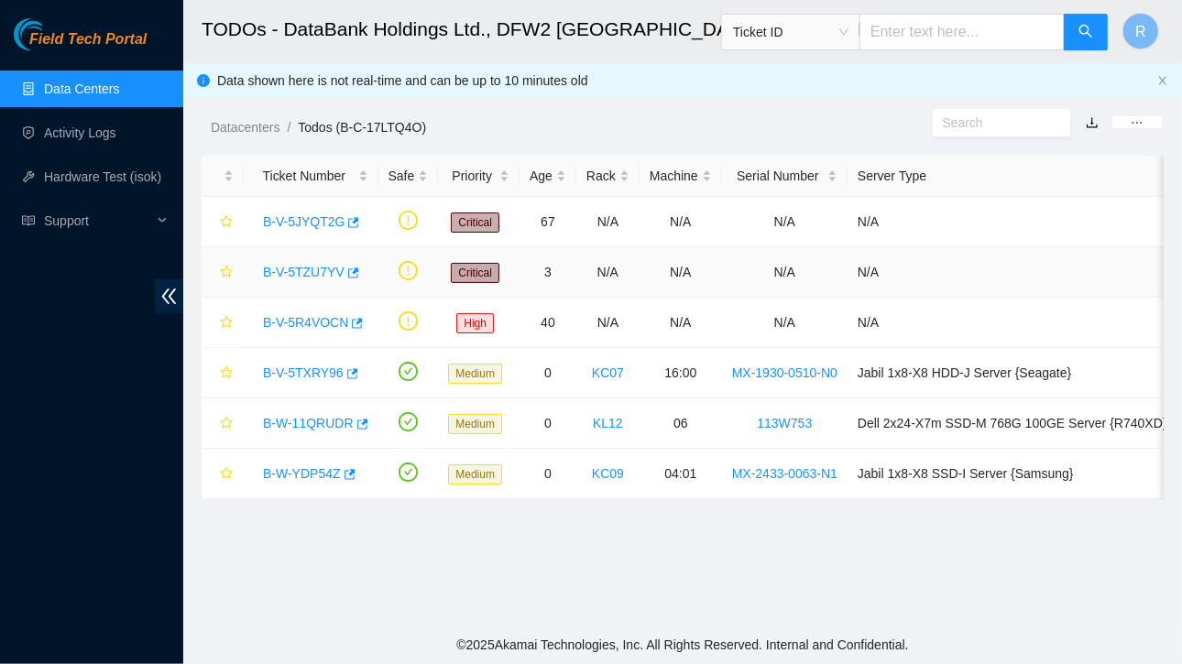
scroll to position [290, 0]
click at [298, 369] on link "B-V-5TXRY96" at bounding box center [303, 372] width 81 height 15
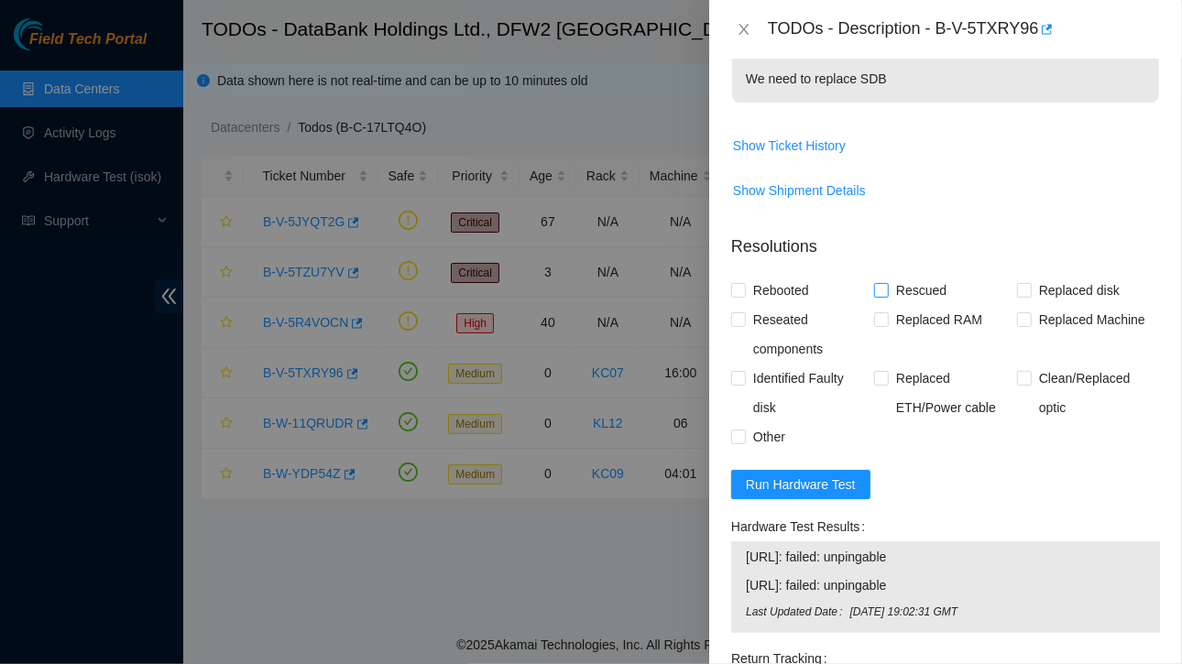
scroll to position [0, 0]
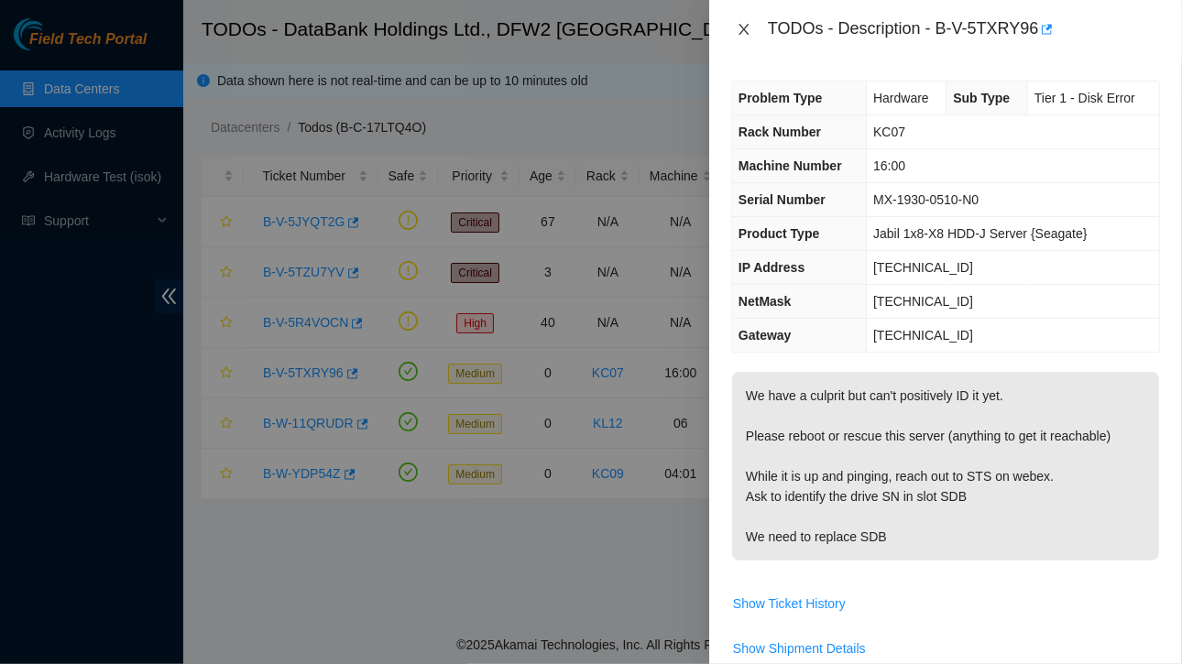
click at [746, 23] on icon "close" at bounding box center [743, 29] width 15 height 15
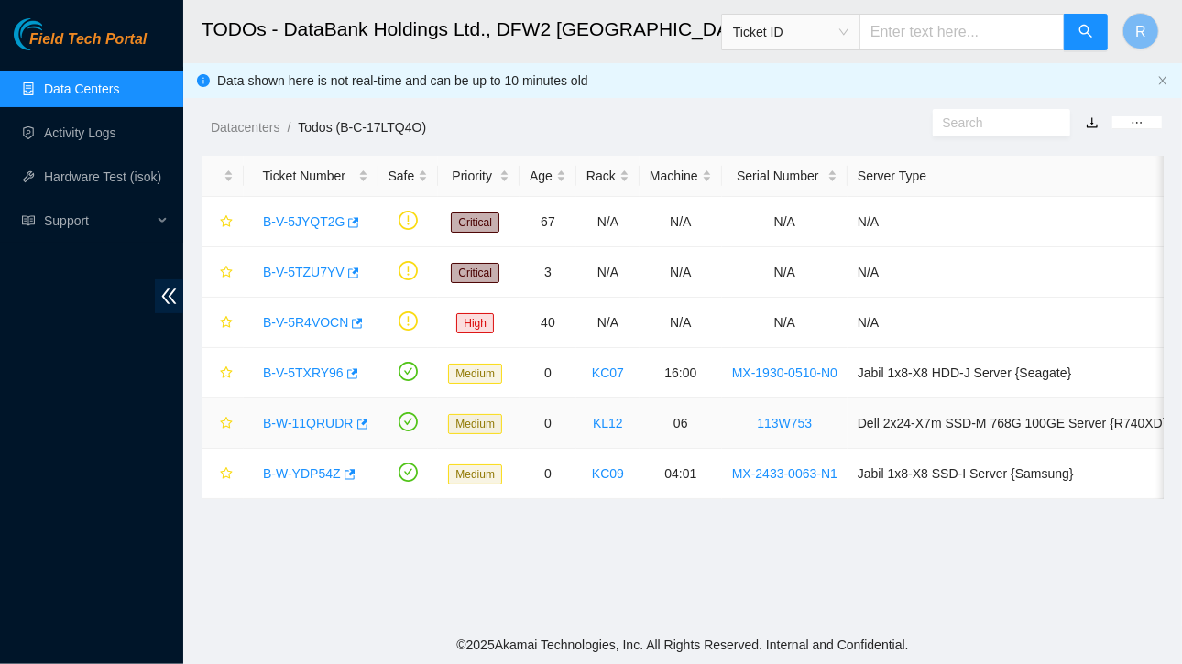
click at [314, 422] on link "B-W-11QRUDR" at bounding box center [308, 423] width 91 height 15
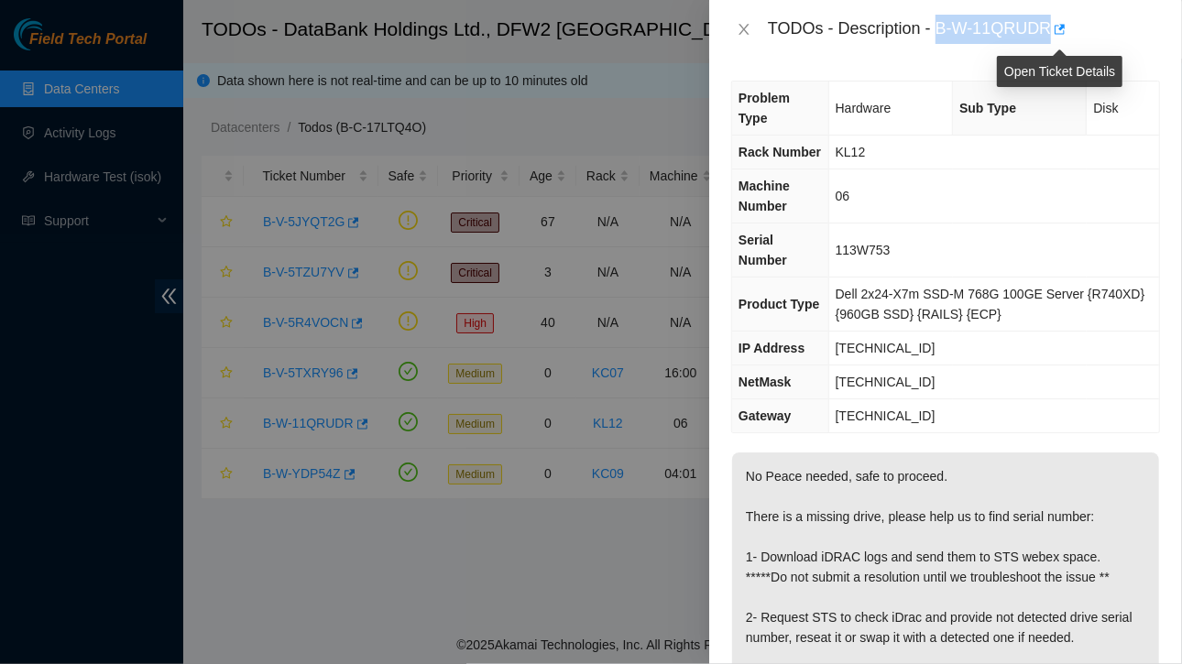
drag, startPoint x: 935, startPoint y: 29, endPoint x: 1048, endPoint y: 27, distance: 112.7
click at [1048, 27] on div "TODOs - Description - B-W-11QRUDR" at bounding box center [964, 29] width 392 height 29
copy div "B-W-11QRUDR"
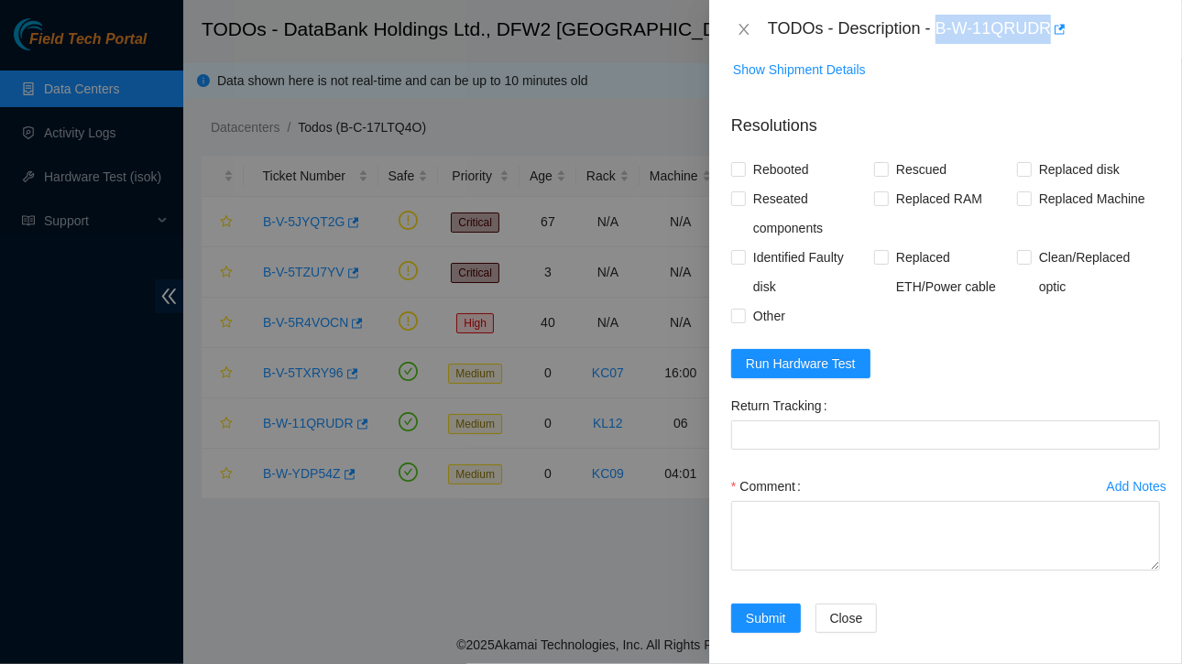
scroll to position [748, 0]
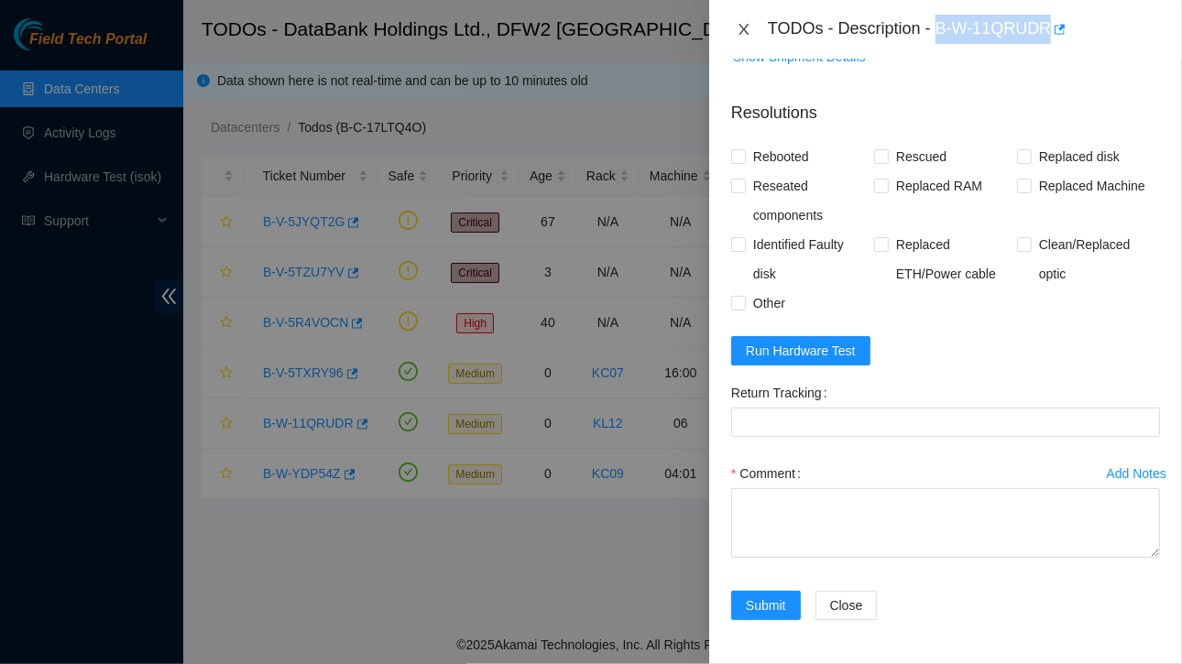
click at [747, 34] on icon "close" at bounding box center [743, 29] width 10 height 11
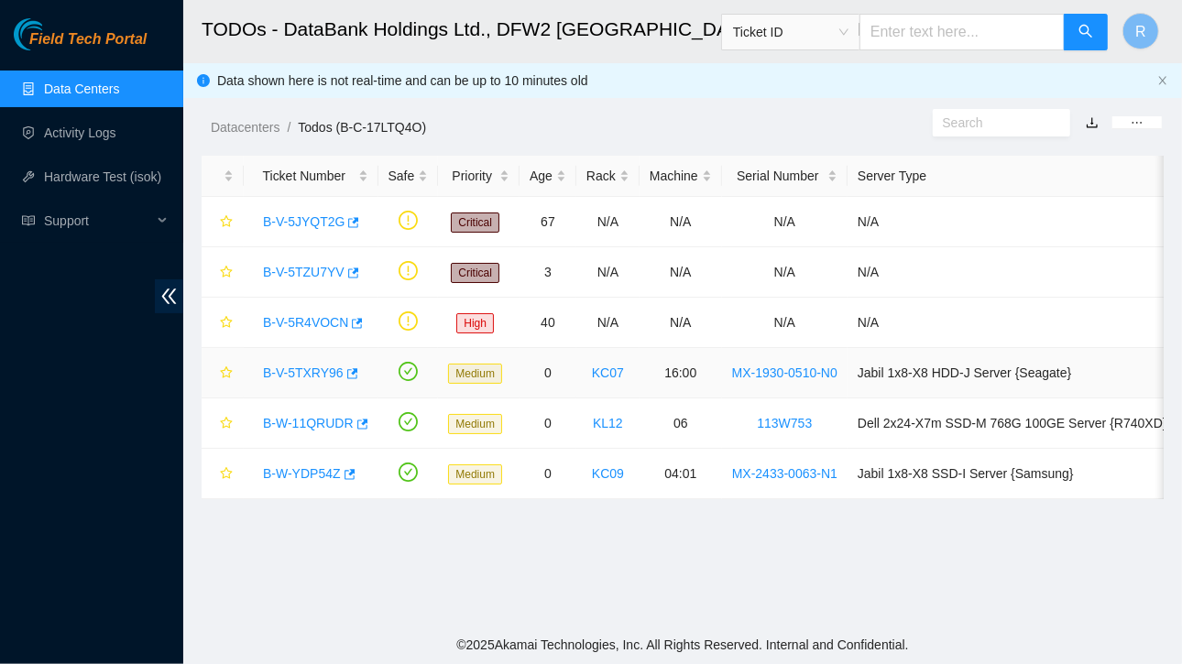
scroll to position [453, 0]
click at [314, 369] on link "B-V-5TXRY96" at bounding box center [303, 372] width 81 height 15
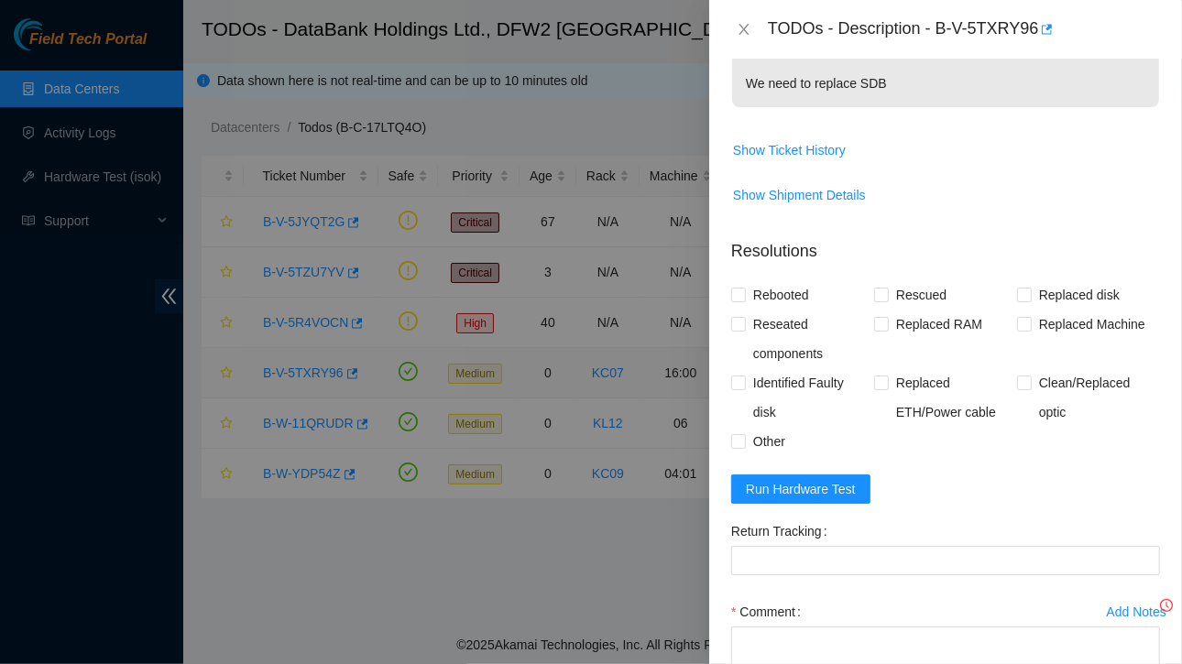
scroll to position [587, 0]
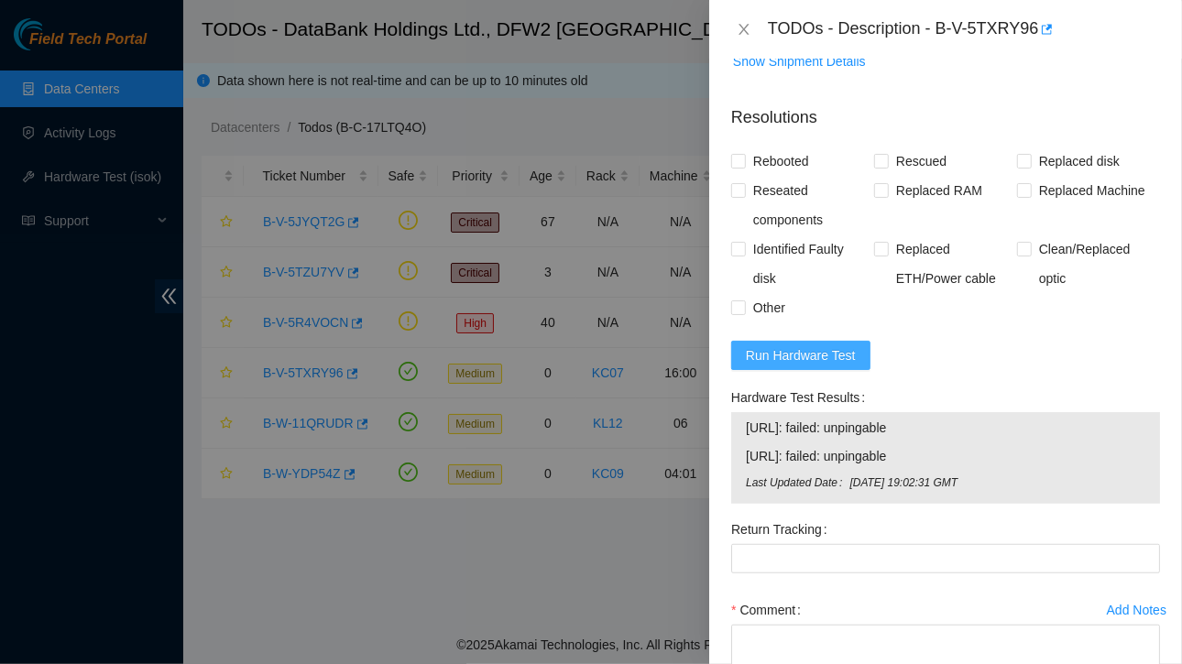
click at [811, 352] on span "Run Hardware Test" at bounding box center [801, 355] width 110 height 20
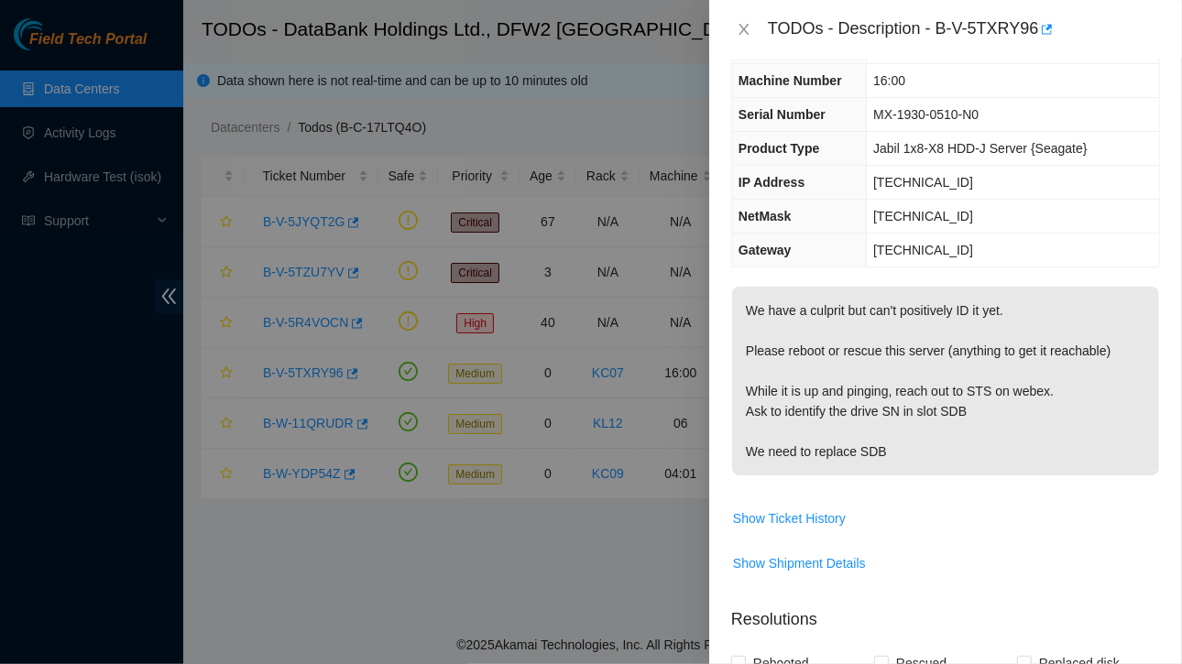
scroll to position [0, 0]
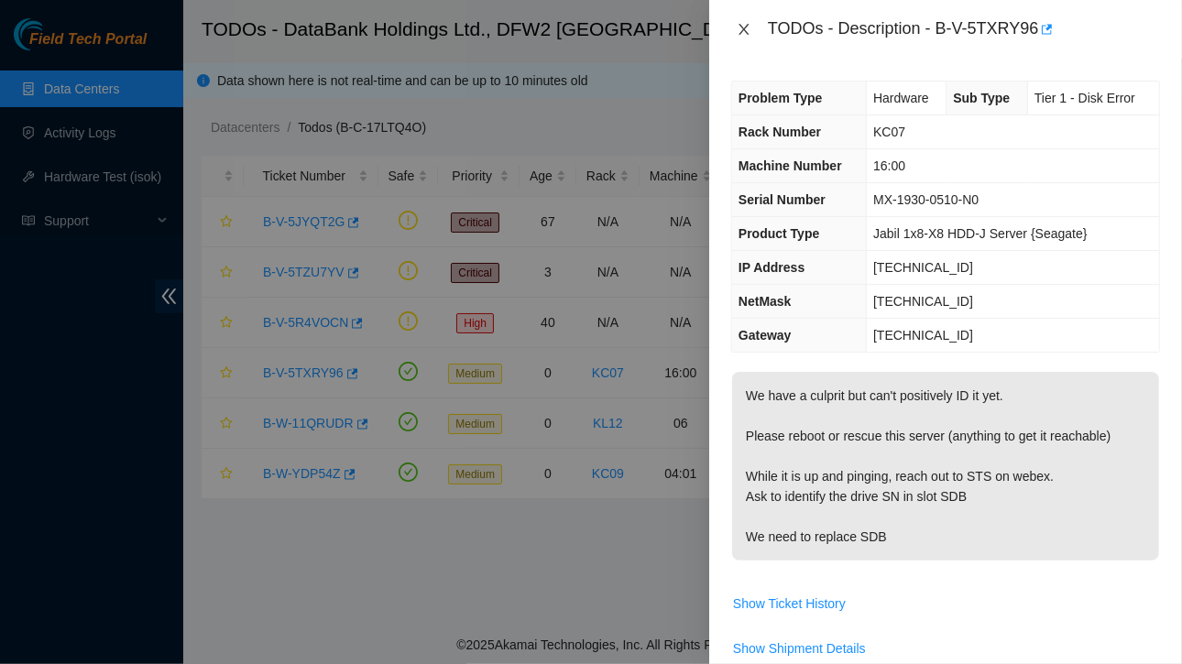
click at [745, 27] on icon "close" at bounding box center [743, 29] width 15 height 15
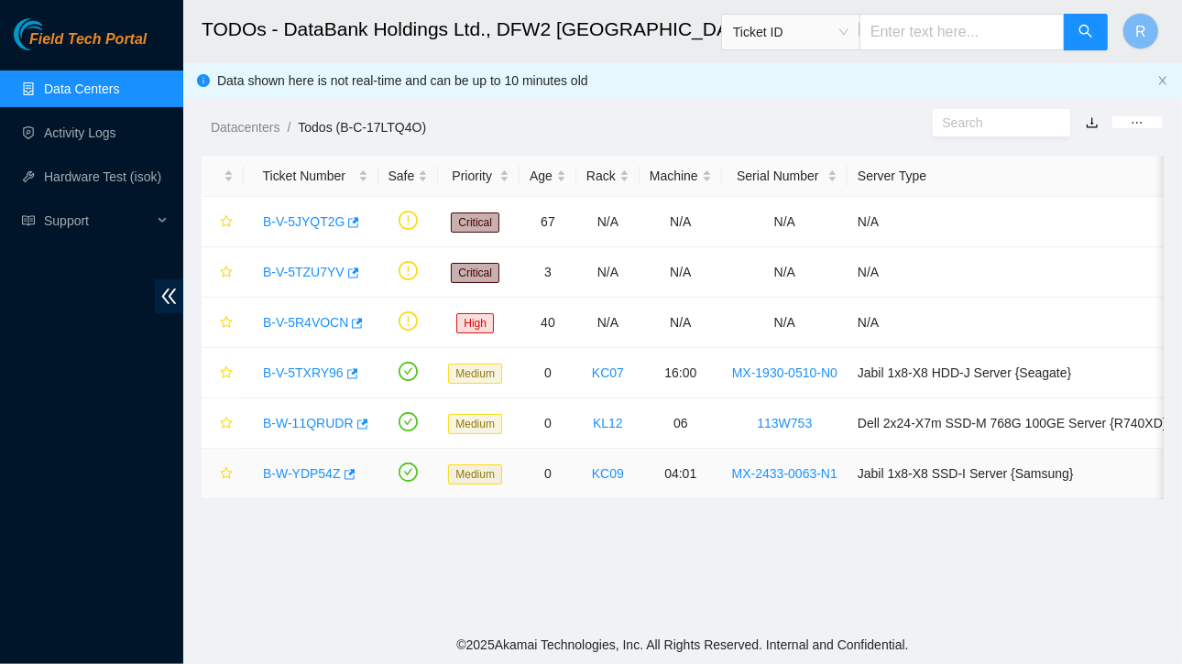
click at [305, 468] on link "B-W-YDP54Z" at bounding box center [302, 473] width 78 height 15
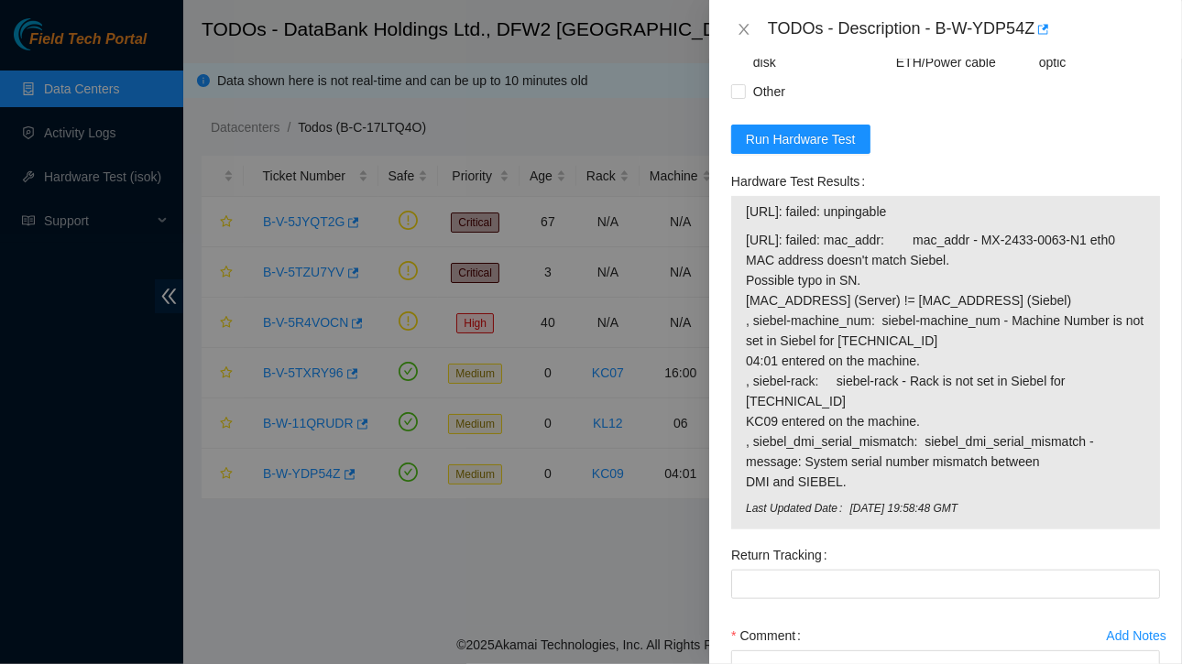
scroll to position [892, 0]
click at [791, 133] on span "Run Hardware Test" at bounding box center [801, 137] width 110 height 20
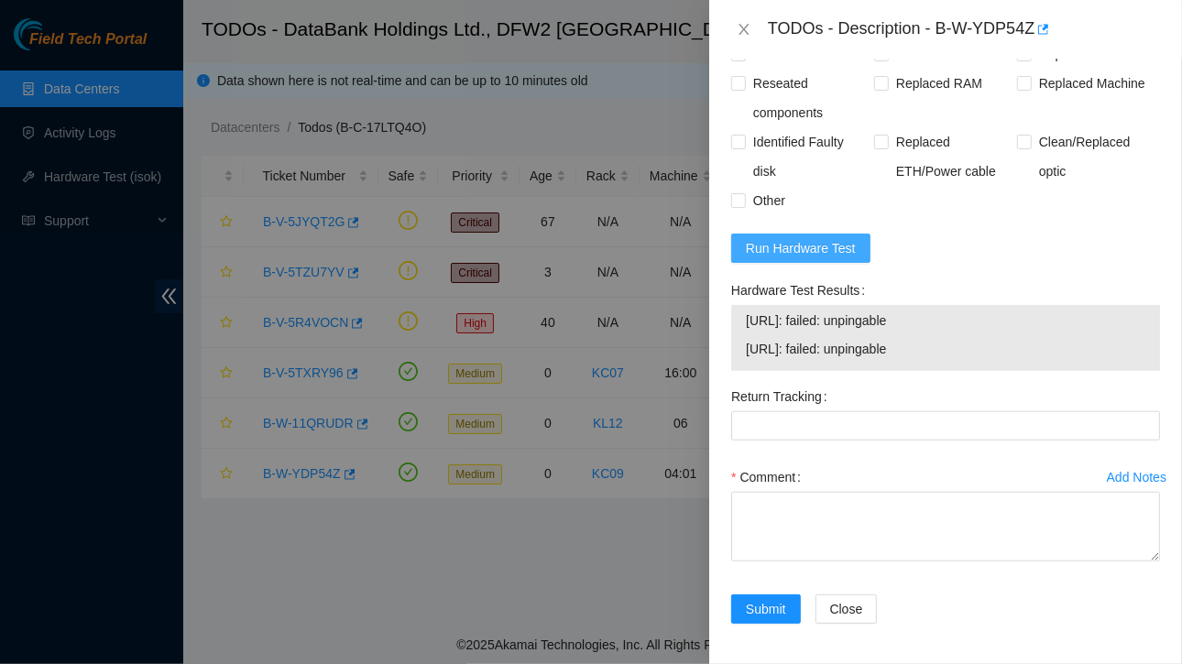
scroll to position [0, 0]
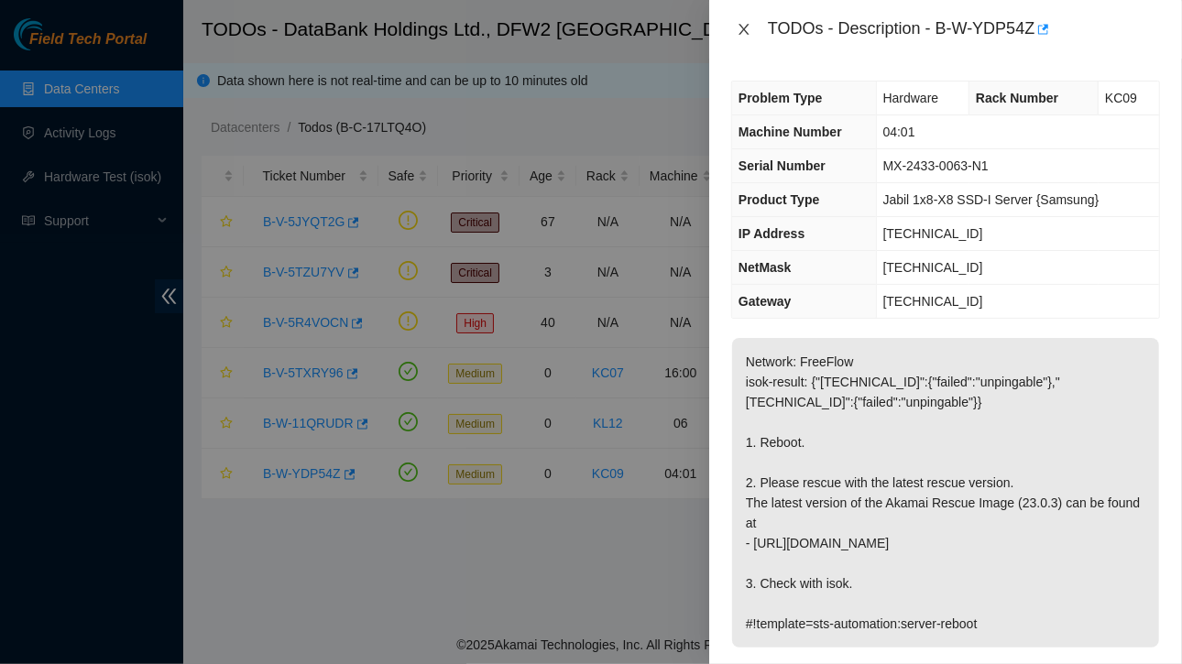
click at [745, 27] on icon "close" at bounding box center [743, 29] width 15 height 15
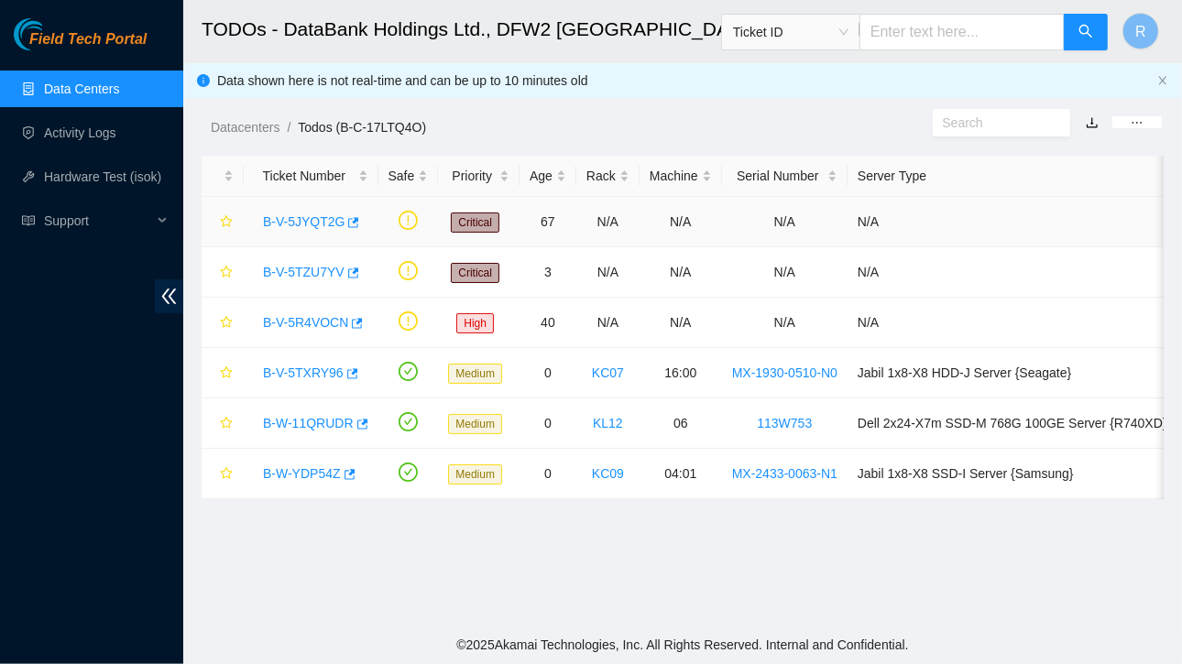
click at [313, 221] on link "B-V-5JYQT2G" at bounding box center [304, 221] width 82 height 15
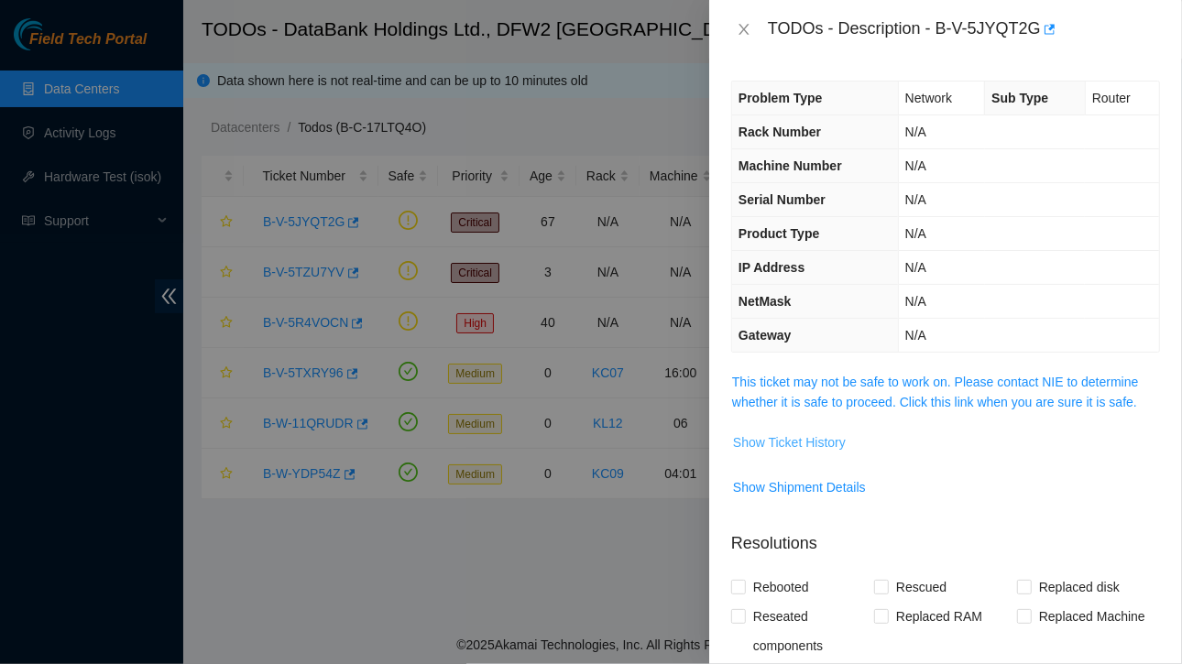
click at [790, 436] on span "Show Ticket History" at bounding box center [789, 442] width 113 height 20
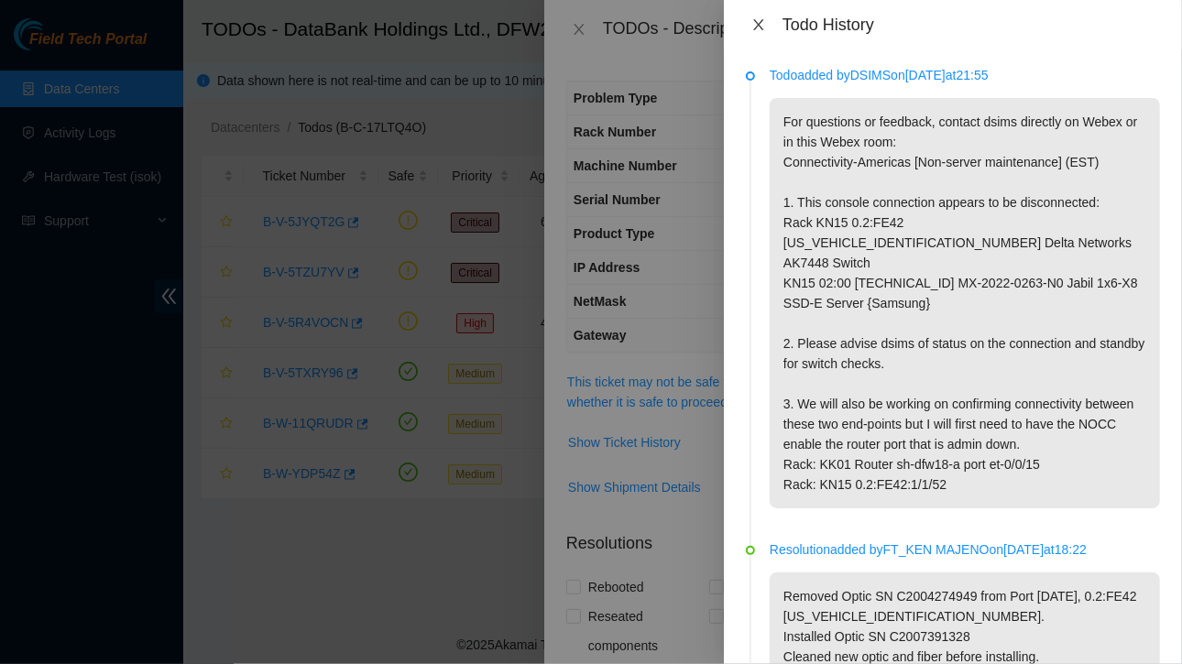
click at [758, 17] on icon "close" at bounding box center [758, 24] width 15 height 15
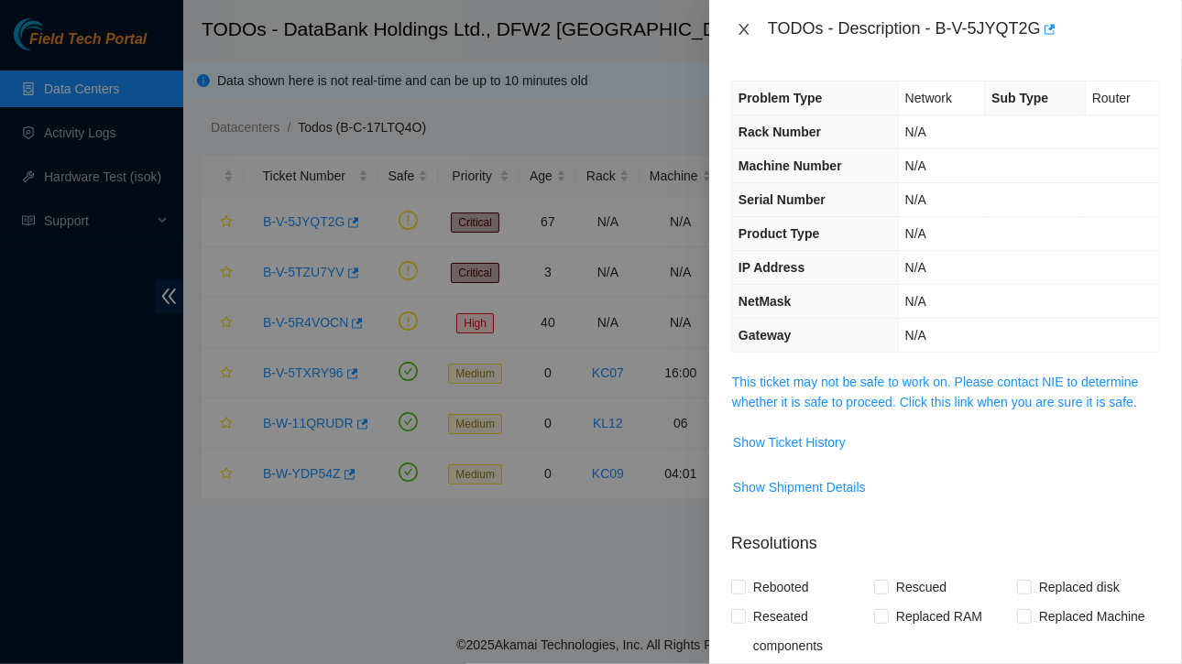
click at [741, 24] on icon "close" at bounding box center [743, 29] width 15 height 15
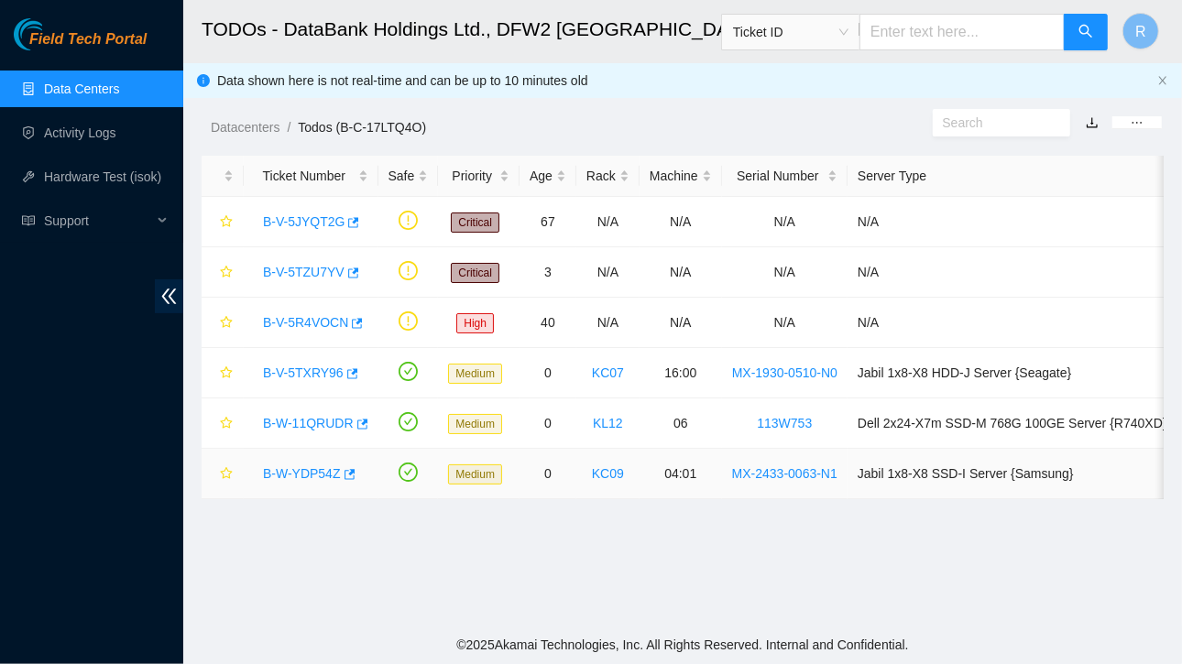
click at [321, 467] on link "B-W-YDP54Z" at bounding box center [302, 473] width 78 height 15
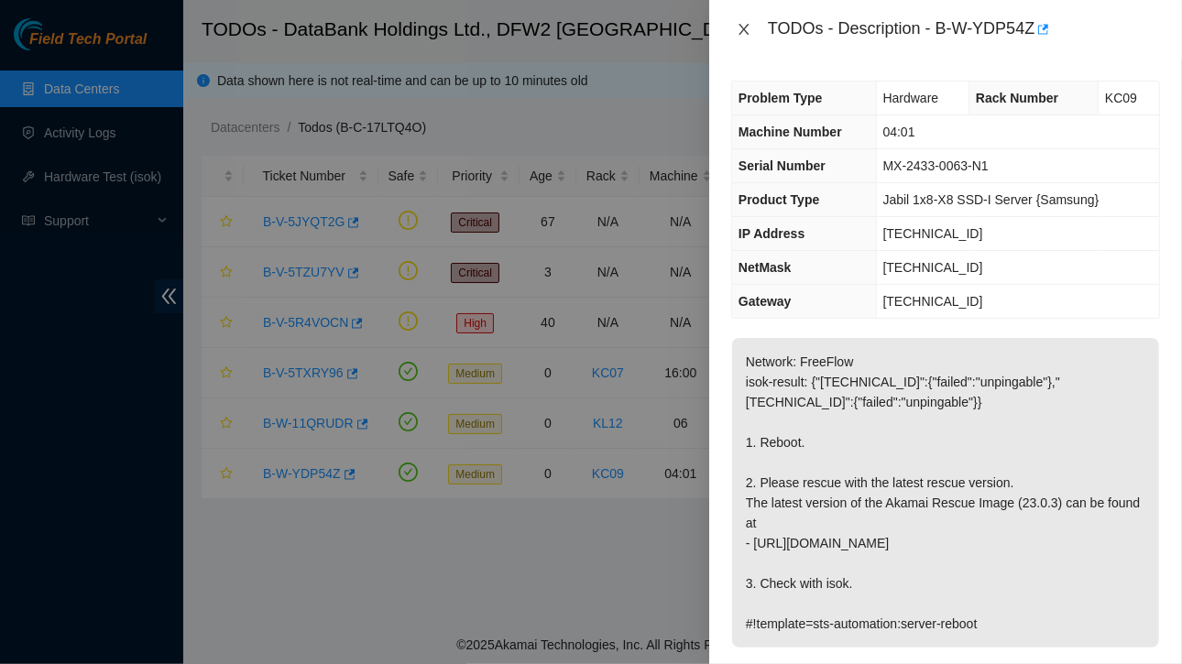
click at [747, 26] on icon "close" at bounding box center [743, 29] width 10 height 11
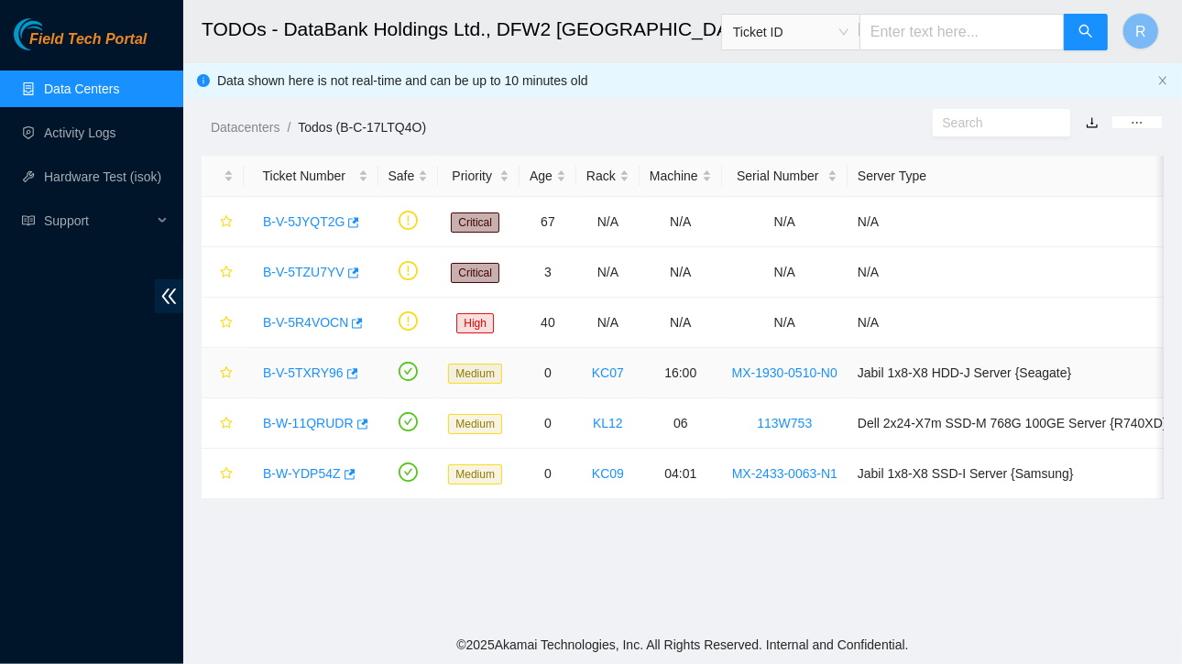
click at [298, 369] on link "B-V-5TXRY96" at bounding box center [303, 372] width 81 height 15
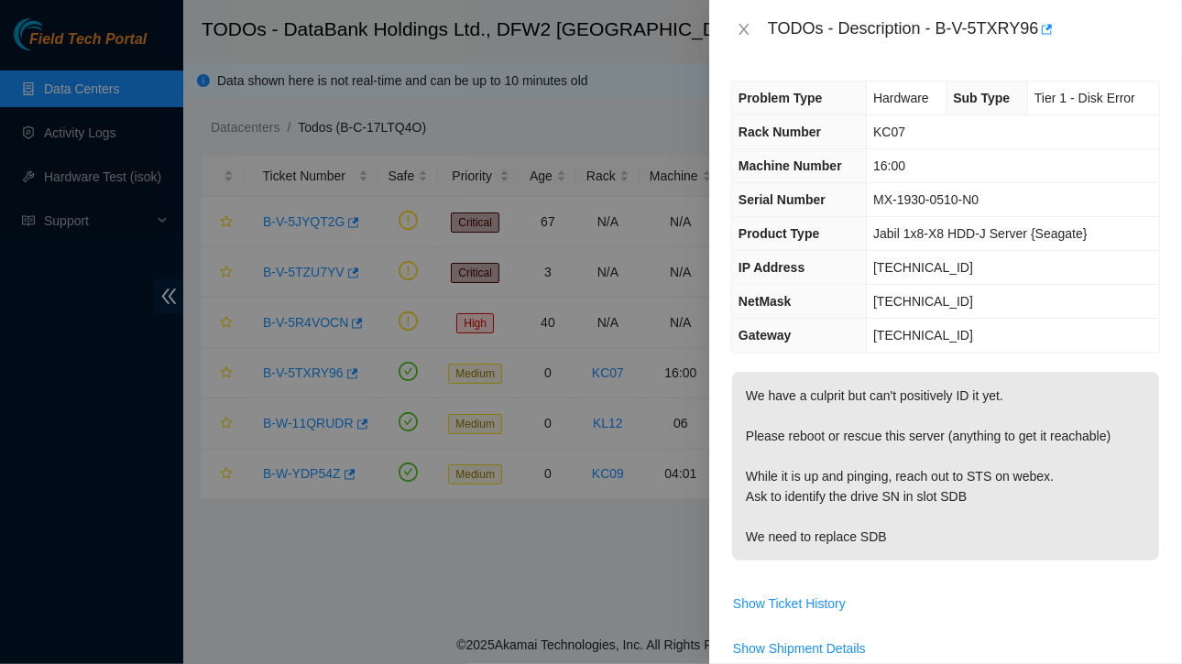
scroll to position [522, 0]
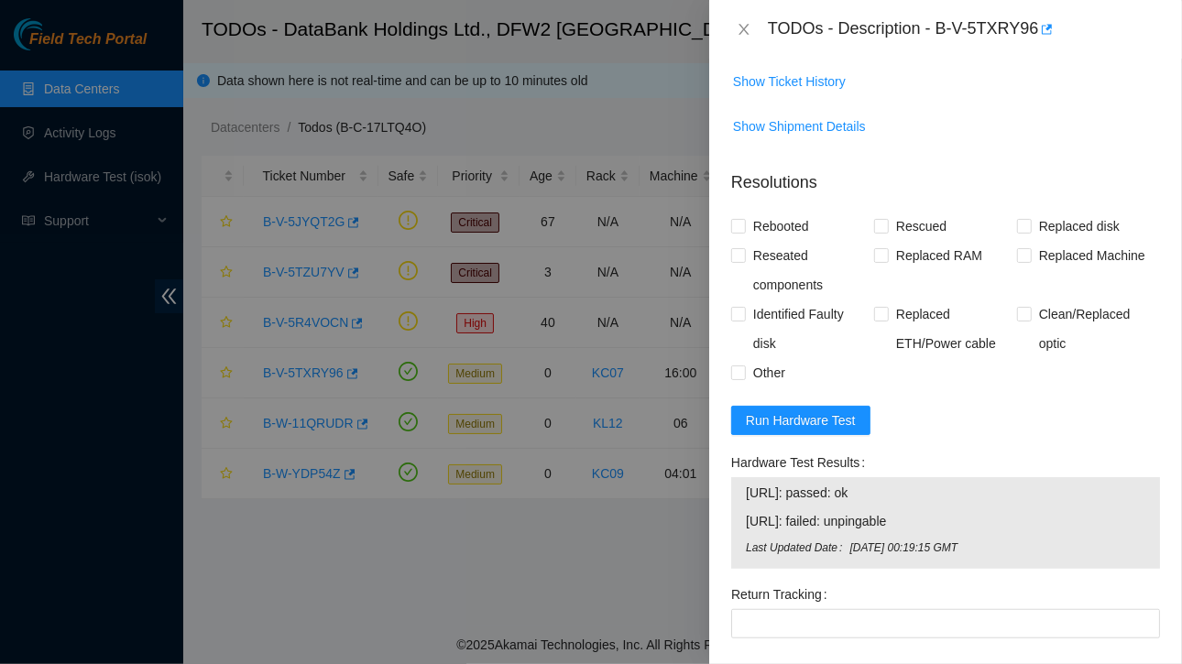
drag, startPoint x: 748, startPoint y: 492, endPoint x: 902, endPoint y: 493, distance: 153.9
click at [902, 493] on span "[URL]: passed: ok" at bounding box center [945, 493] width 399 height 20
copy span "[URL]: passed: ok"
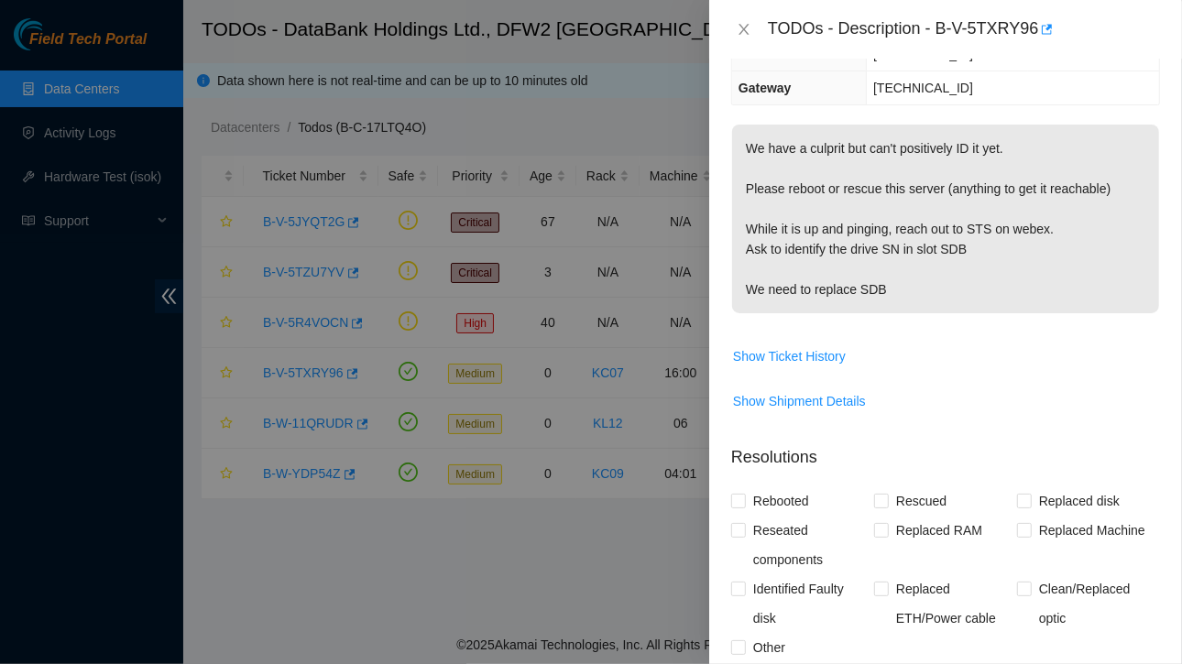
scroll to position [719, 0]
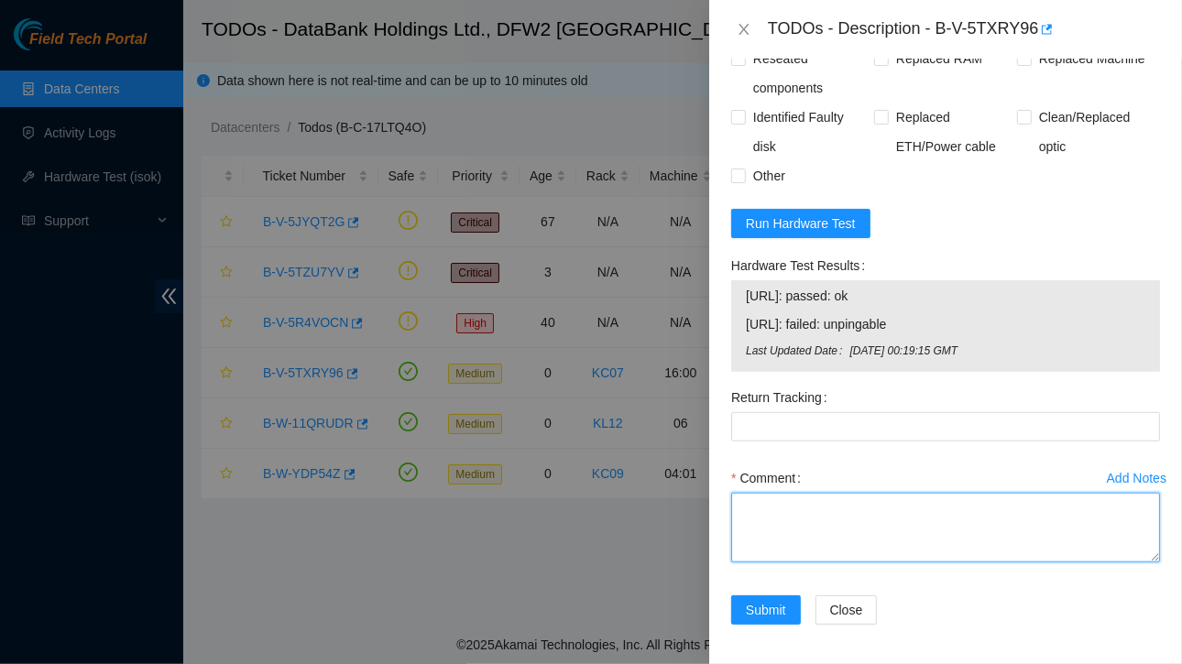
click at [810, 525] on textarea "Comment" at bounding box center [945, 528] width 429 height 70
paste textarea "[URL]: passed: ok"
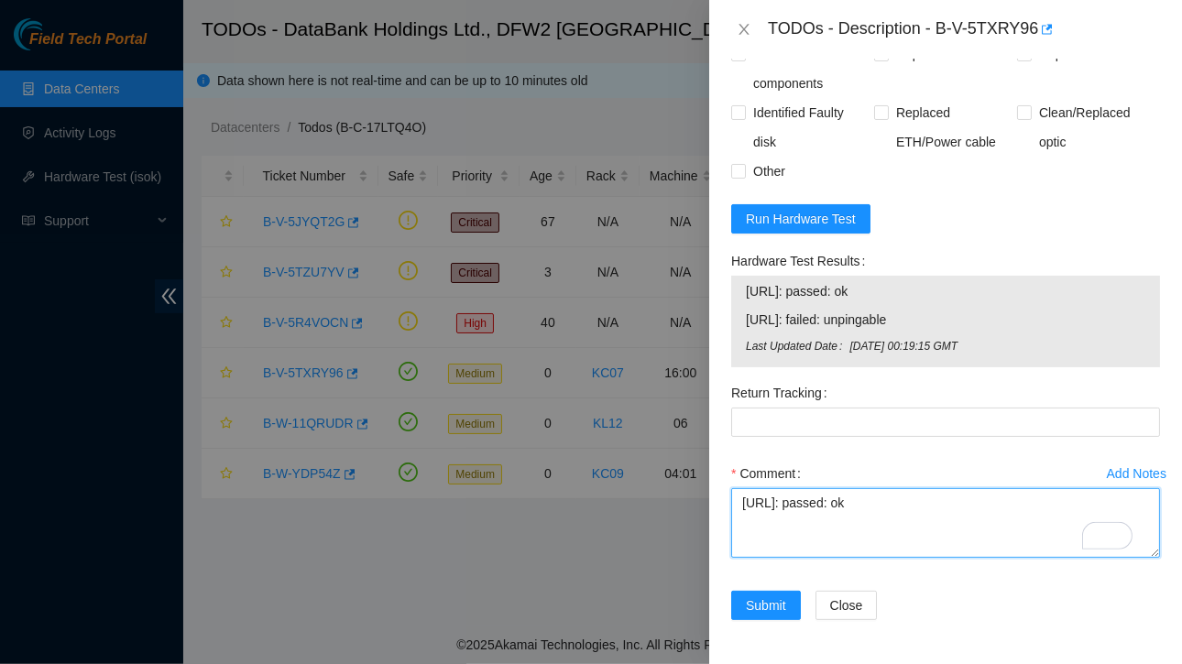
scroll to position [350, 0]
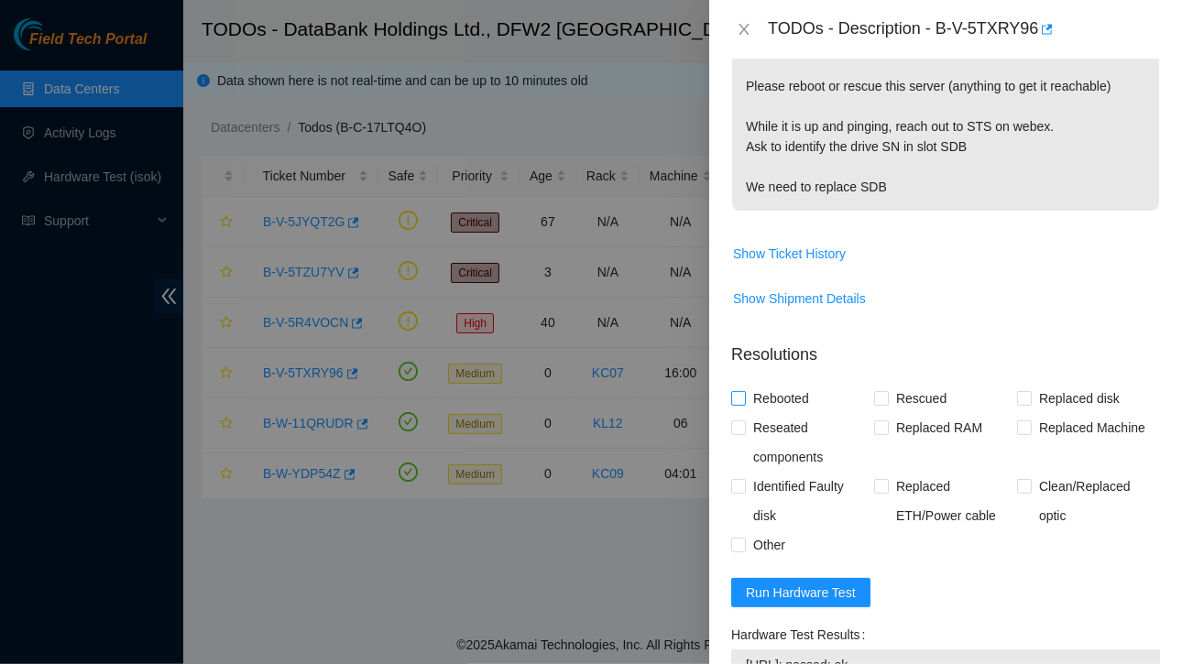
type textarea "[URL]: passed: ok"
click at [738, 395] on input "Rebooted" at bounding box center [737, 397] width 13 height 13
checkbox input "true"
click at [878, 393] on input "Rescued" at bounding box center [880, 397] width 13 height 13
checkbox input "true"
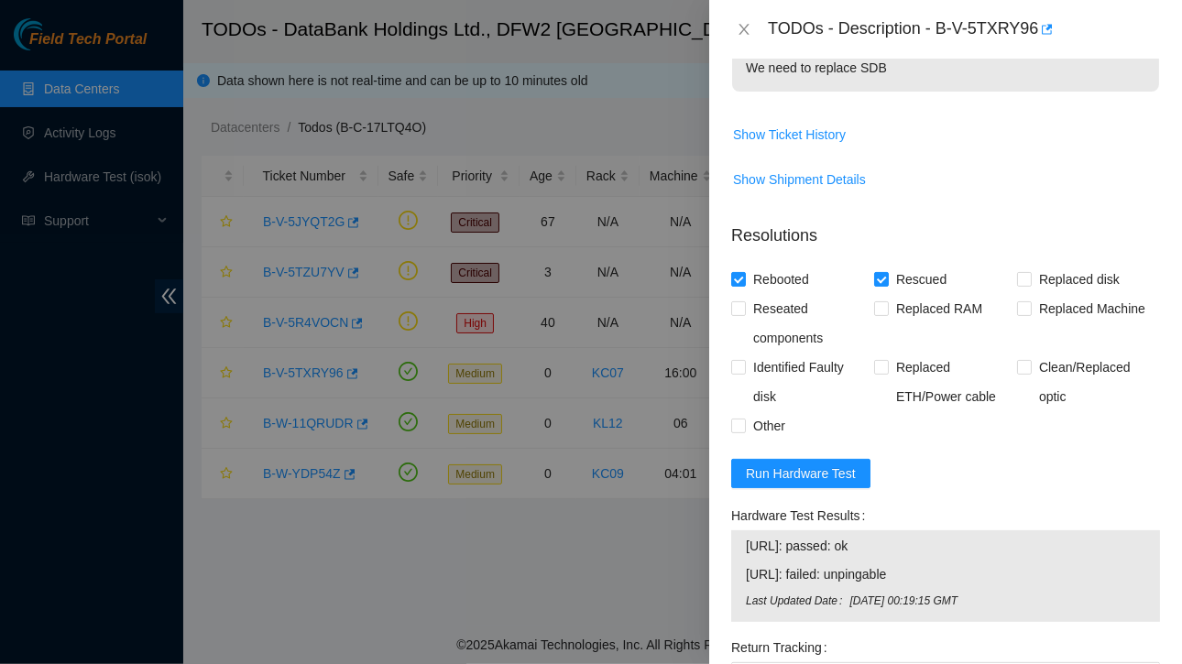
scroll to position [0, 0]
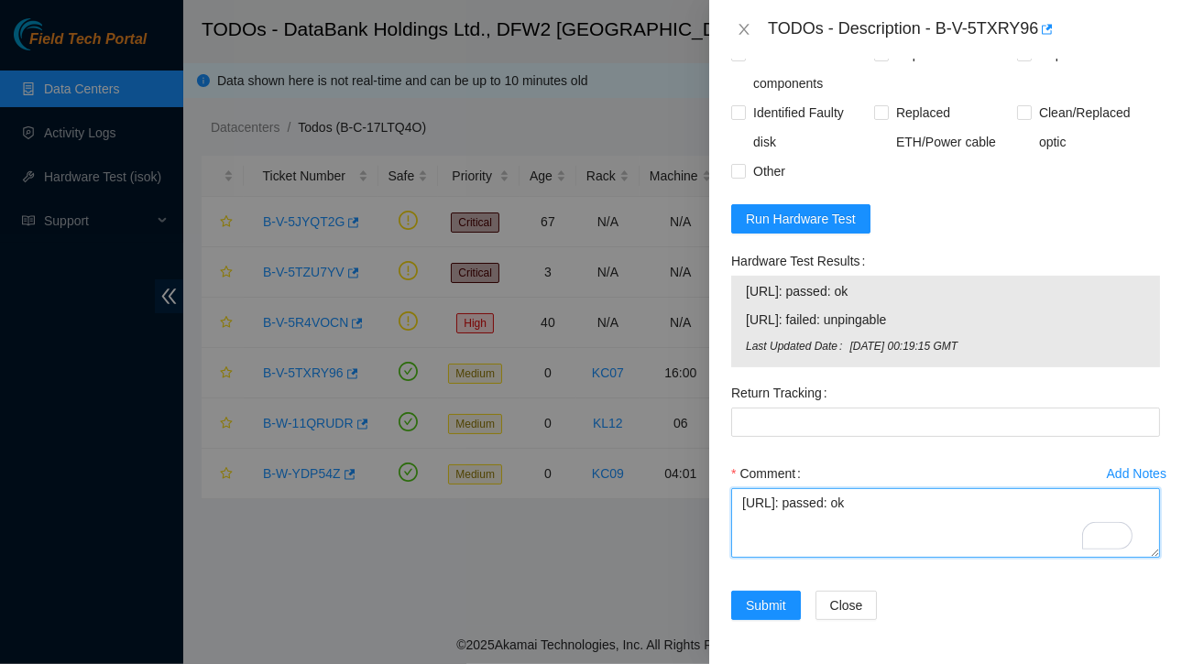
click at [736, 494] on textarea "[URL]: passed: ok" at bounding box center [945, 523] width 429 height 70
click at [1090, 496] on textarea "Server was in hang up mode, for both node 1 and node 2 [URL]: passed: ok" at bounding box center [945, 523] width 429 height 70
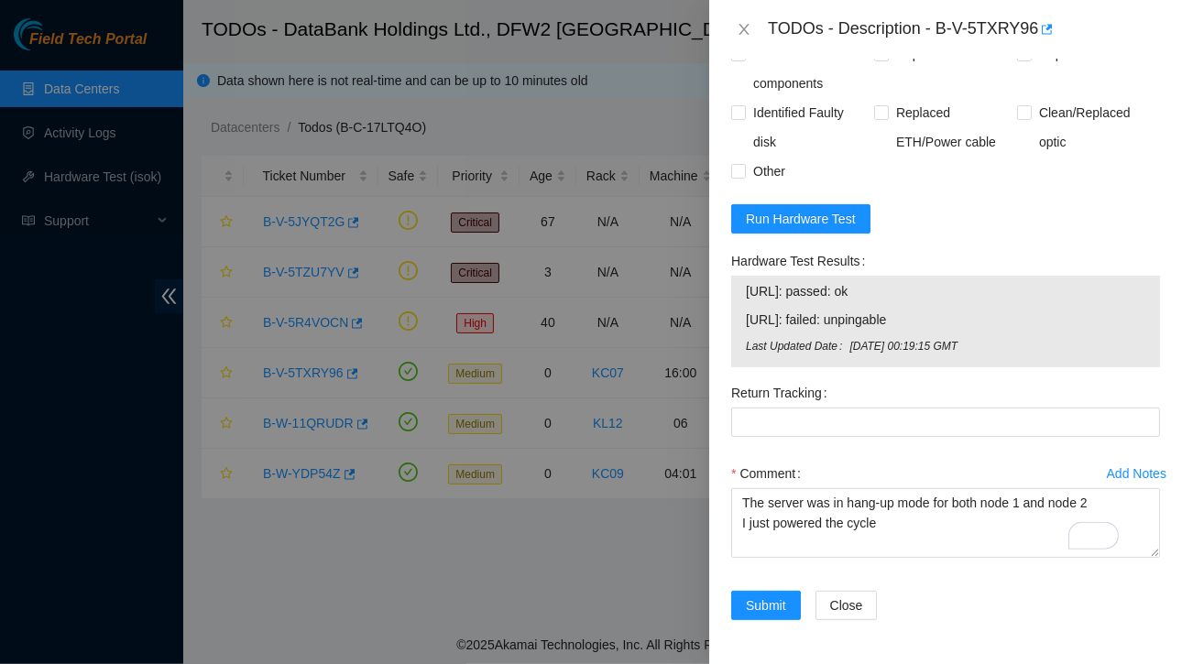
drag, startPoint x: 740, startPoint y: 277, endPoint x: 908, endPoint y: 279, distance: 167.7
click at [908, 279] on div "[URL]: passed: ok [URL]: failed: unpingable Last Updated Date [DATE] 00:19:15 G…" at bounding box center [945, 322] width 429 height 92
copy tbody "[URL]: passed: ok"
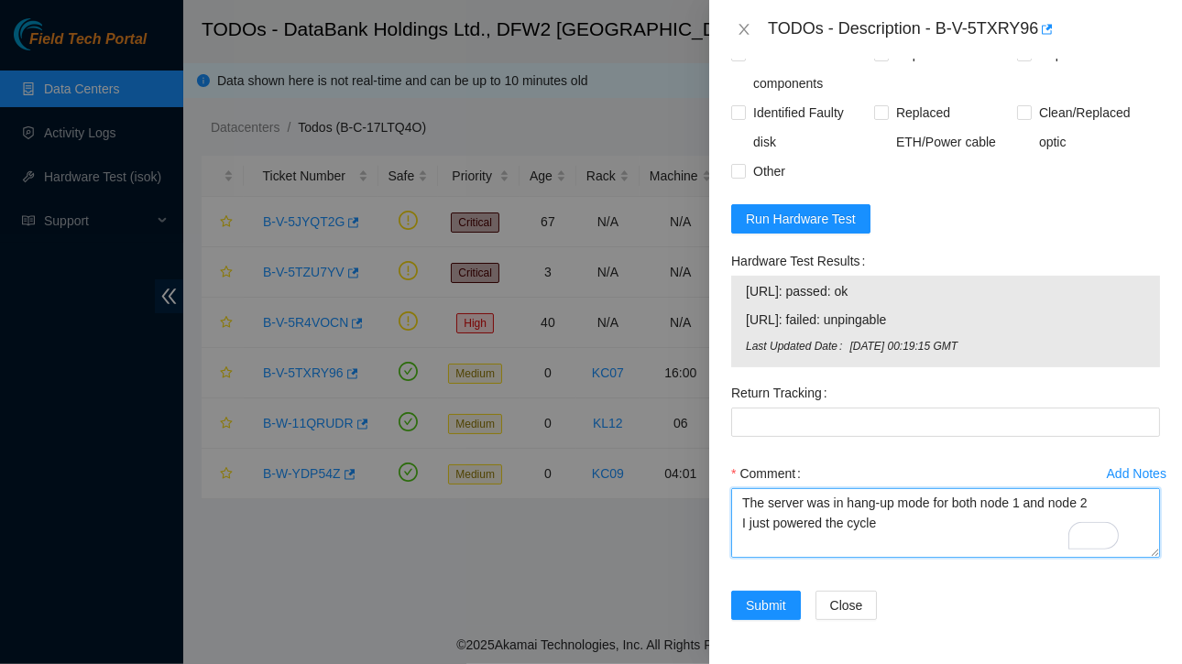
click at [907, 513] on textarea "The server was in hang-up mode for both node 1 and node 2 I just powered the cy…" at bounding box center [945, 523] width 429 height 70
paste textarea "[URL]: passed: ok"
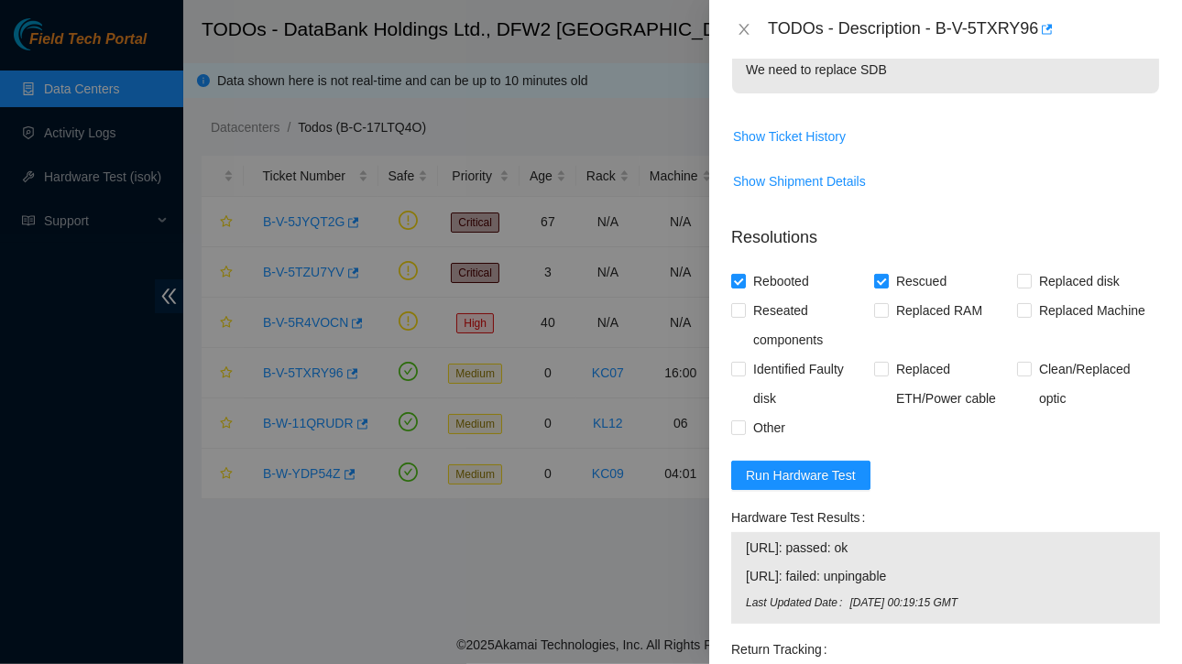
scroll to position [733, 0]
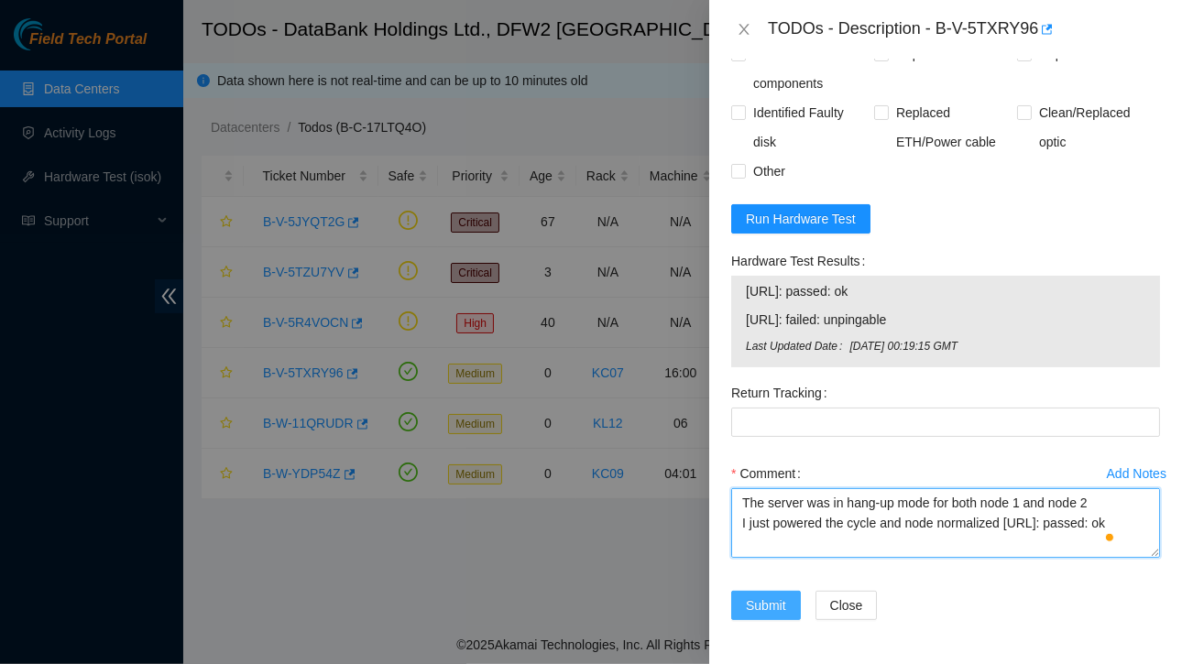
type textarea "The server was in hang-up mode for both node 1 and node 2 I just powered the cy…"
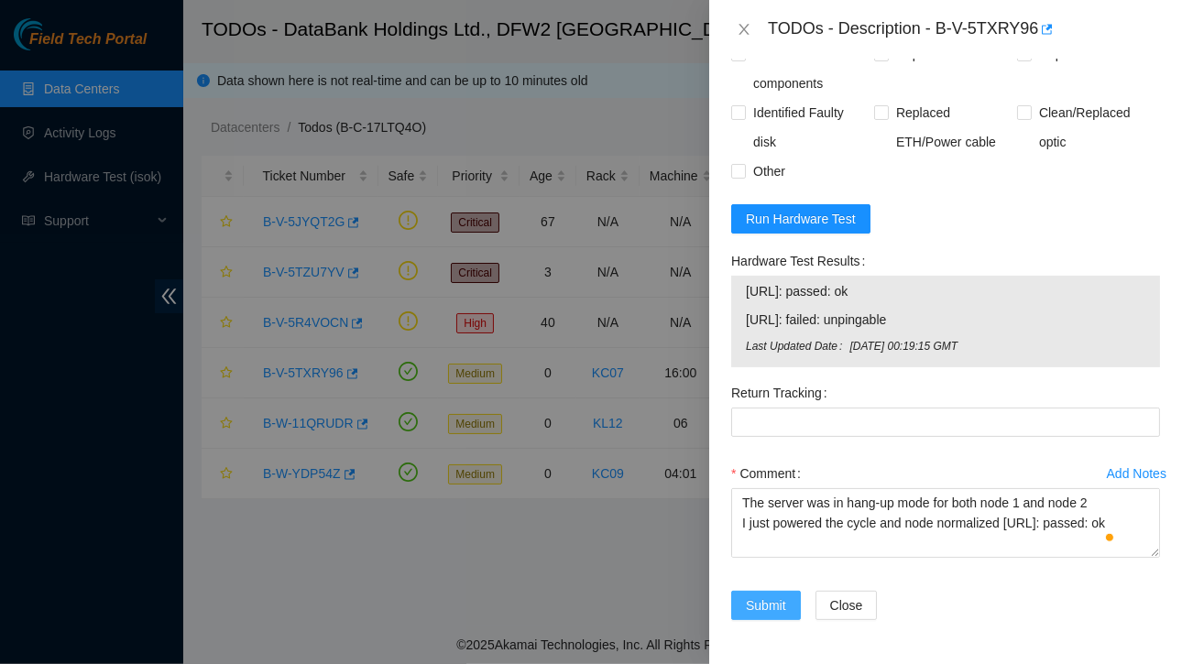
click at [765, 595] on span "Submit" at bounding box center [766, 605] width 40 height 20
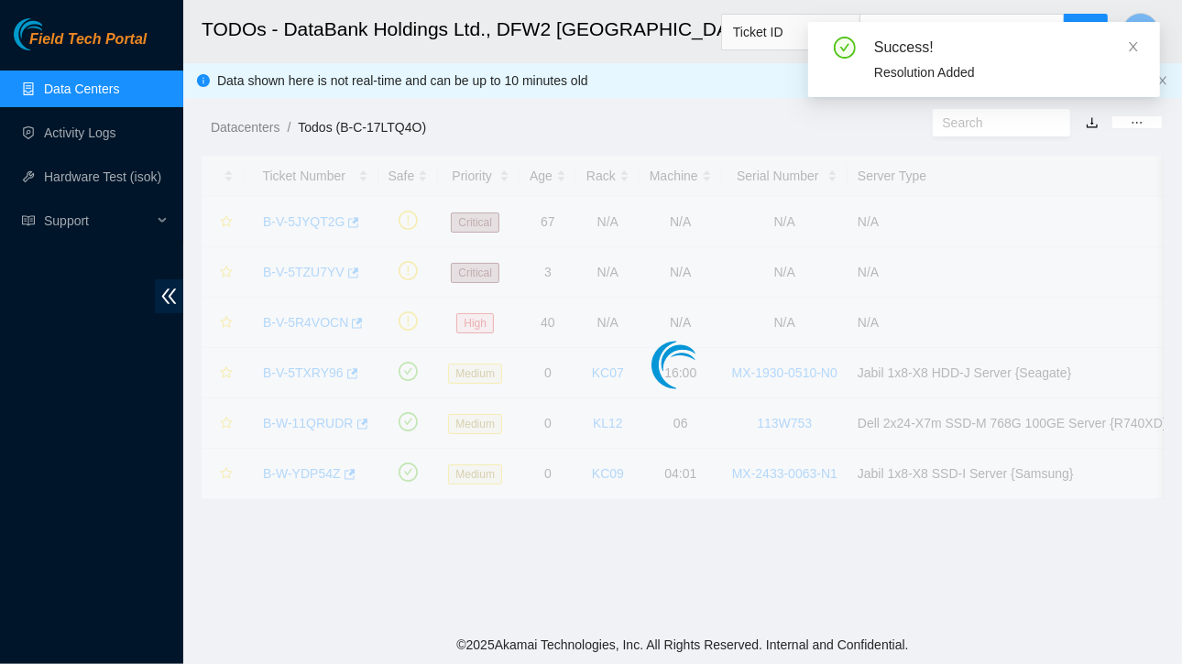
scroll to position [486, 0]
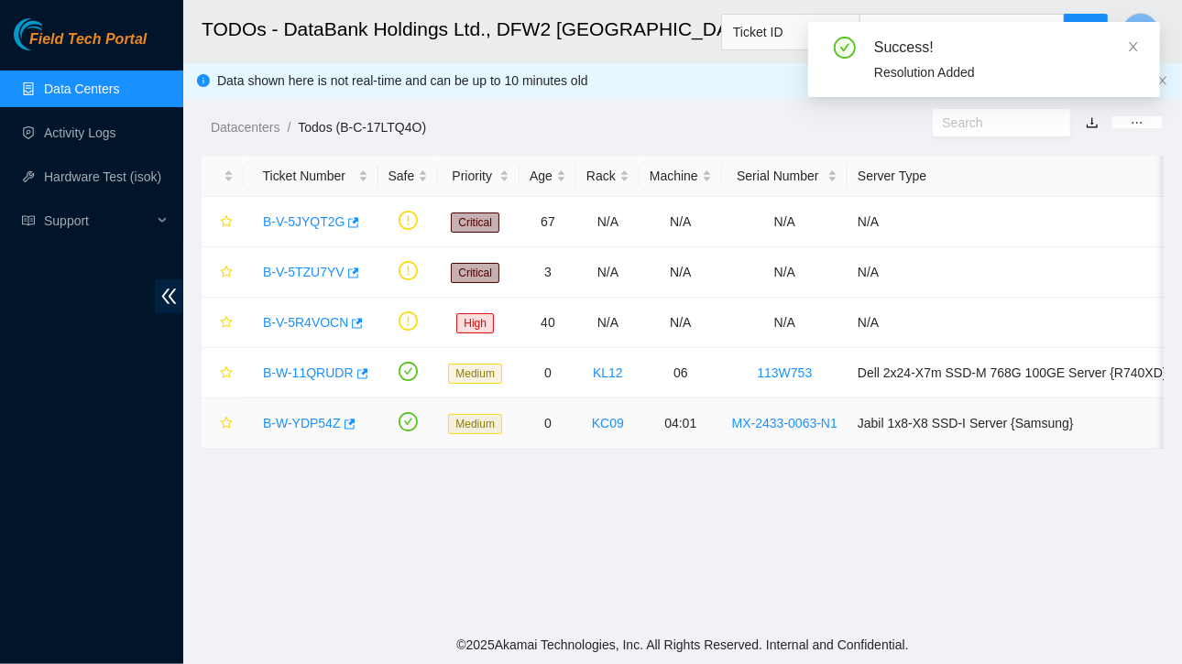
click at [310, 420] on link "B-W-YDP54Z" at bounding box center [302, 423] width 78 height 15
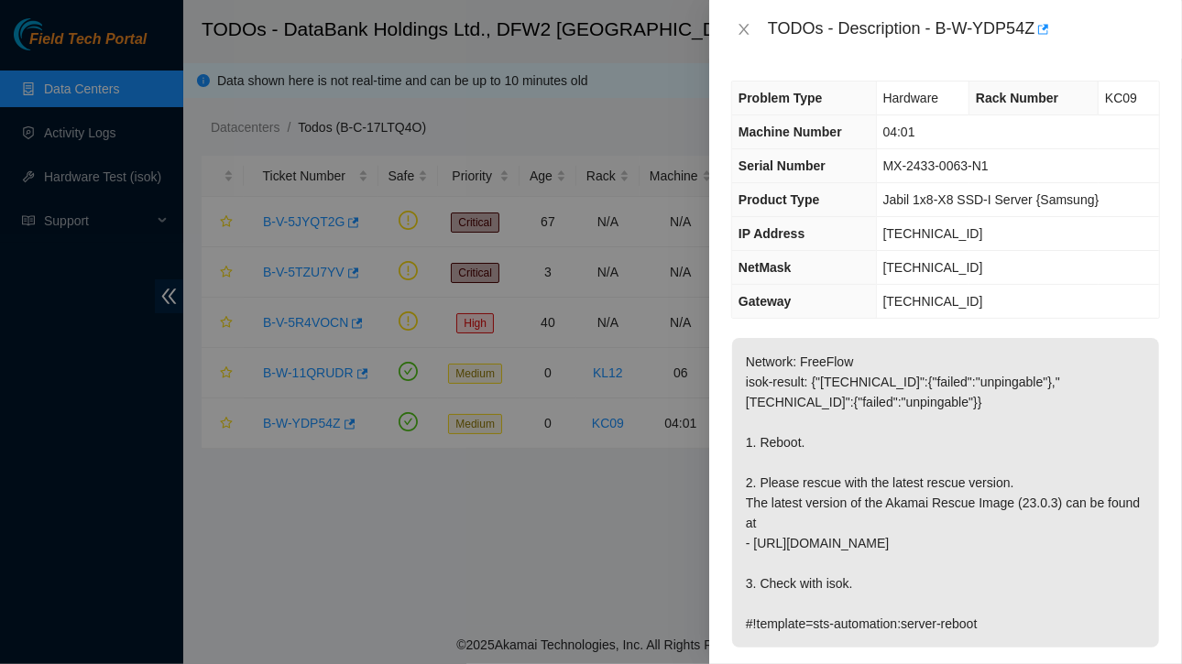
scroll to position [1, 0]
drag, startPoint x: 884, startPoint y: 232, endPoint x: 989, endPoint y: 235, distance: 105.4
click at [989, 235] on td "[TECHNICAL_ID]" at bounding box center [1017, 233] width 283 height 34
copy span "[TECHNICAL_ID]"
drag, startPoint x: 884, startPoint y: 265, endPoint x: 919, endPoint y: 267, distance: 34.9
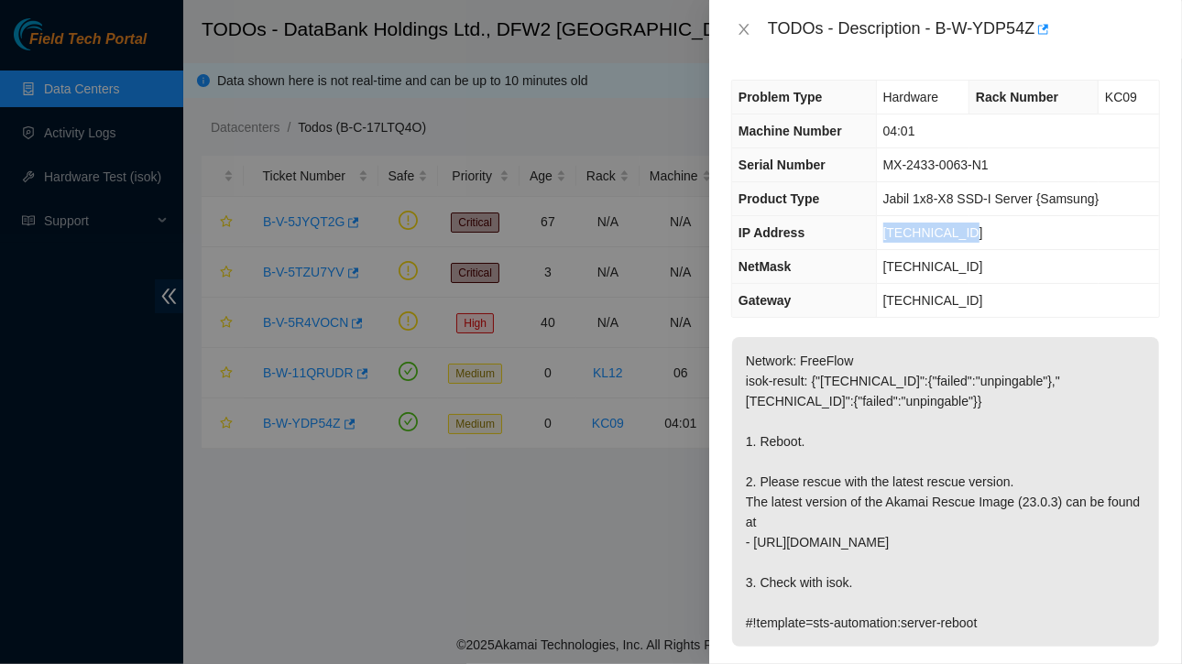
click at [987, 270] on td "[TECHNICAL_ID]" at bounding box center [1017, 267] width 283 height 34
copy span "[TECHNICAL_ID]"
drag, startPoint x: 883, startPoint y: 128, endPoint x: 936, endPoint y: 128, distance: 53.1
click at [936, 128] on td "04:01" at bounding box center [1017, 132] width 283 height 34
copy span "04:01"
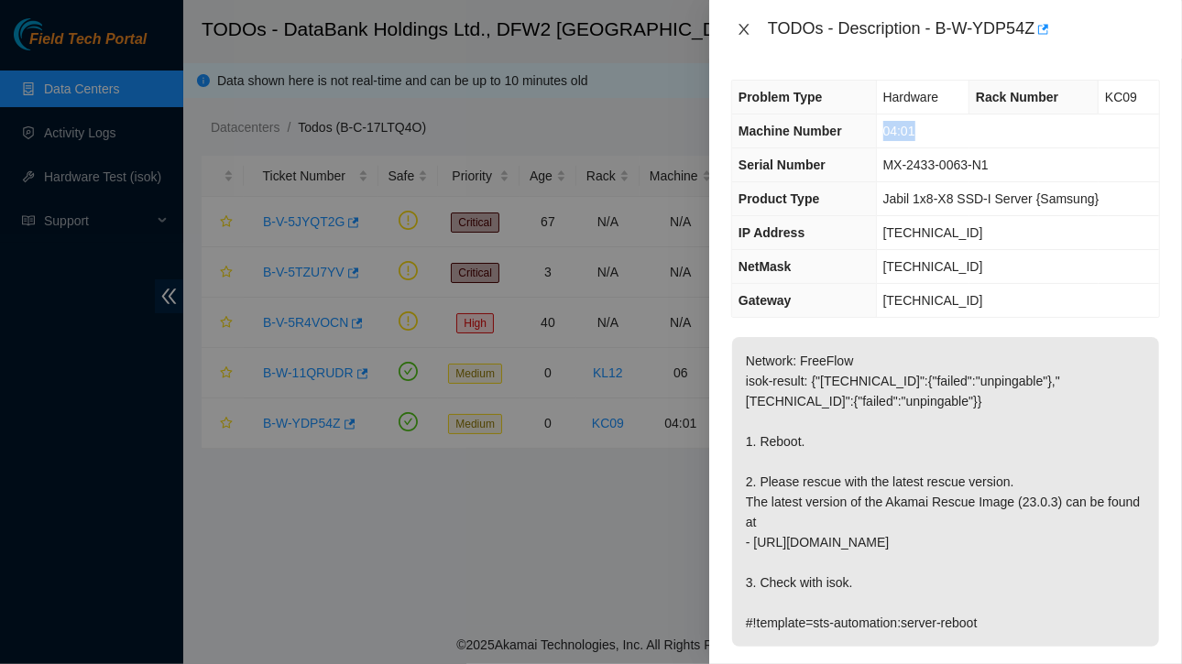
click at [748, 27] on icon "close" at bounding box center [743, 29] width 15 height 15
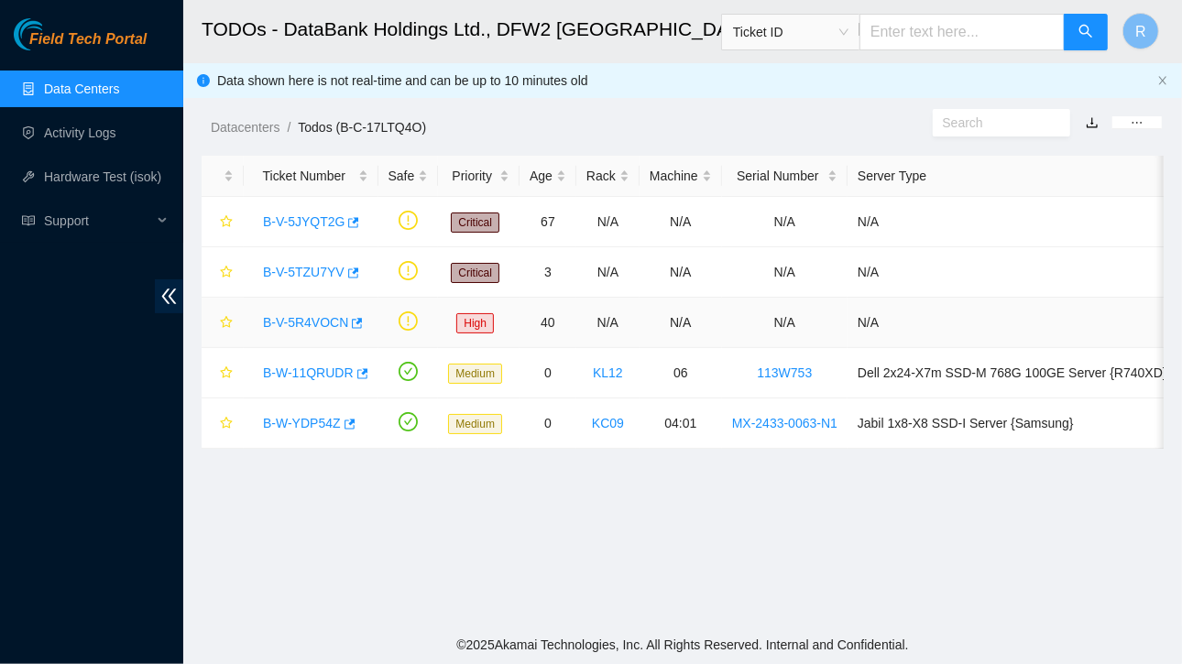
click at [320, 316] on link "B-V-5R4VOCN" at bounding box center [305, 322] width 85 height 15
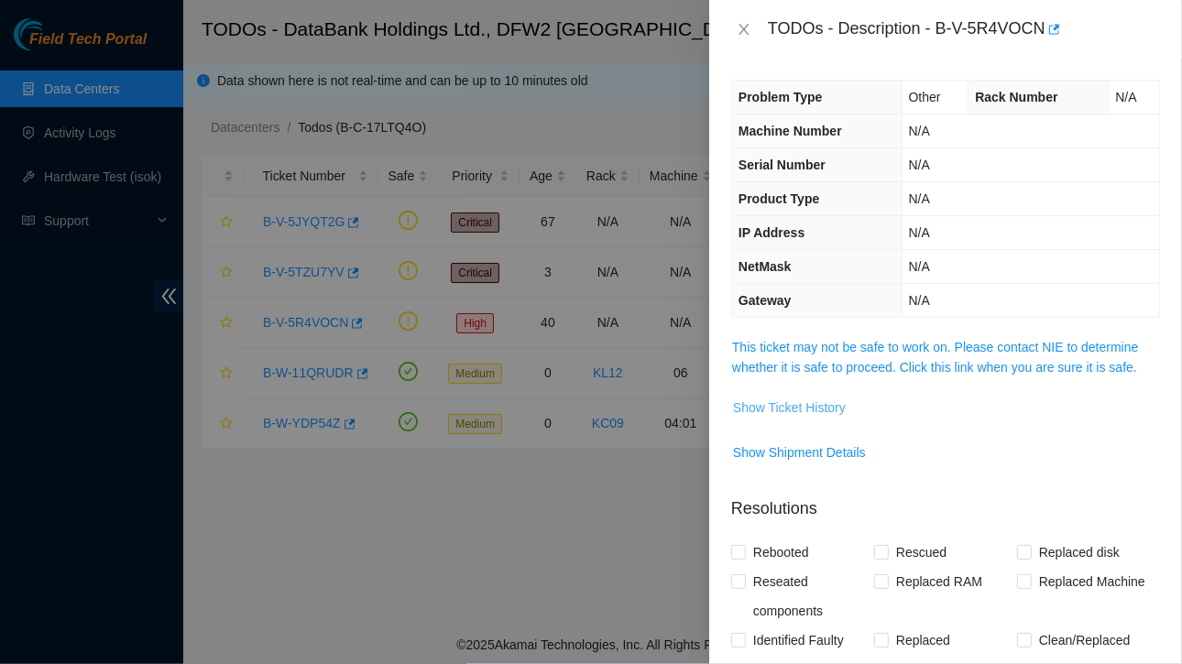
click at [791, 404] on span "Show Ticket History" at bounding box center [789, 408] width 113 height 20
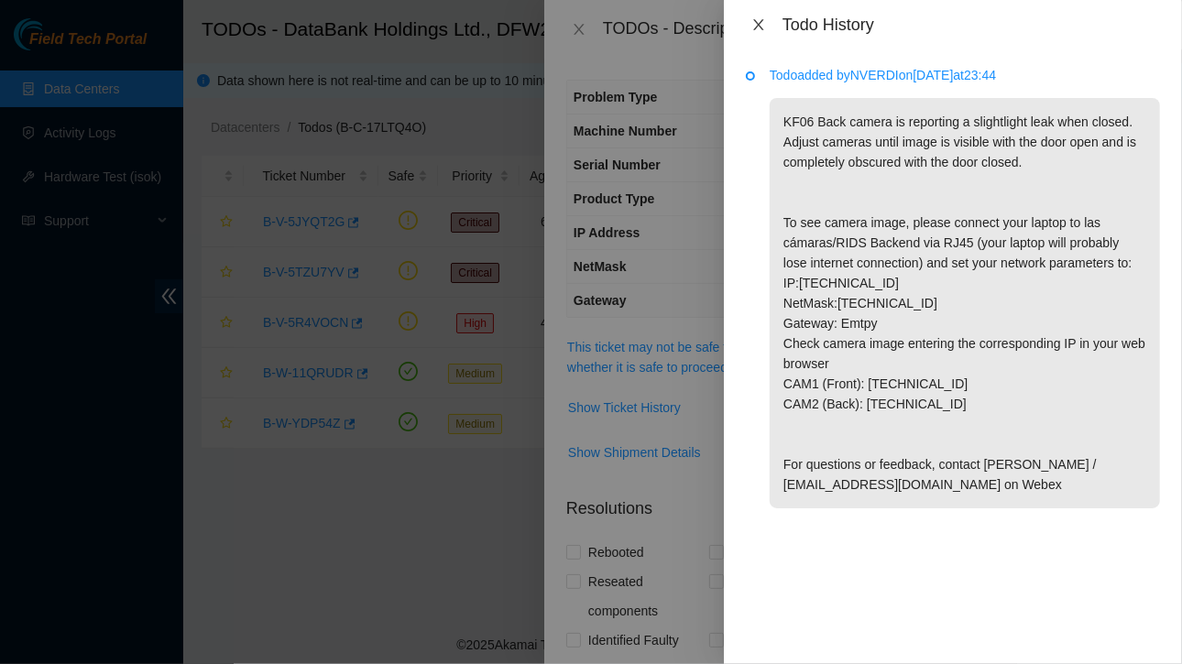
click at [754, 28] on icon "close" at bounding box center [758, 24] width 15 height 15
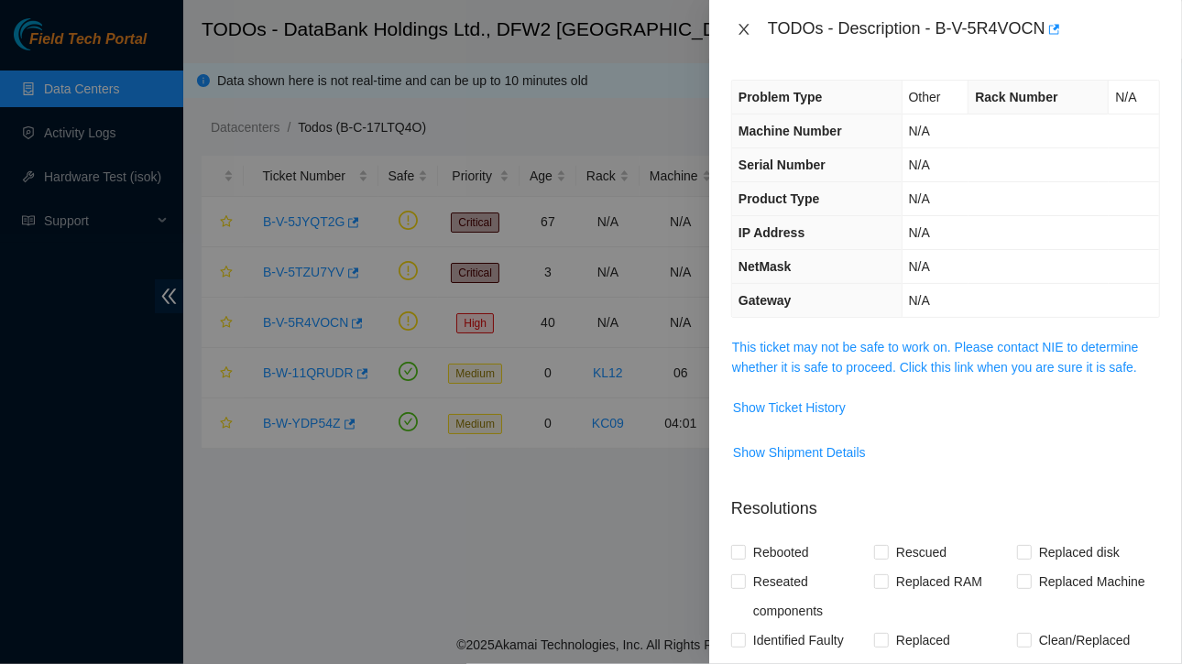
click at [743, 31] on icon "close" at bounding box center [743, 29] width 15 height 15
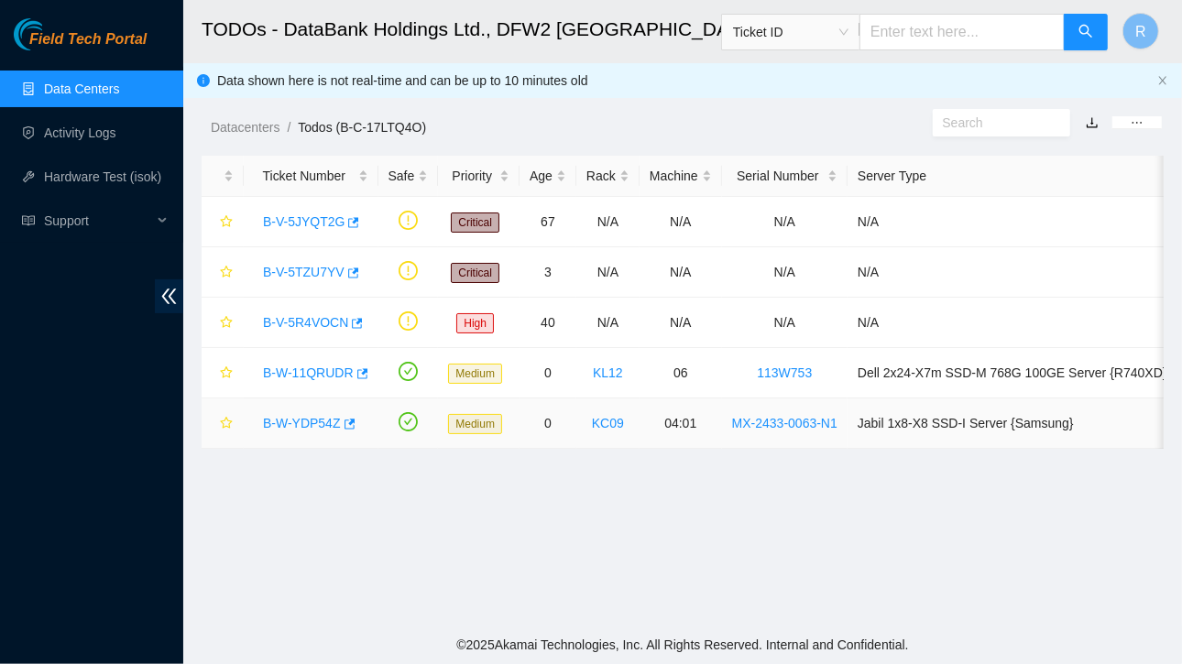
click at [322, 424] on link "B-W-YDP54Z" at bounding box center [302, 423] width 78 height 15
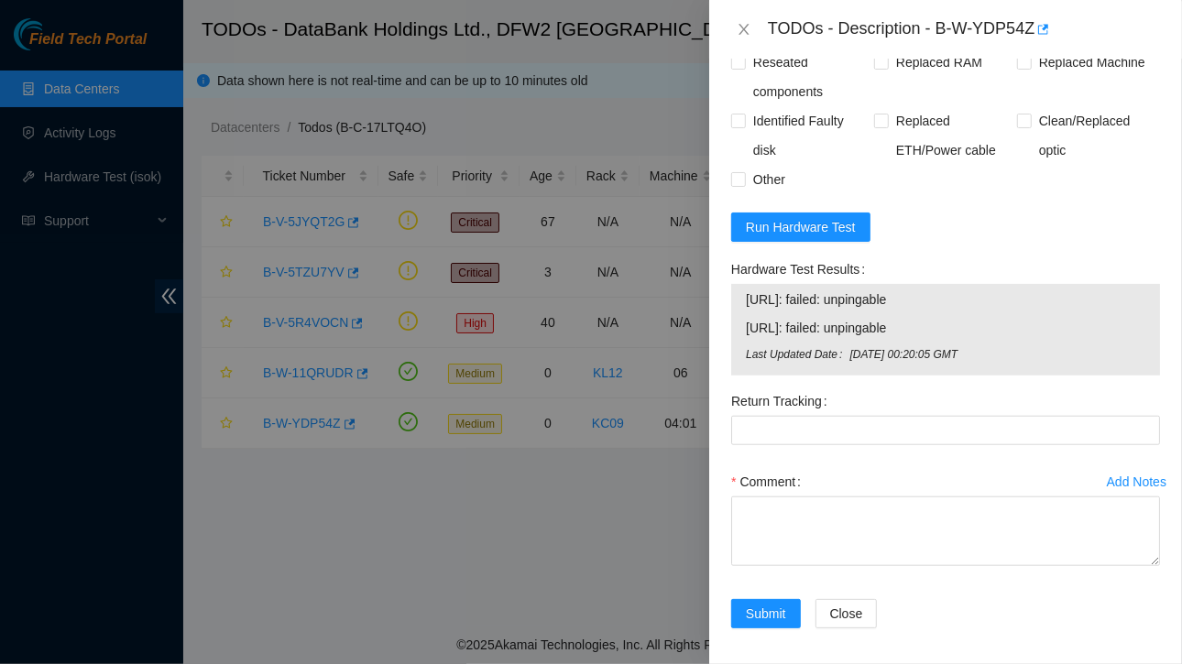
scroll to position [806, 0]
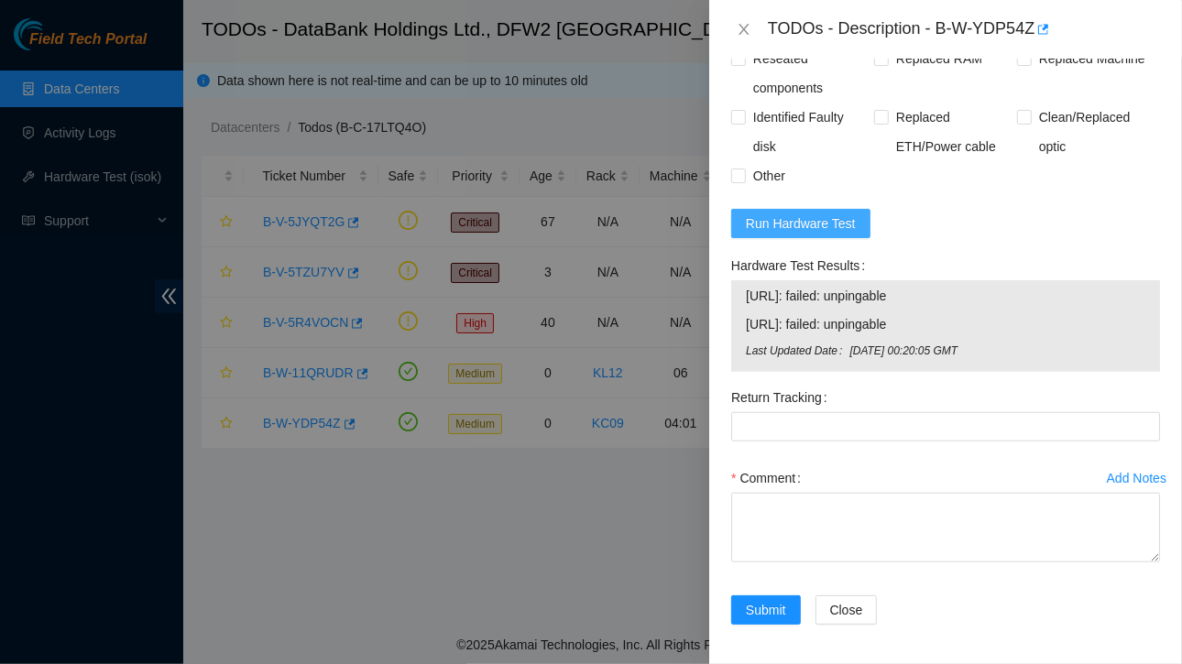
click at [790, 222] on span "Run Hardware Test" at bounding box center [801, 223] width 110 height 20
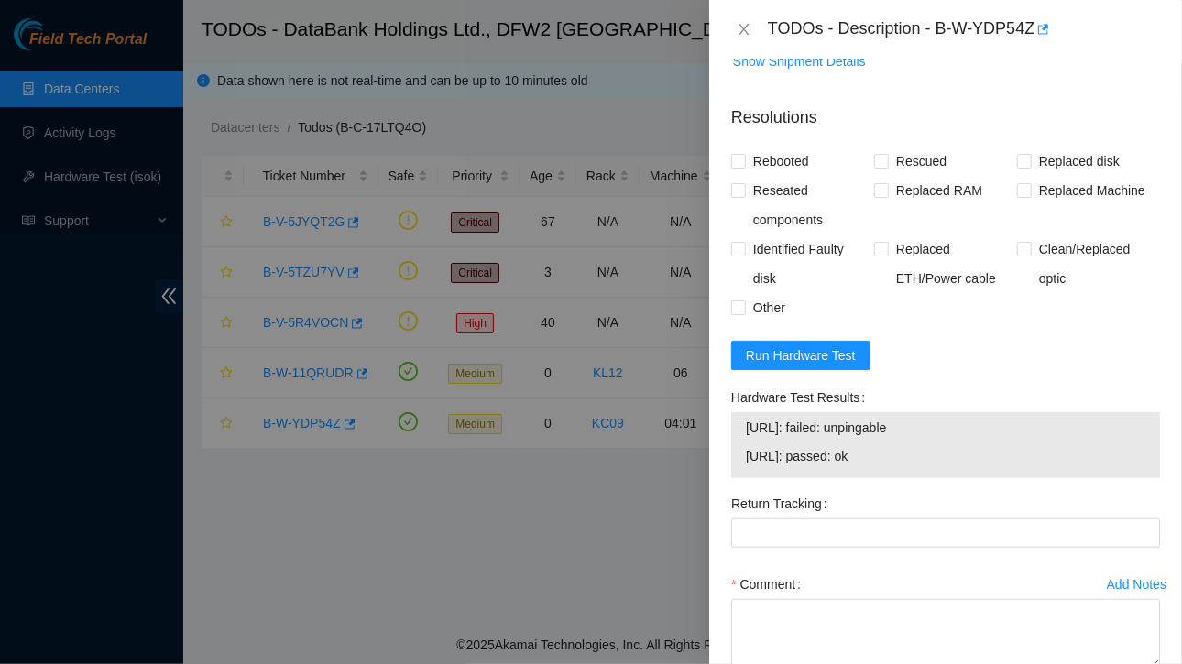
scroll to position [757, 0]
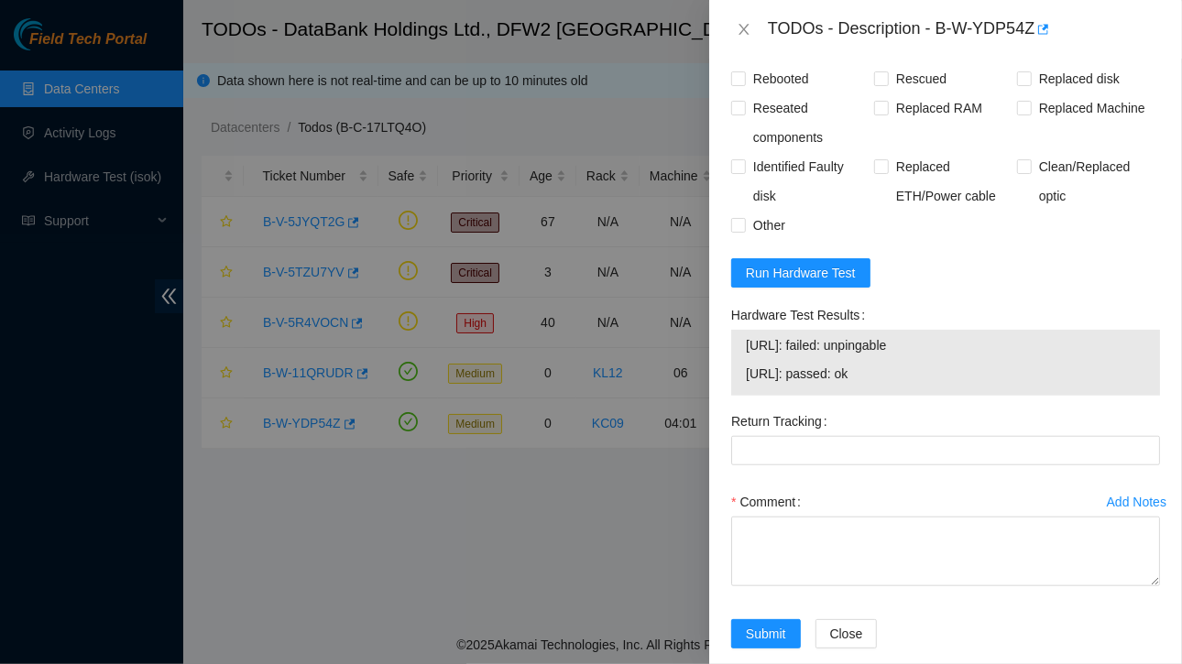
drag, startPoint x: 68, startPoint y: 147, endPoint x: 71, endPoint y: 134, distance: 14.0
click at [71, 134] on div at bounding box center [591, 332] width 1182 height 664
drag, startPoint x: 747, startPoint y: 20, endPoint x: 738, endPoint y: 33, distance: 15.8
click at [738, 33] on icon "close" at bounding box center [743, 29] width 15 height 15
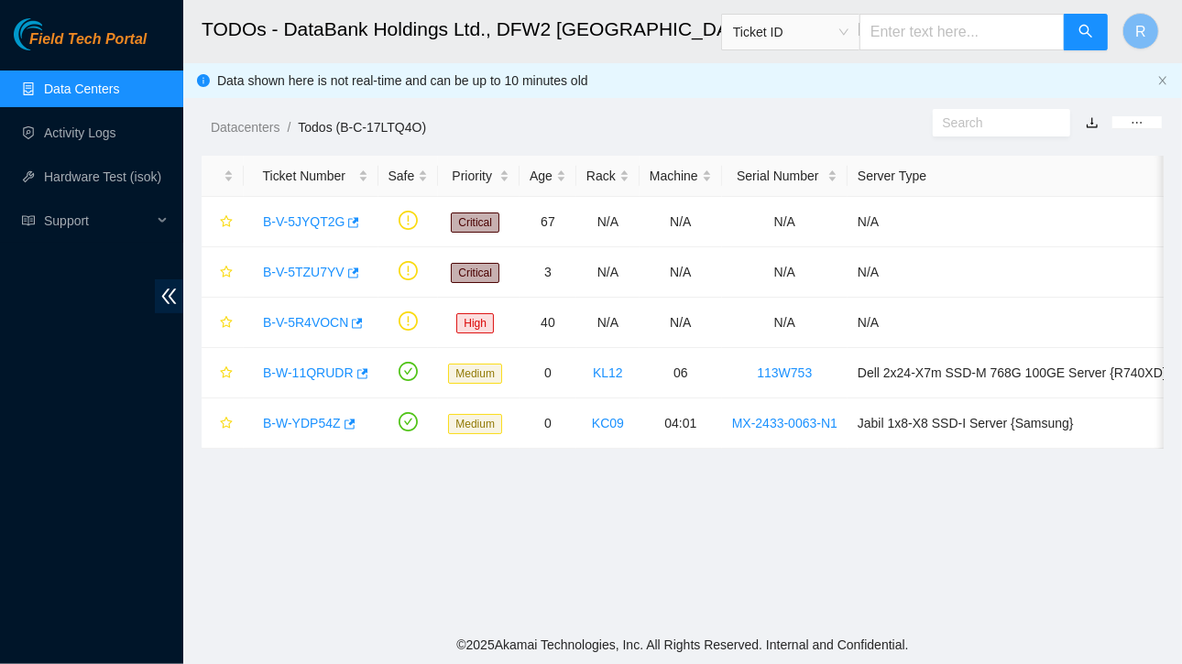
scroll to position [449, 0]
click at [77, 133] on link "Activity Logs" at bounding box center [80, 132] width 72 height 15
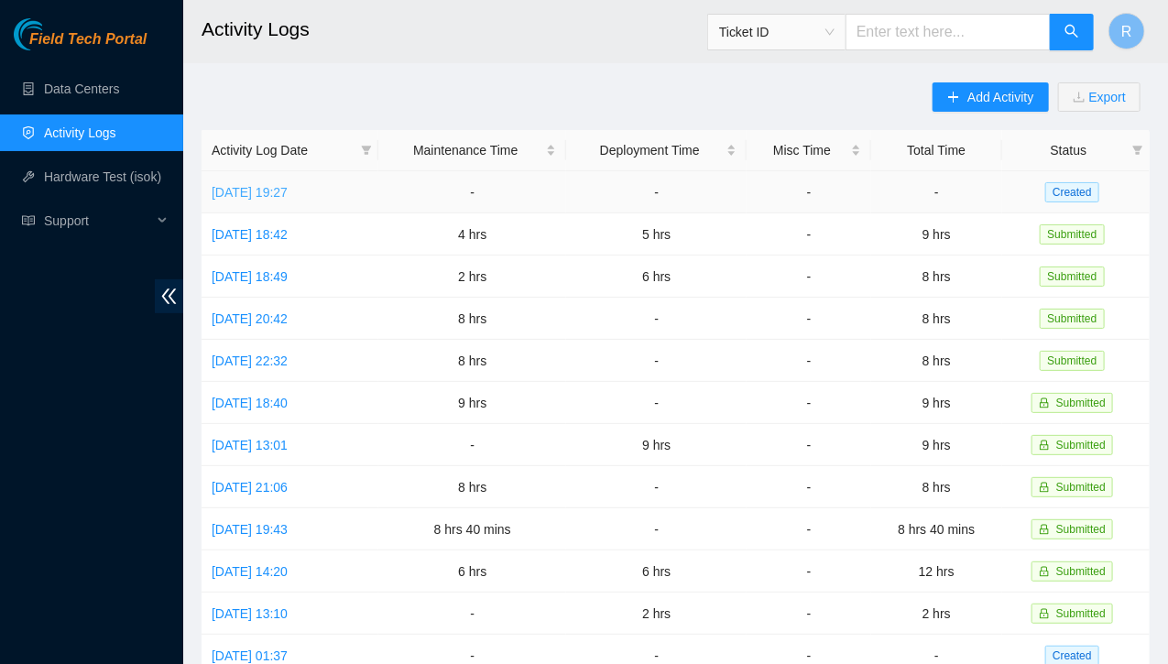
click at [288, 192] on link "[DATE] 19:27" at bounding box center [250, 192] width 76 height 15
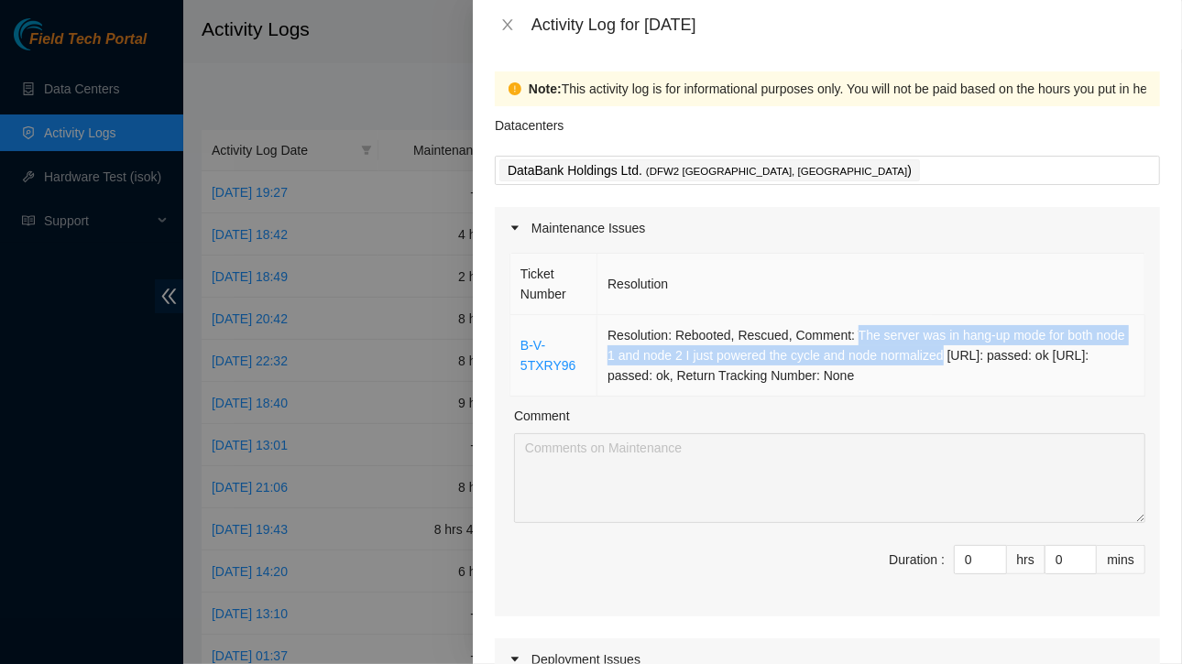
drag, startPoint x: 846, startPoint y: 333, endPoint x: 938, endPoint y: 357, distance: 94.6
click at [938, 357] on td "Resolution: Rebooted, Rescued, Comment: The server was in hang-up mode for both…" at bounding box center [871, 356] width 548 height 82
copy td "The server was in hang-up mode for both node 1 and node 2 I just powered the cy…"
click at [496, 27] on button "Close" at bounding box center [508, 24] width 26 height 17
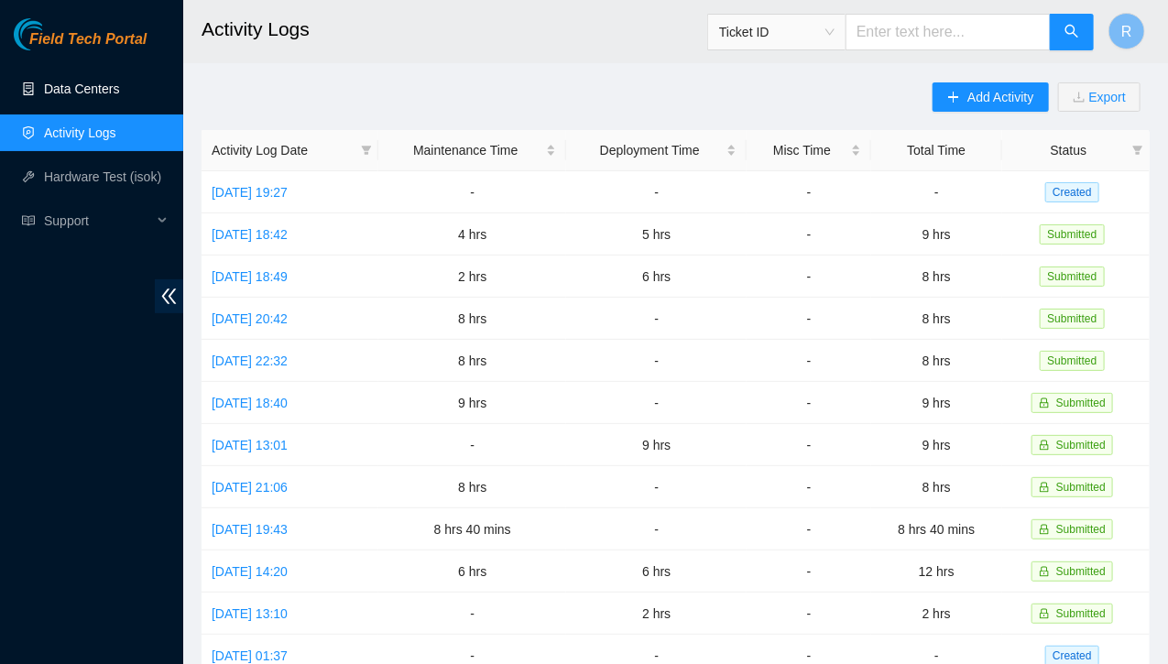
click at [72, 89] on link "Data Centers" at bounding box center [81, 89] width 75 height 15
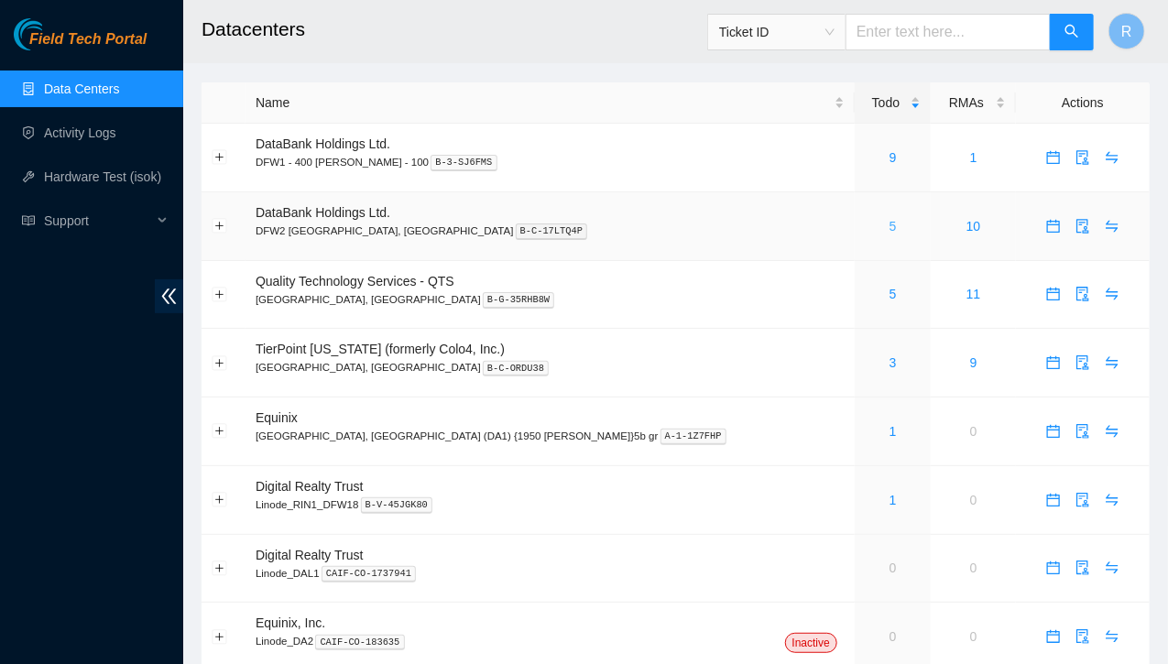
click at [889, 224] on link "5" at bounding box center [892, 226] width 7 height 15
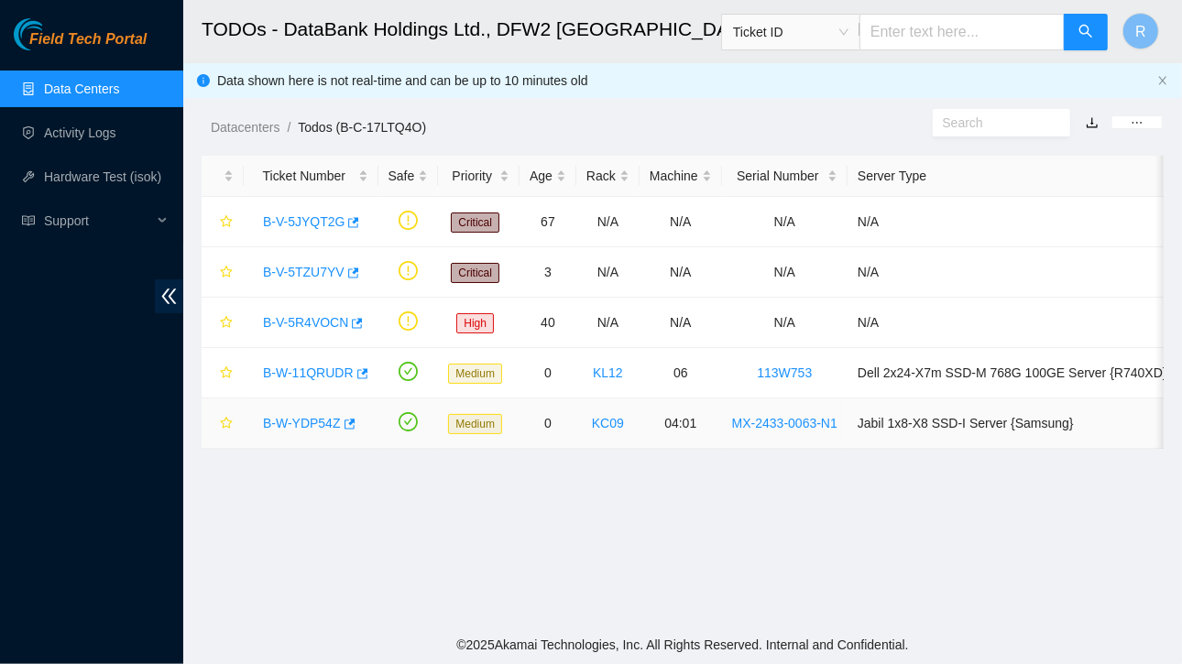
click at [311, 420] on link "B-W-YDP54Z" at bounding box center [302, 423] width 78 height 15
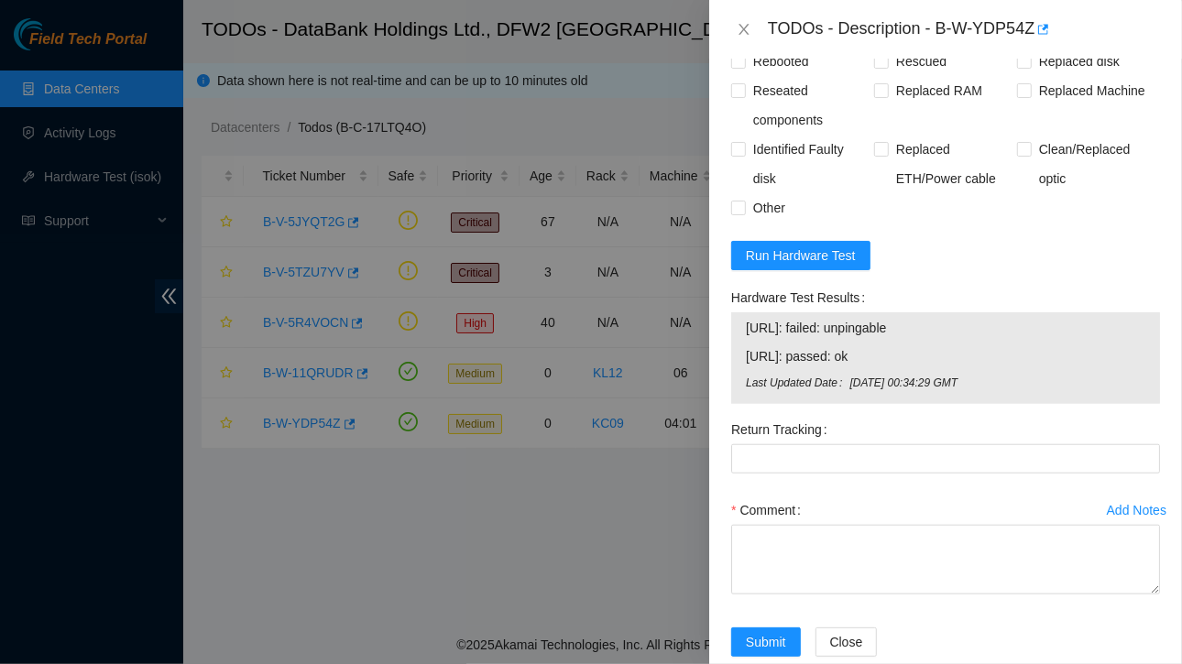
scroll to position [775, 0]
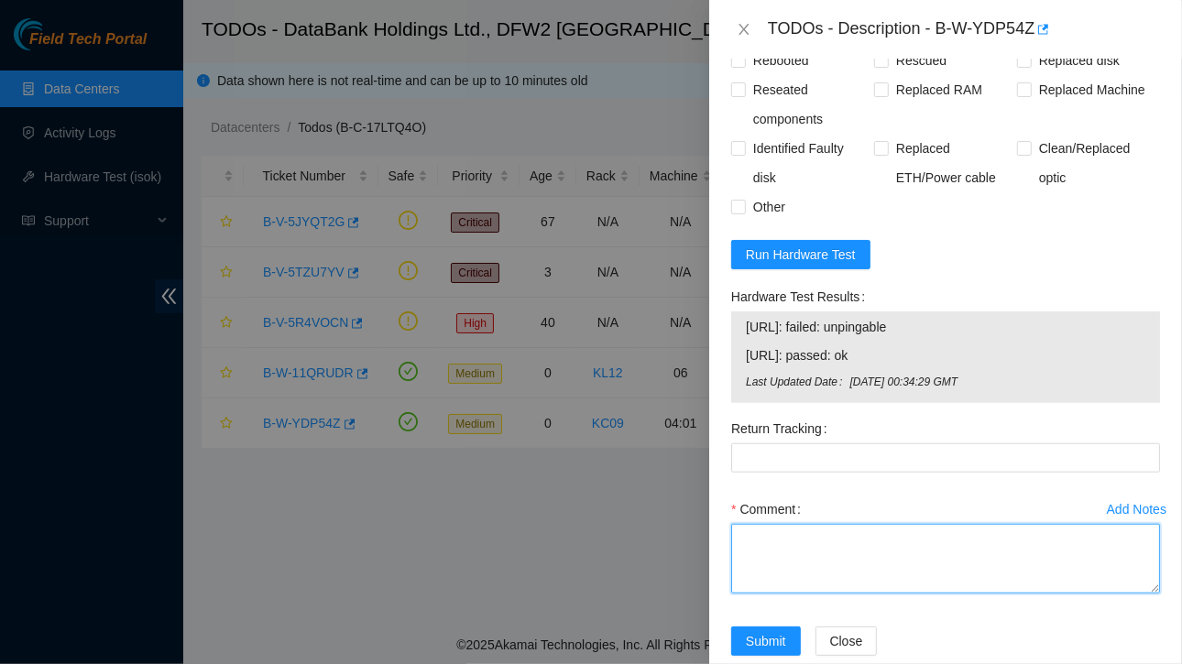
click at [791, 547] on textarea "Comment" at bounding box center [945, 559] width 429 height 70
paste textarea "The server was in hang-up mode for both node 1 and node 2 I just powered the cy…"
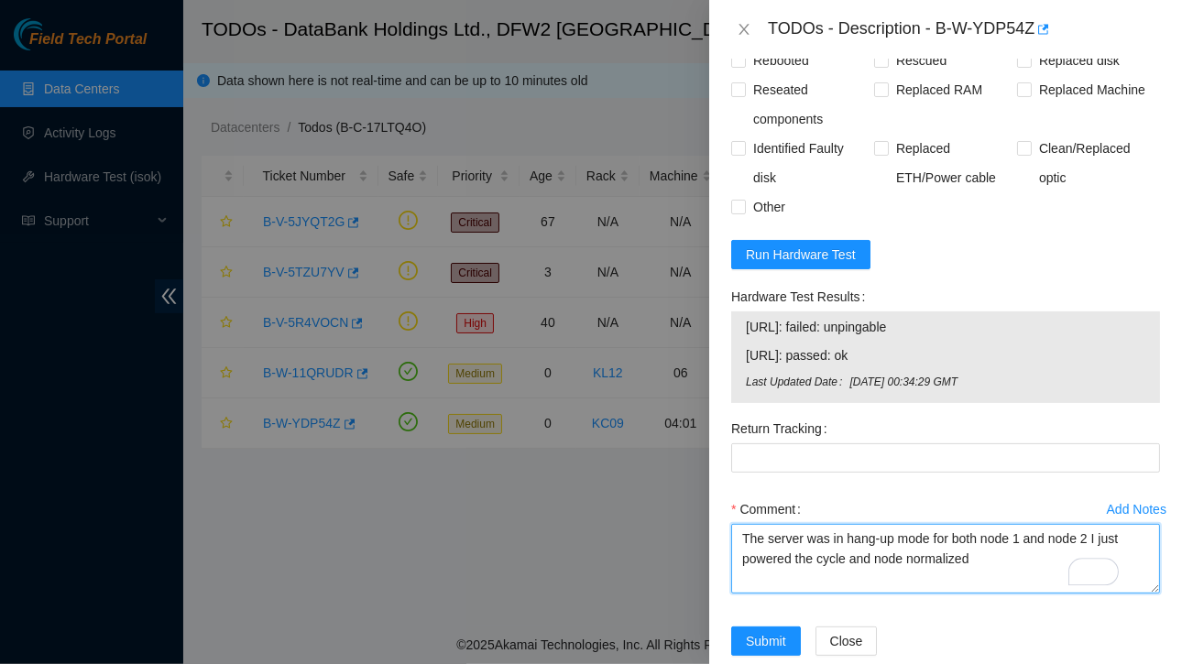
click at [791, 547] on textarea "The server was in hang-up mode for both node 1 and node 2 I just powered the cy…" at bounding box center [945, 559] width 429 height 70
click at [816, 560] on textarea "The server was in hang-up mode for both node 1 and node 2. I just powered the c…" at bounding box center [945, 559] width 429 height 70
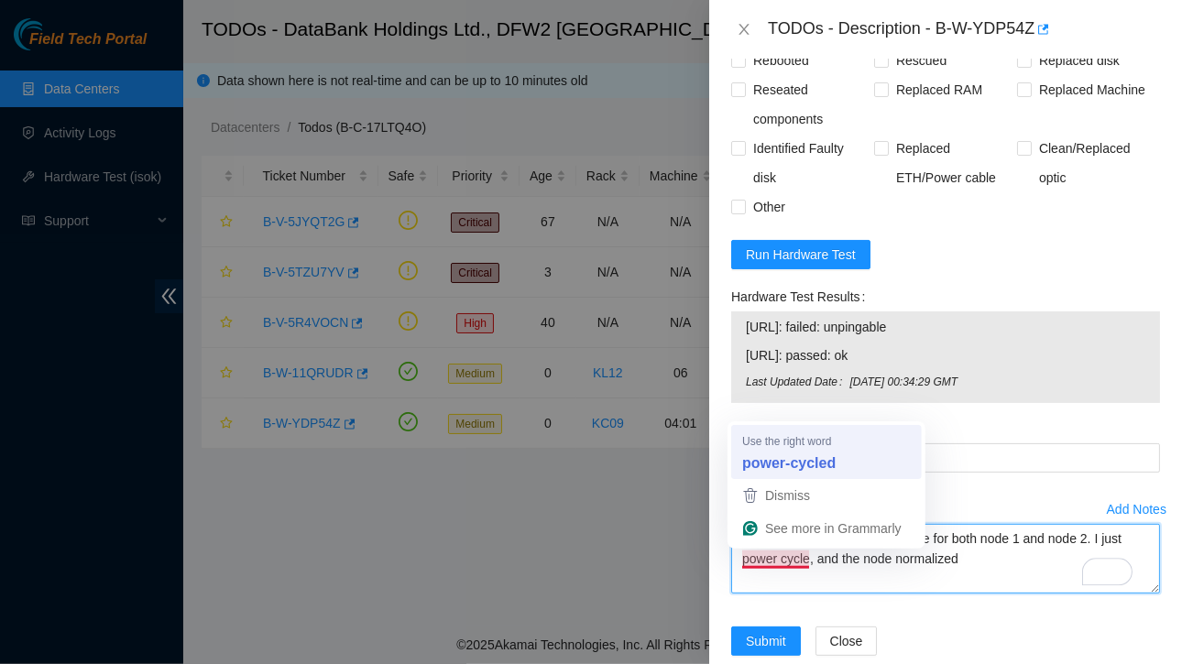
drag, startPoint x: 806, startPoint y: 562, endPoint x: 769, endPoint y: 470, distance: 99.5
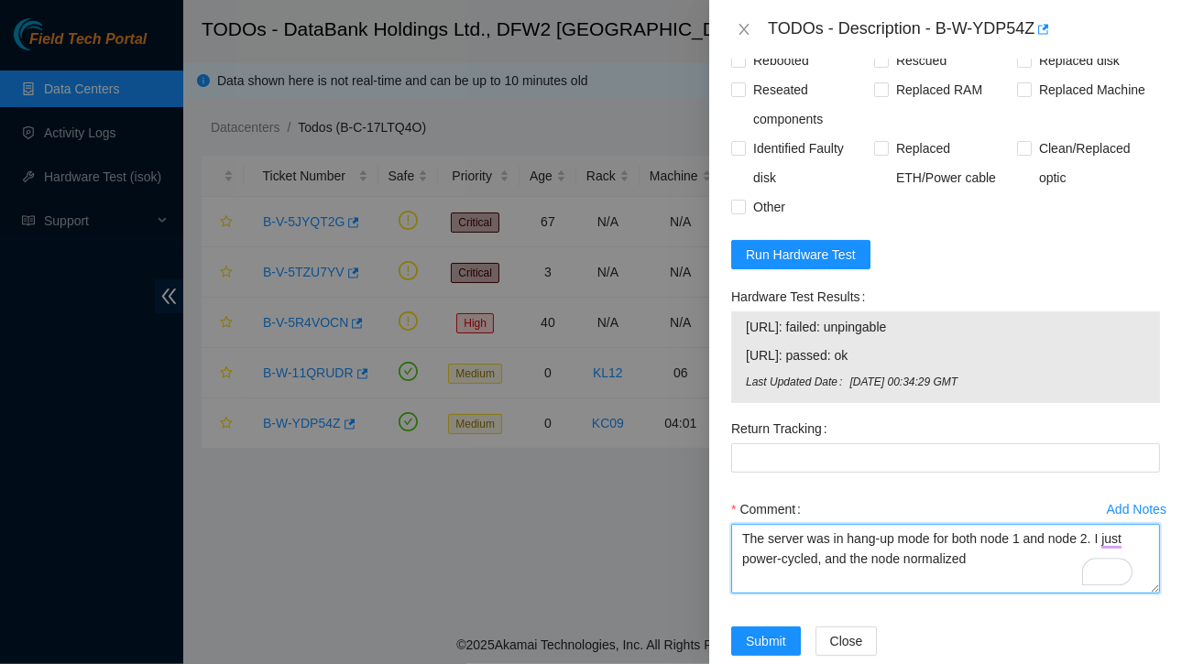
click at [1126, 536] on textarea "The server was in hang-up mode for both node 1 and node 2. I just power-cycled,…" at bounding box center [945, 559] width 429 height 70
type textarea "The server was in hang-up mode for both node 1 and node 2. Provided power-cycle…"
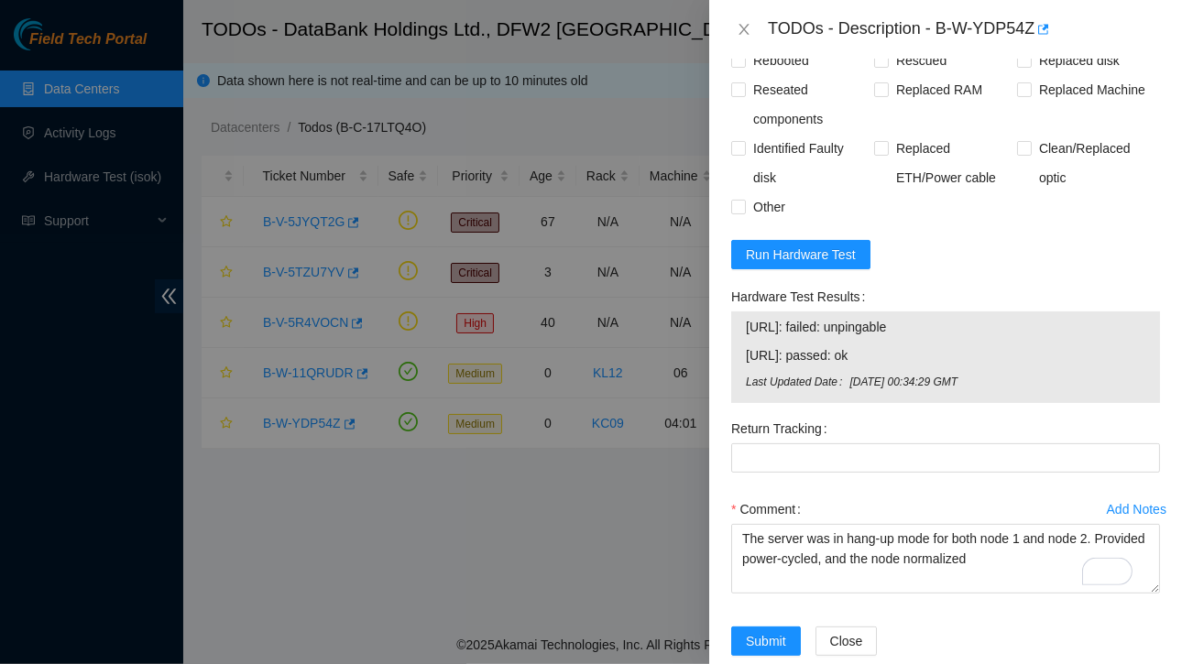
drag, startPoint x: 749, startPoint y: 351, endPoint x: 905, endPoint y: 349, distance: 155.7
click at [905, 349] on span "[URL]: passed: ok" at bounding box center [945, 355] width 399 height 20
click at [932, 351] on span "[URL]: passed: ok" at bounding box center [945, 355] width 399 height 20
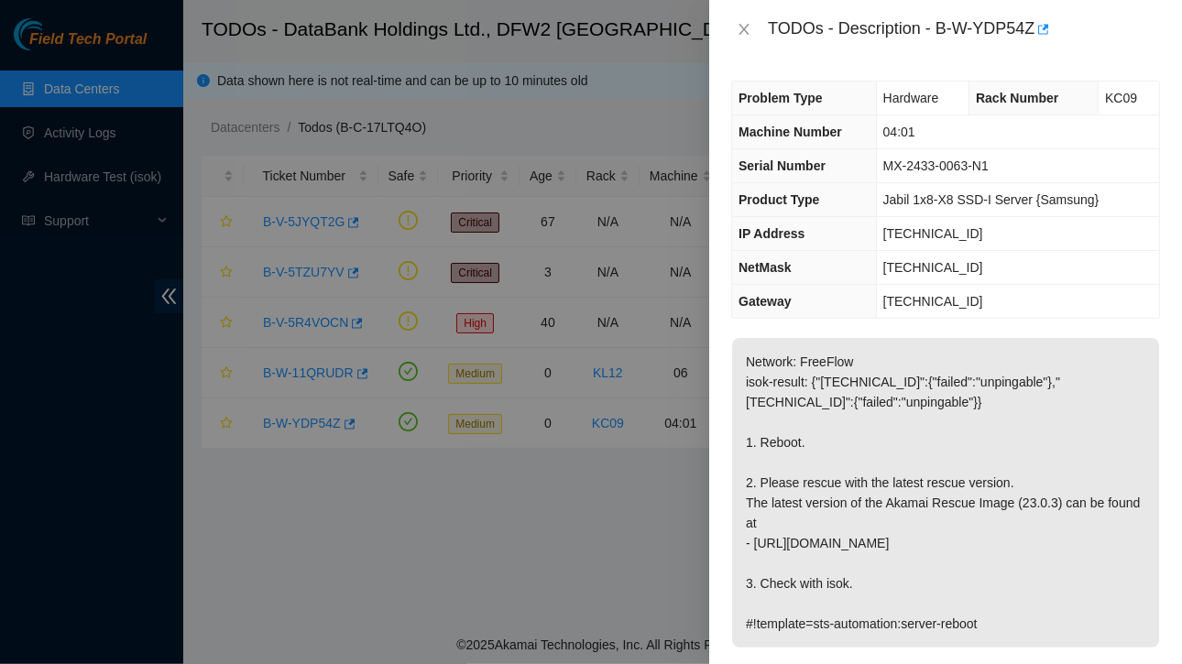
scroll to position [775, 0]
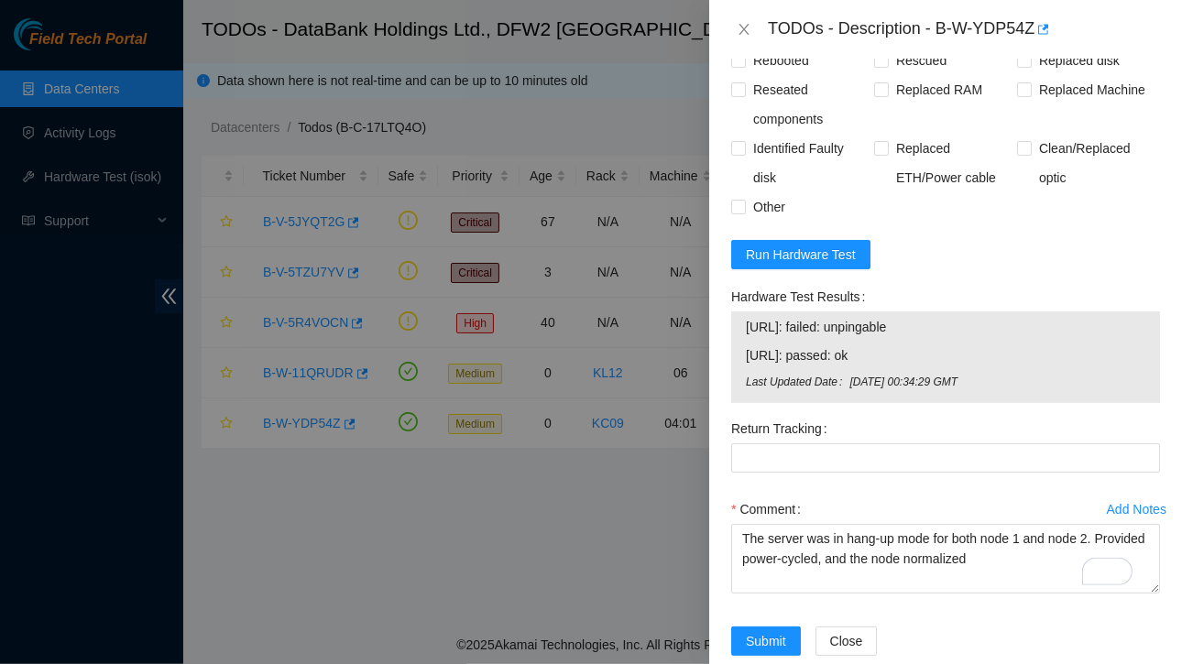
drag, startPoint x: 744, startPoint y: 347, endPoint x: 914, endPoint y: 355, distance: 170.5
click at [914, 355] on div "23.61.206.202: failed: unpingable 23.61.206.203: passed: ok Last Updated Date T…" at bounding box center [945, 357] width 429 height 92
copy tbody "23.61.206.202: failed: unpingable 23.61.206.203: passed: ok"
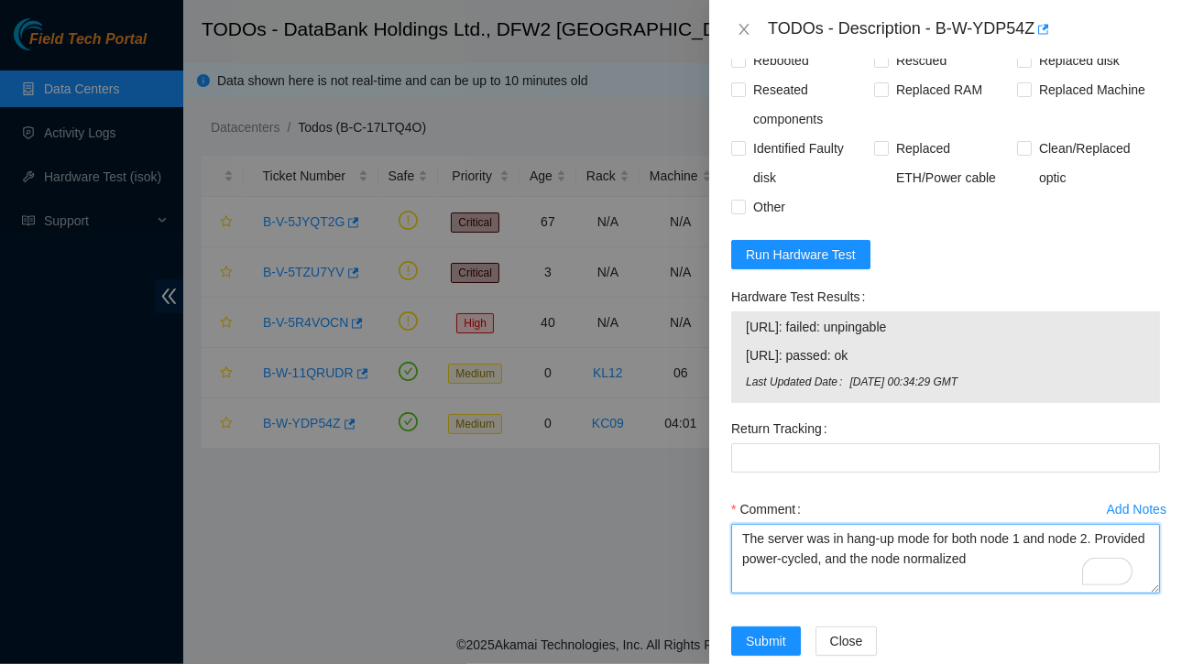
click at [1031, 560] on textarea "The server was in hang-up mode for both node 1 and node 2. Provided power-cycle…" at bounding box center [945, 559] width 429 height 70
paste textarea "23.61.206.202: failed: unpingable 23.61.206.203: passed: ok"
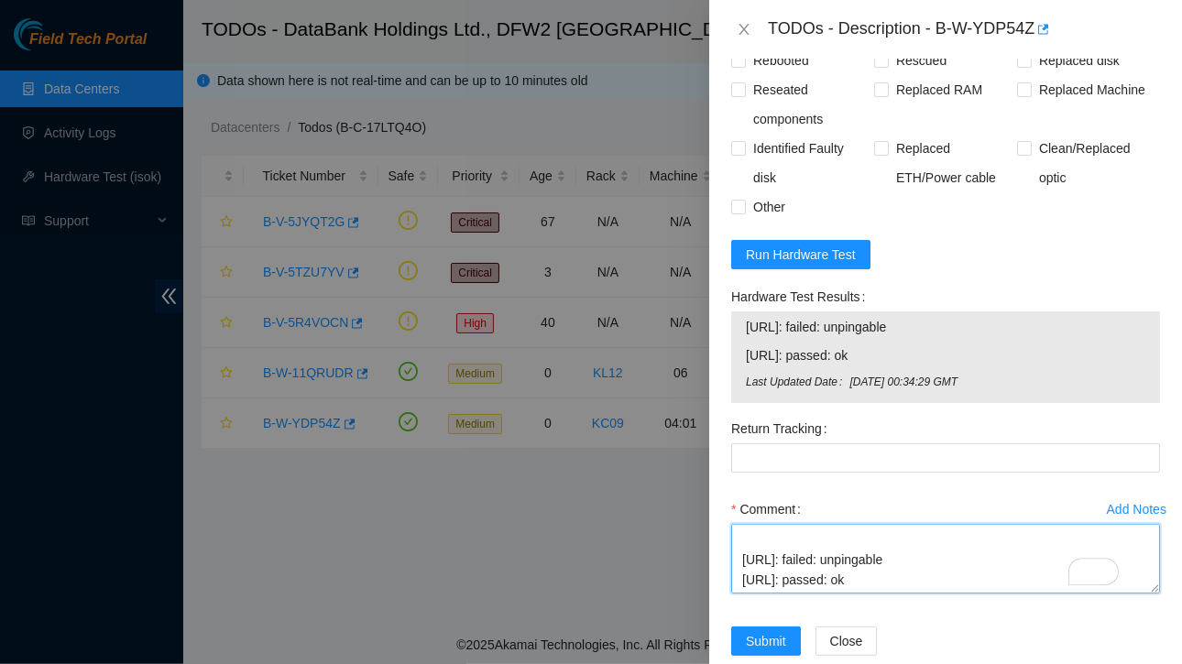
drag, startPoint x: 744, startPoint y: 558, endPoint x: 954, endPoint y: 560, distance: 209.8
click at [954, 560] on textarea "The server was in hang-up mode for both node 1 and node 2. Provided power-cycle…" at bounding box center [945, 559] width 429 height 70
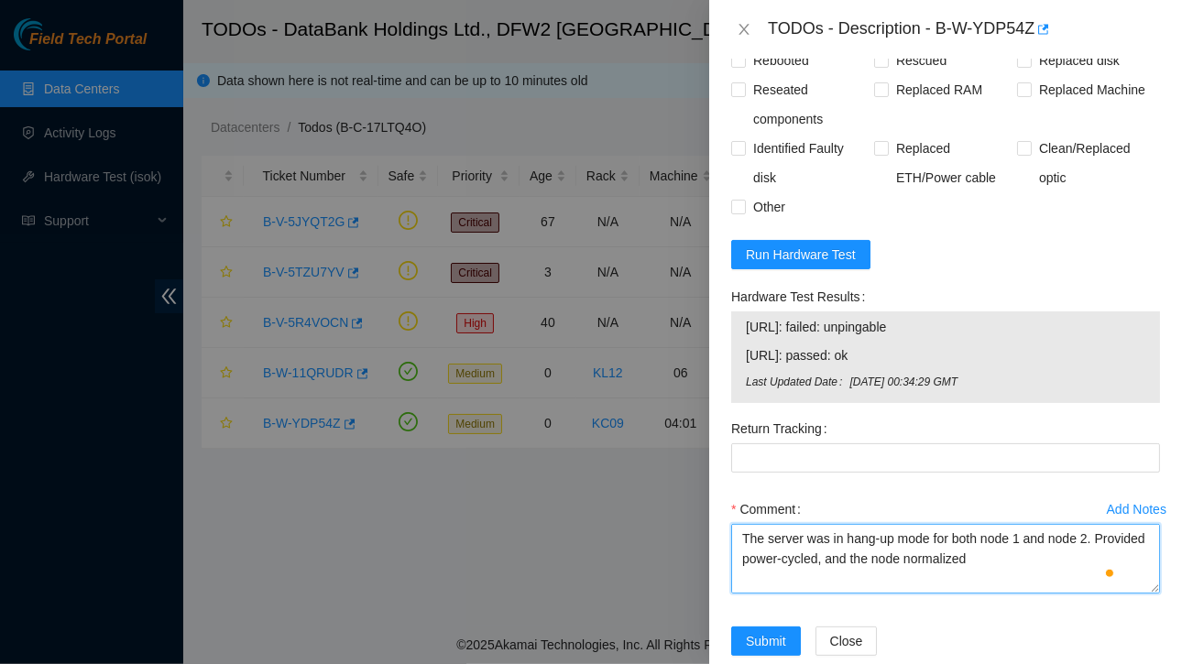
scroll to position [1, 0]
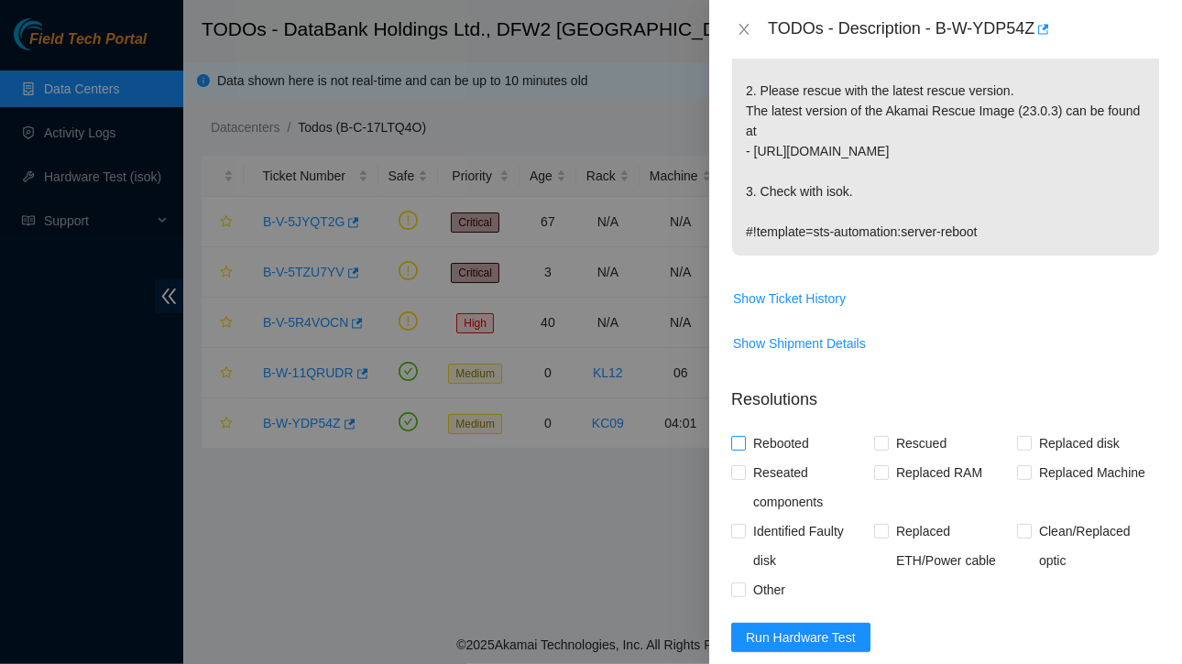
type textarea "The server was in hang-up mode for both node 1 and node 2. Provided power-cycle…"
click at [744, 442] on span at bounding box center [738, 443] width 15 height 15
click at [744, 442] on input "Rebooted" at bounding box center [737, 442] width 13 height 13
checkbox input "true"
click at [874, 441] on input "Rescued" at bounding box center [880, 442] width 13 height 13
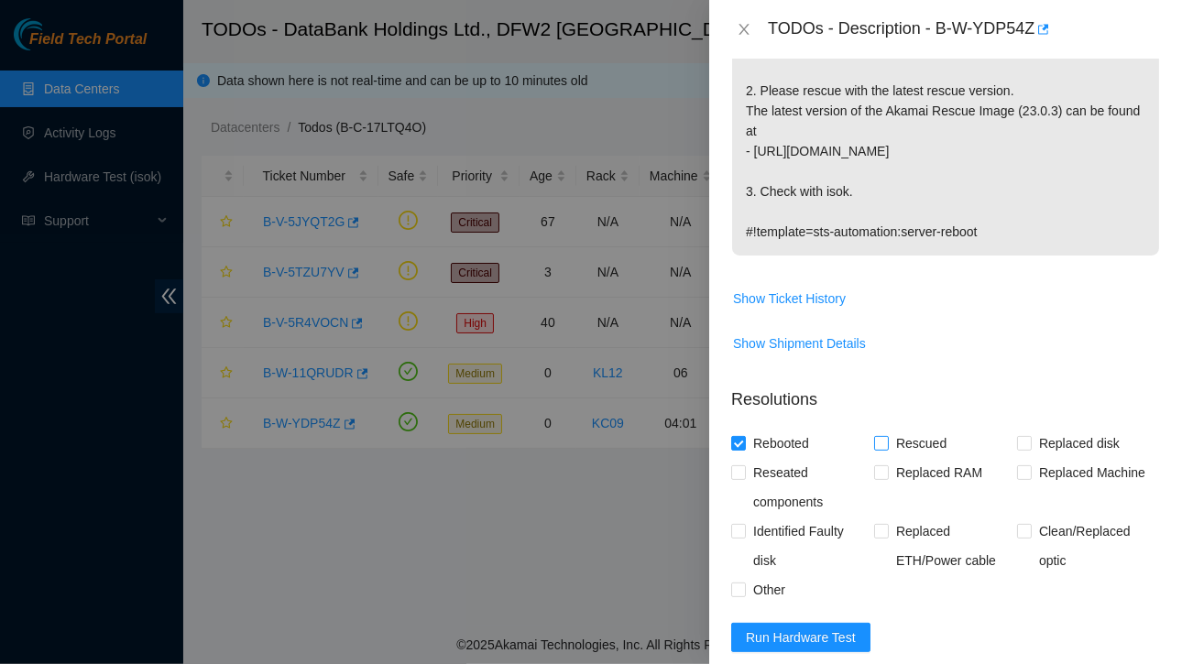
checkbox input "true"
click at [744, 590] on span at bounding box center [738, 590] width 15 height 15
click at [744, 590] on input "Other" at bounding box center [737, 589] width 13 height 13
checkbox input "true"
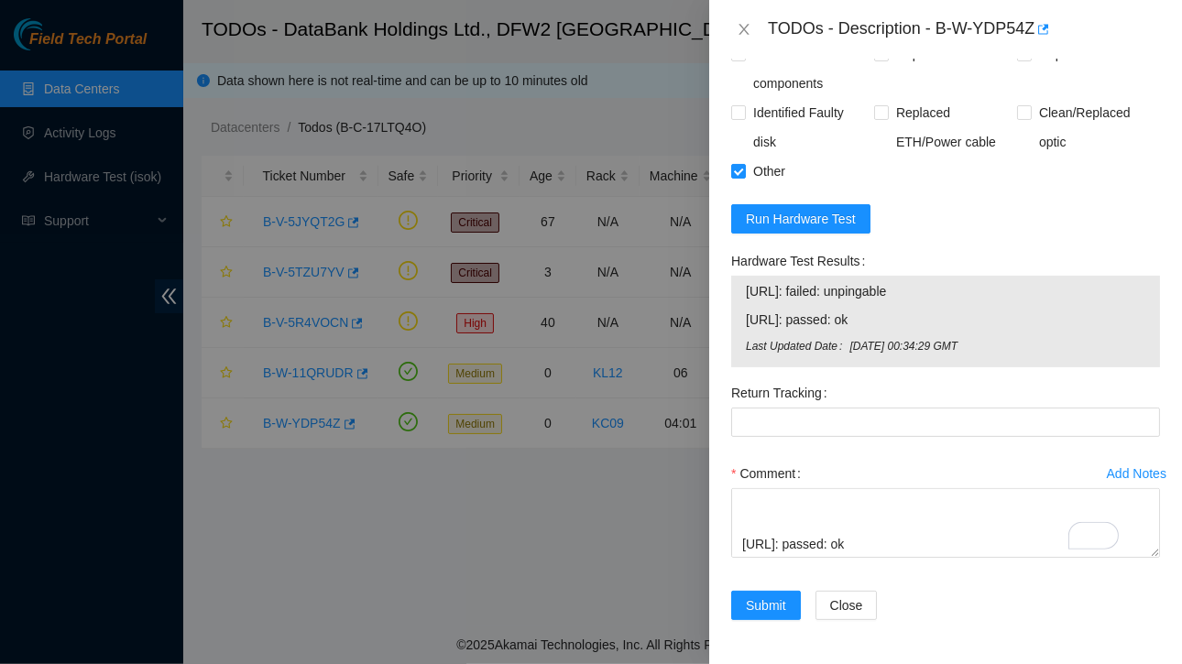
drag, startPoint x: 748, startPoint y: 280, endPoint x: 941, endPoint y: 283, distance: 192.4
click at [941, 283] on span "[URL]: failed: unpingable" at bounding box center [945, 291] width 399 height 20
copy span "[URL]: failed: unpingable"
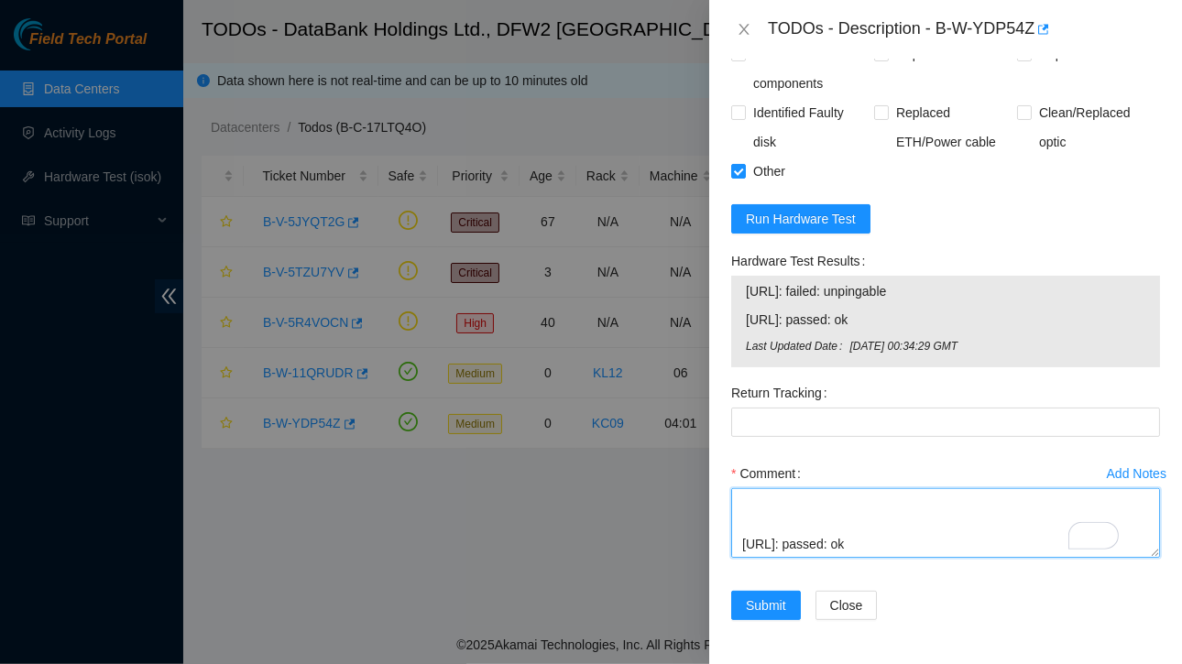
click at [907, 532] on textarea "The server was in hang-up mode for both node 1 and node 2. Provided power-cycle…" at bounding box center [945, 523] width 429 height 70
click at [830, 538] on textarea "The server was in hang-up mode for both node 1 and node 2. Provided power-cycle…" at bounding box center [945, 523] width 429 height 70
type textarea "The server was in hang-up mode for both node 1 and node 2. Provided power-cycle…"
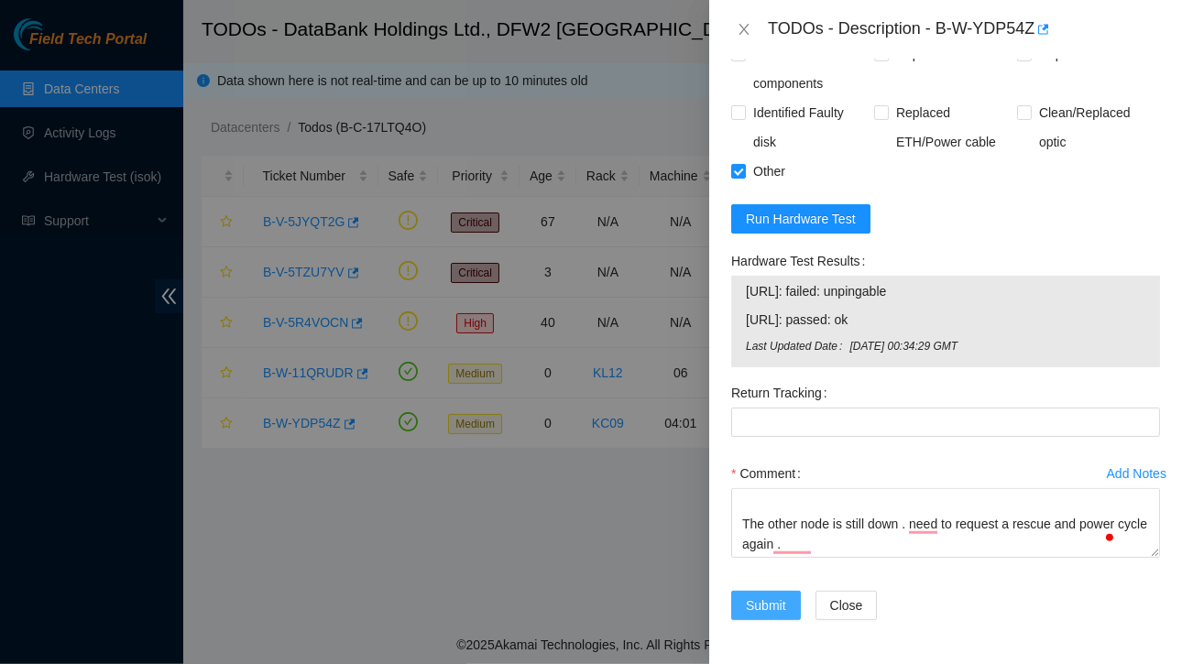
click at [757, 596] on span "Submit" at bounding box center [766, 605] width 40 height 20
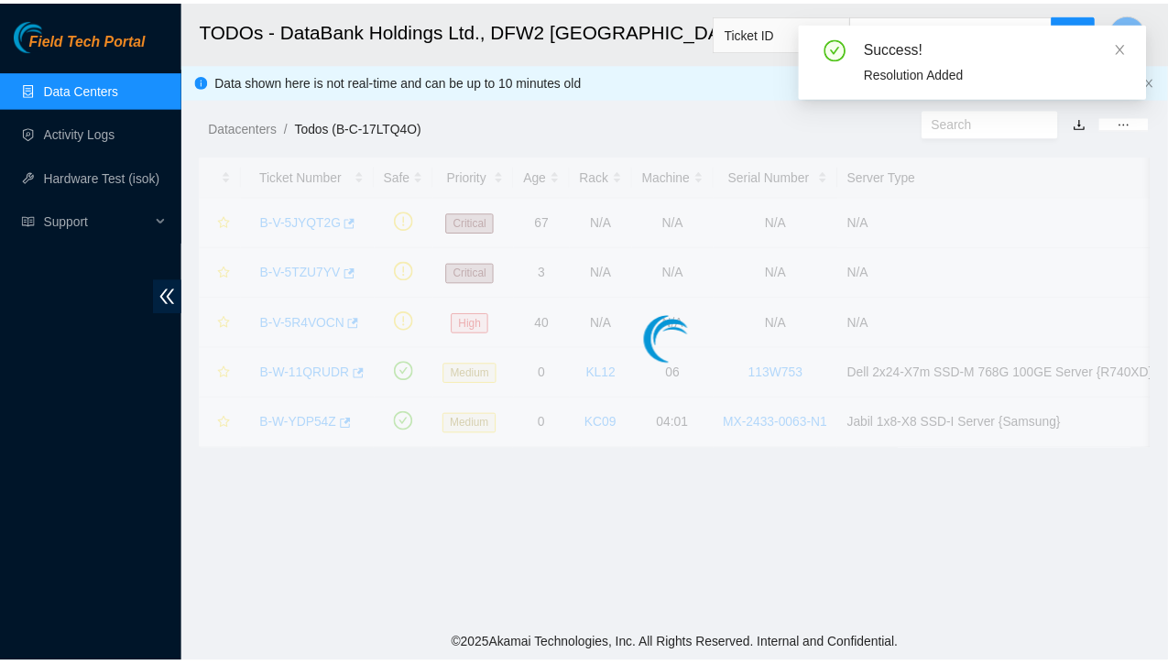
scroll to position [486, 0]
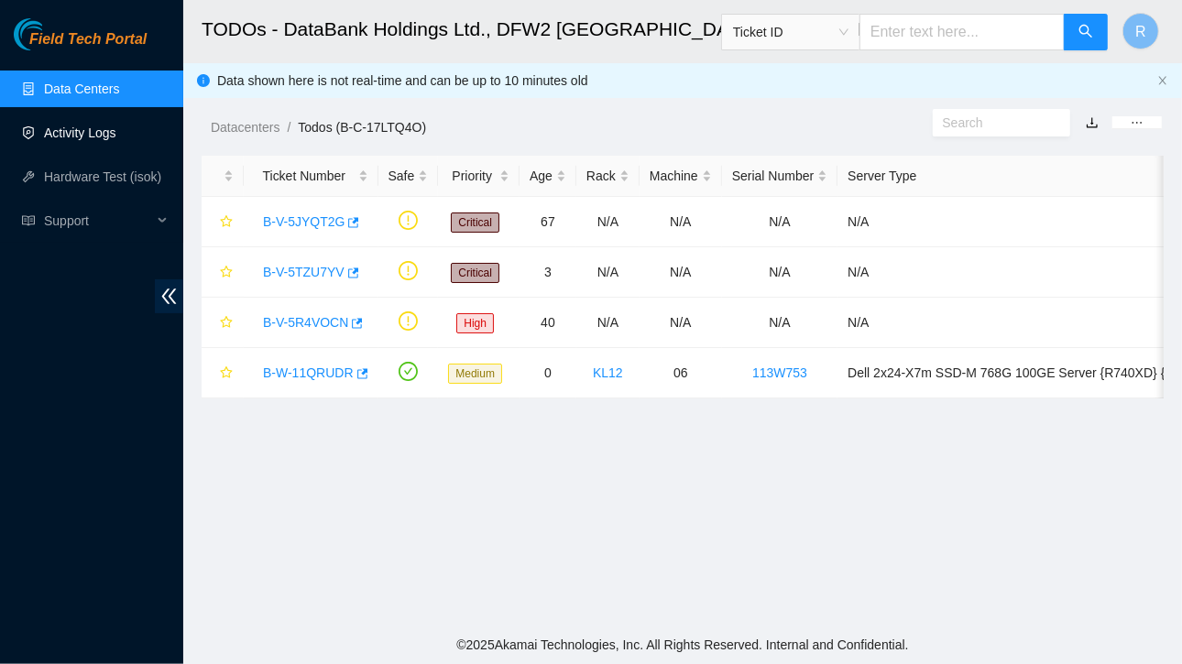
click at [70, 137] on link "Activity Logs" at bounding box center [80, 132] width 72 height 15
